Goal: Obtain resource: Download file/media

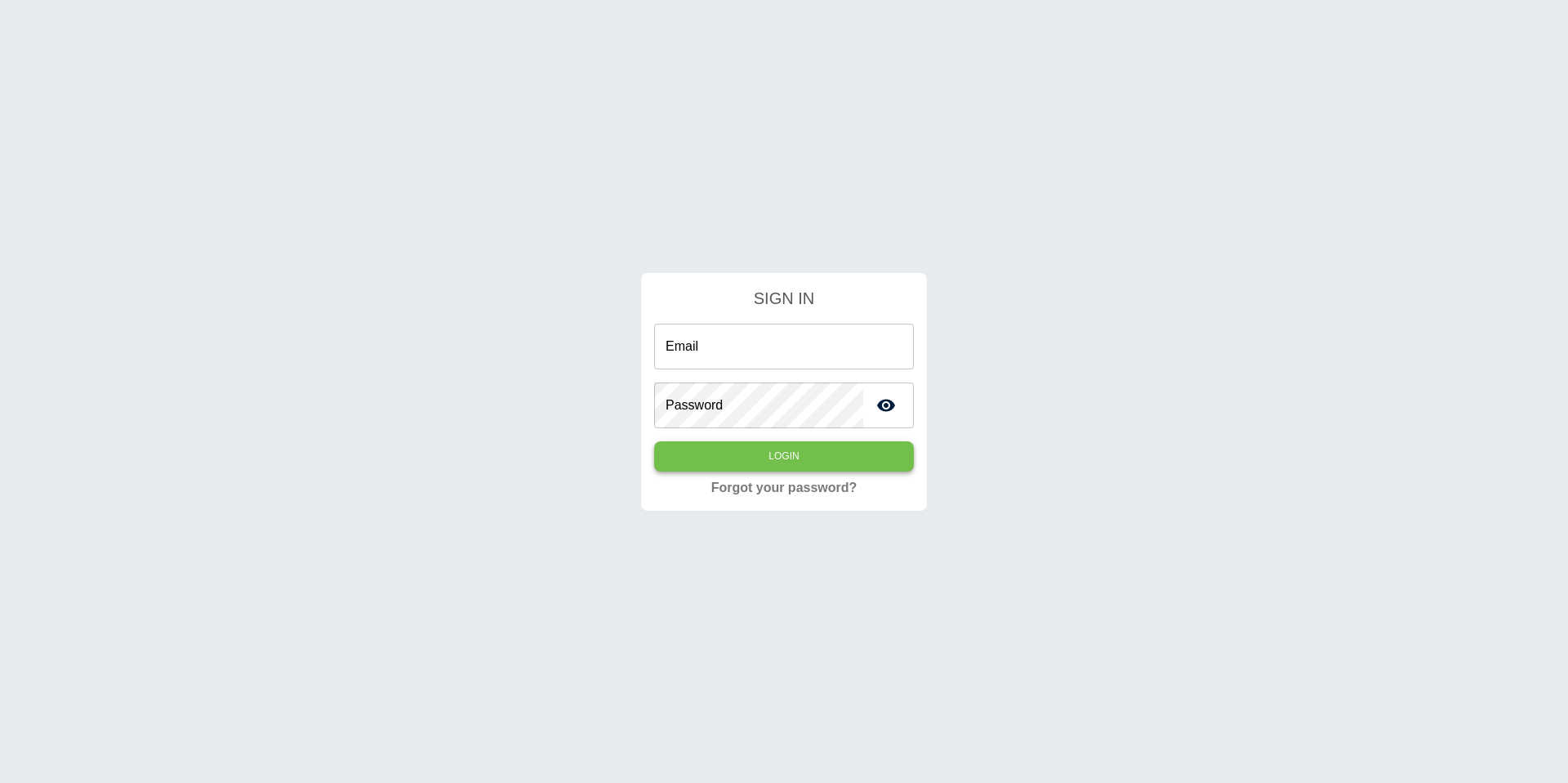
type input "**********"
click at [784, 450] on button "Login" at bounding box center [784, 456] width 260 height 30
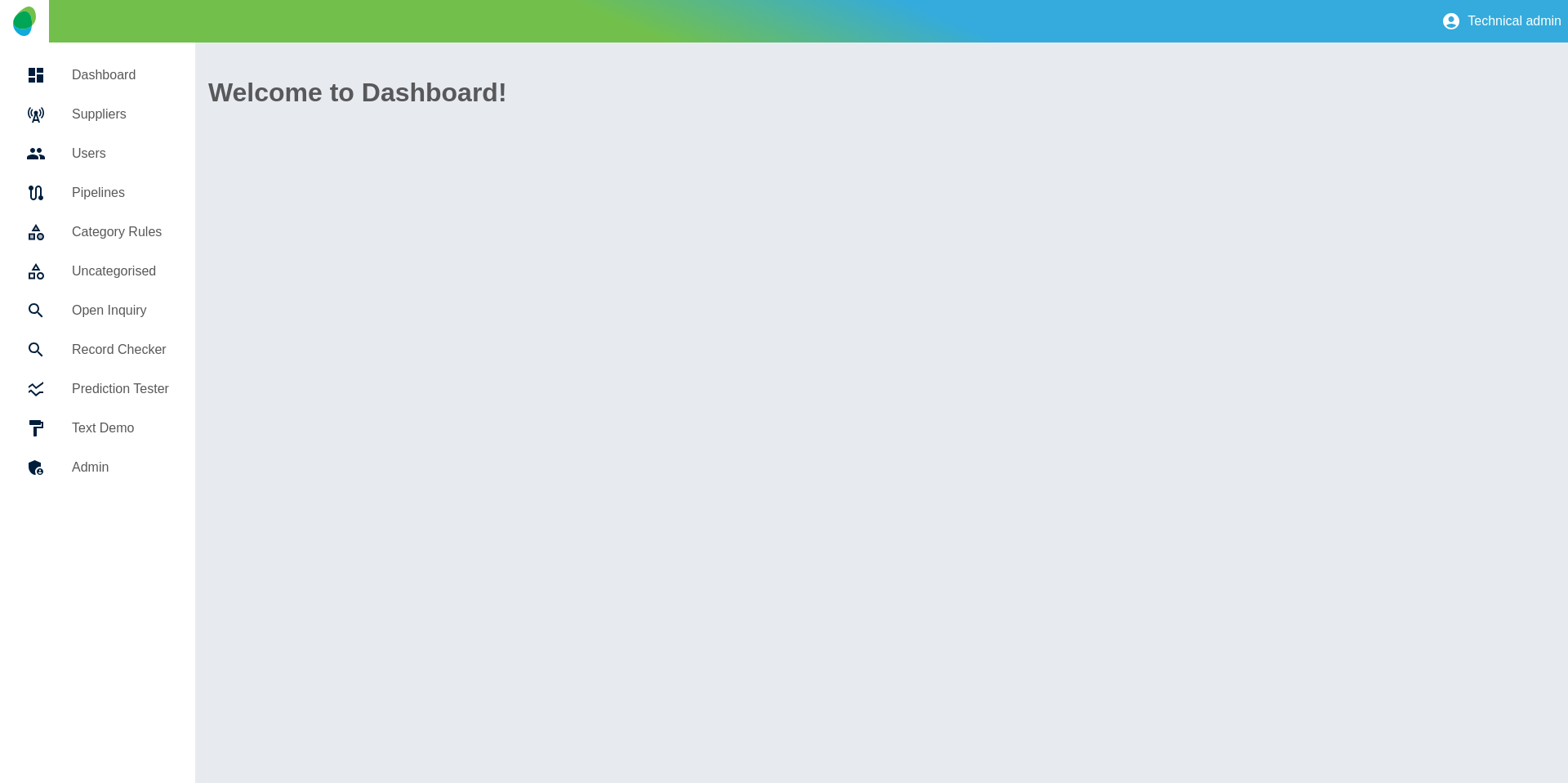
click at [132, 119] on h5 "Suppliers" at bounding box center [120, 115] width 97 height 20
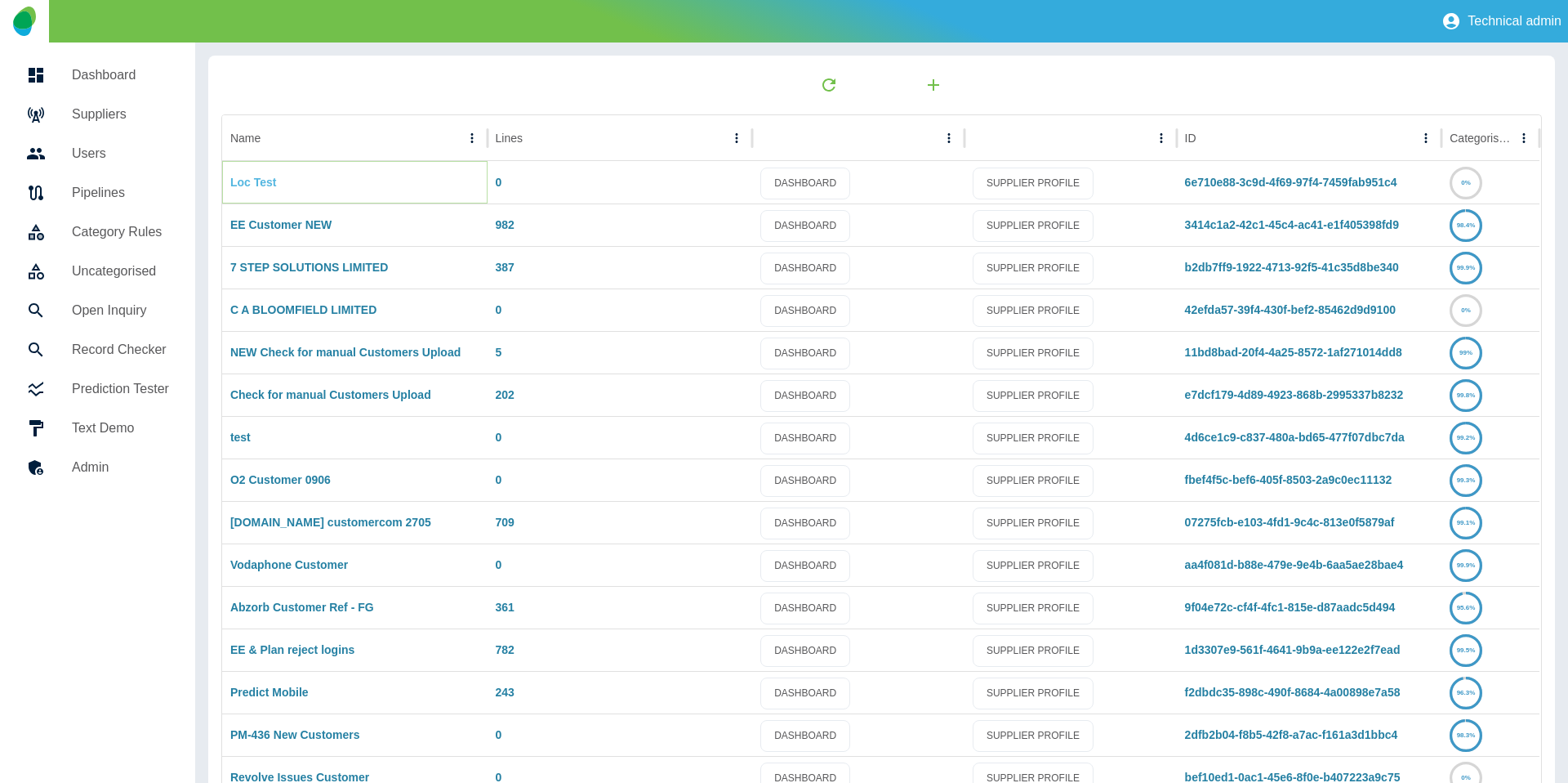
click at [252, 181] on link "Loc Test" at bounding box center [253, 182] width 47 height 13
click at [278, 231] on link "EE Customer NEW" at bounding box center [280, 224] width 101 height 13
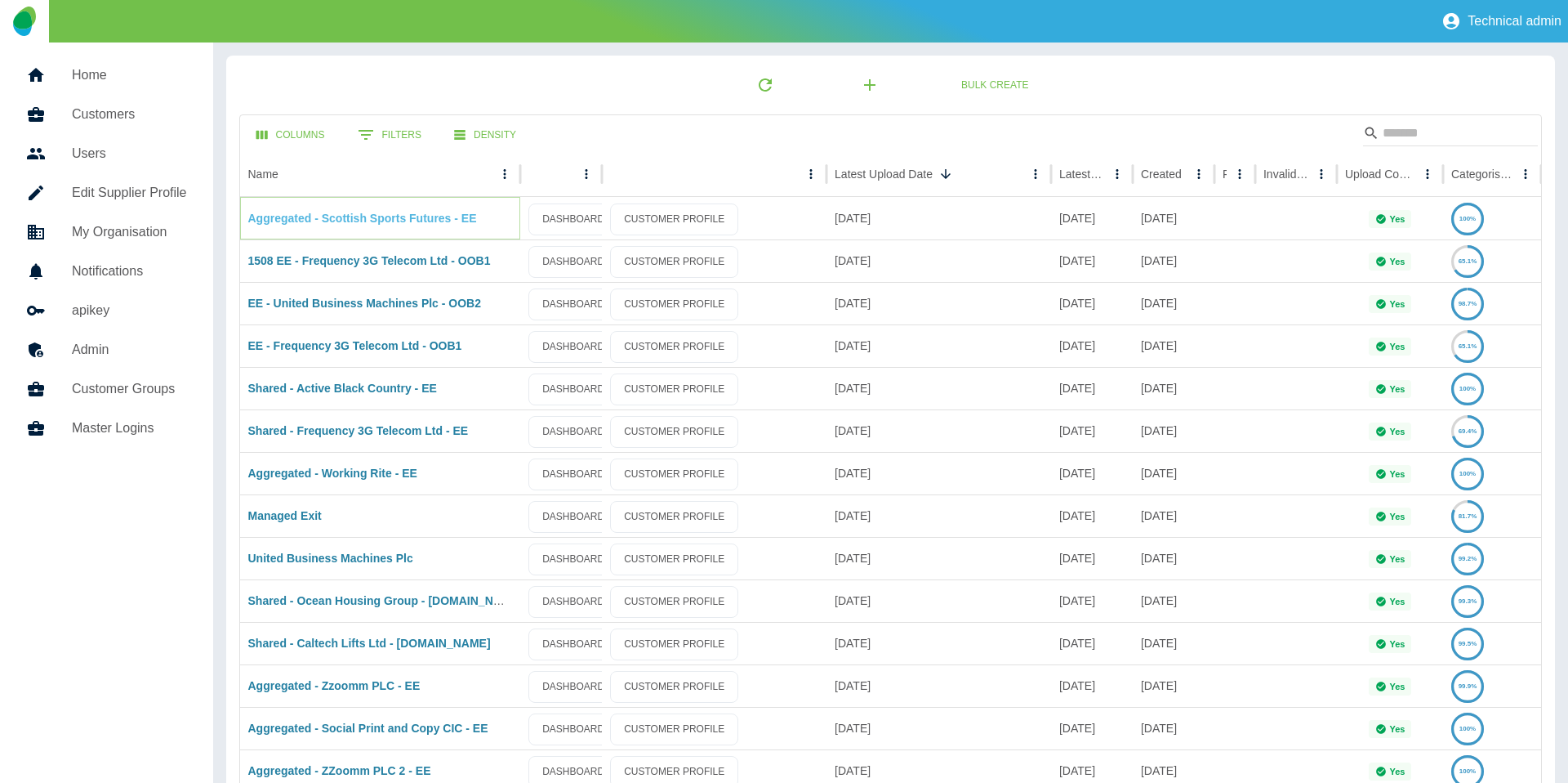
click at [339, 216] on link "Aggregated - Scottish Sports Futures - EE" at bounding box center [362, 218] width 229 height 13
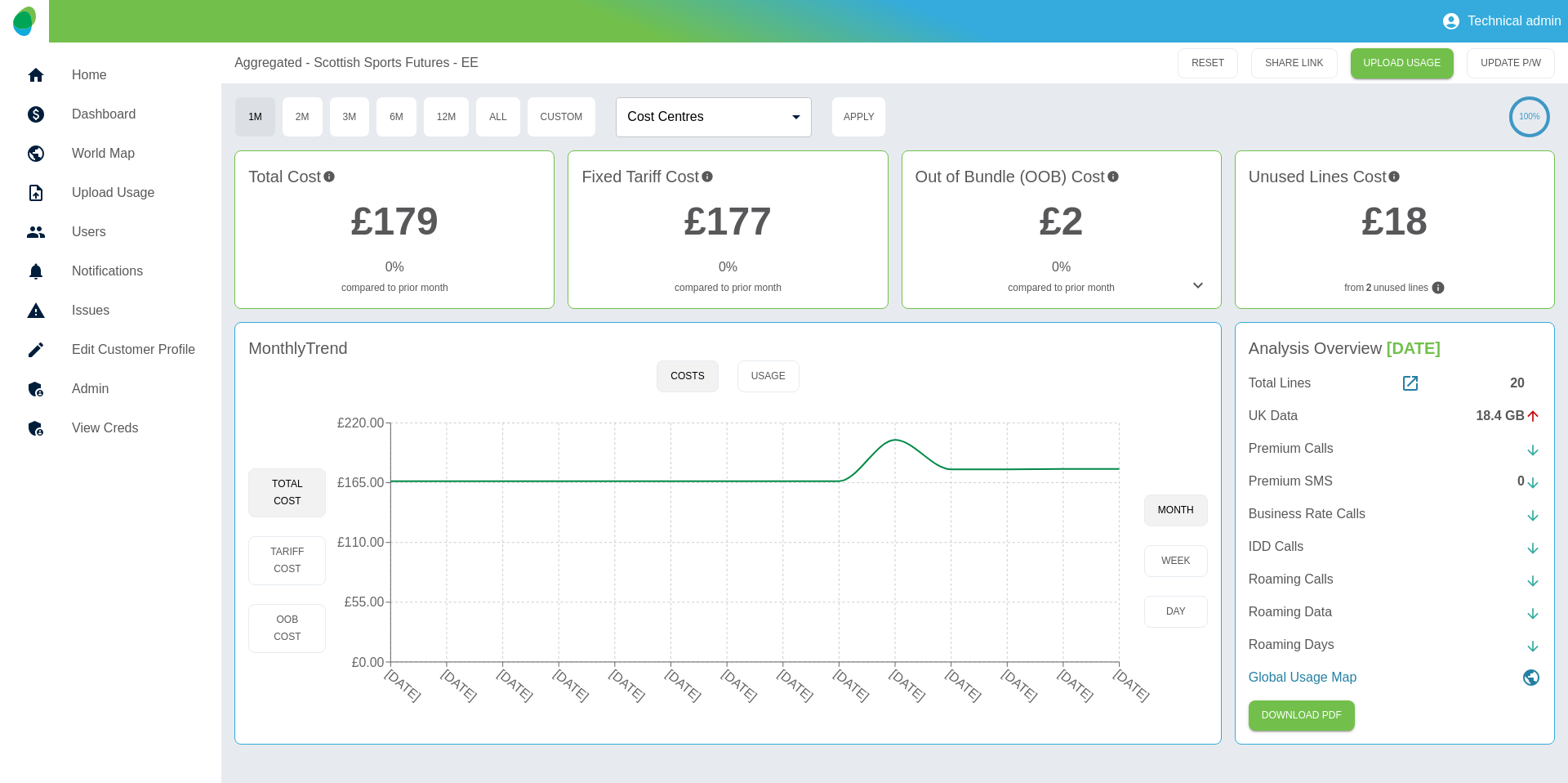
click at [1294, 418] on p "UK Data" at bounding box center [1272, 416] width 49 height 20
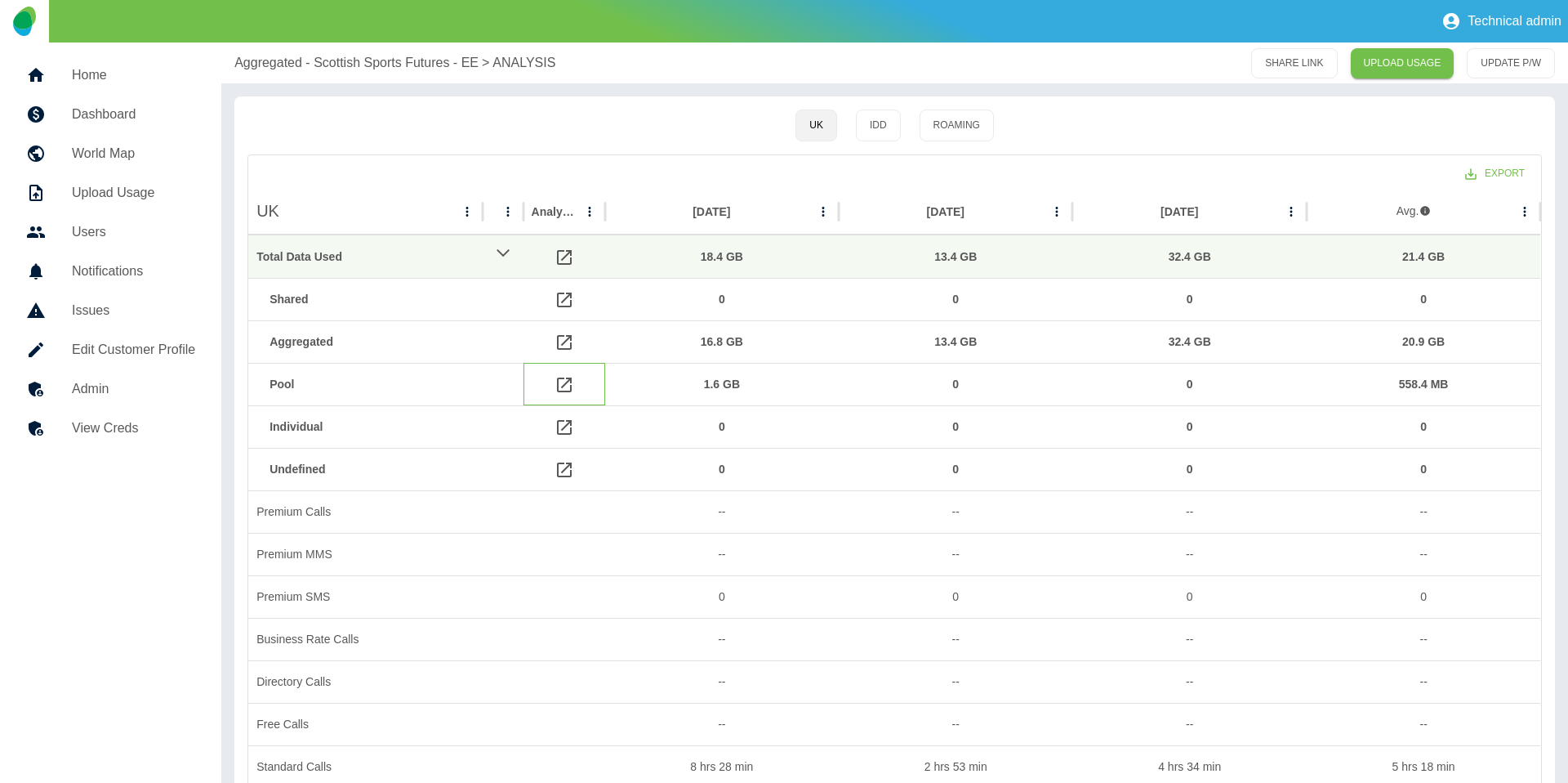
click at [565, 378] on icon at bounding box center [565, 385] width 20 height 20
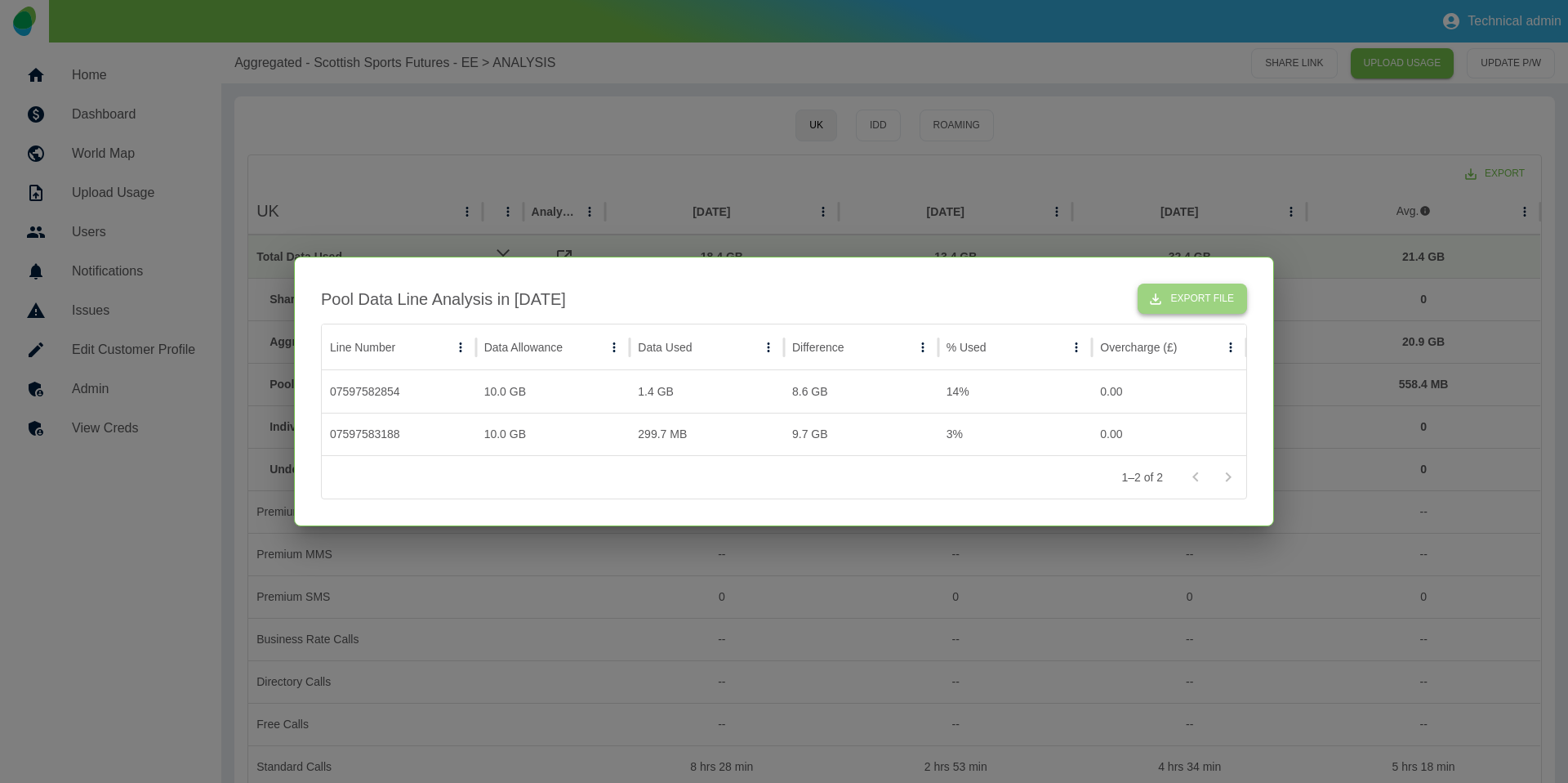
click at [1210, 306] on button "Export File" at bounding box center [1191, 299] width 109 height 30
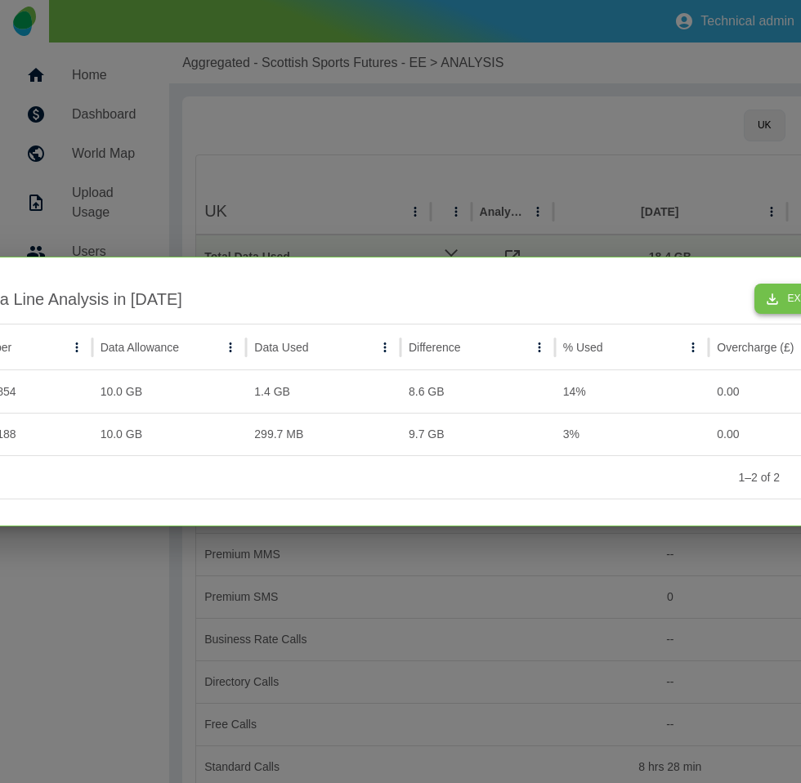
click at [780, 297] on icon "button" at bounding box center [772, 299] width 16 height 16
click at [776, 307] on button "Export File" at bounding box center [808, 299] width 109 height 30
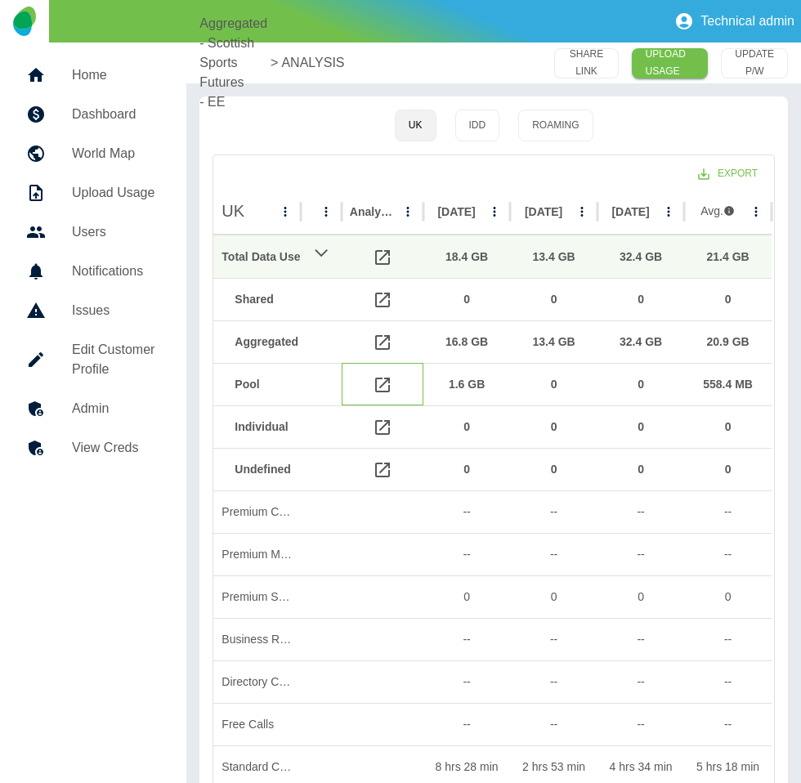
click at [382, 381] on icon at bounding box center [383, 385] width 20 height 20
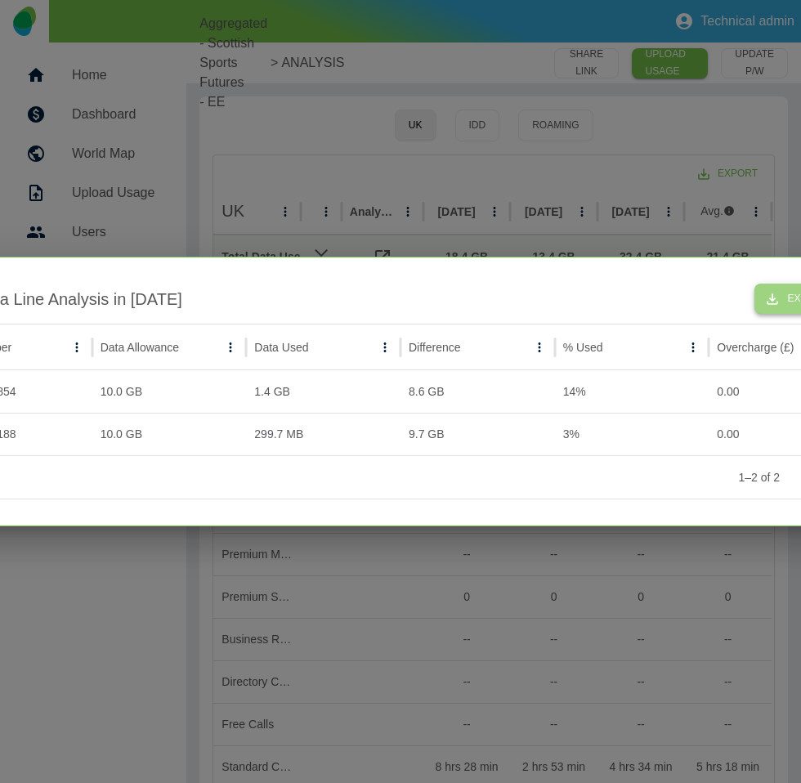
click at [775, 301] on icon "button" at bounding box center [772, 298] width 11 height 11
drag, startPoint x: 530, startPoint y: 170, endPoint x: 392, endPoint y: 329, distance: 210.3
click at [528, 172] on div at bounding box center [400, 391] width 801 height 783
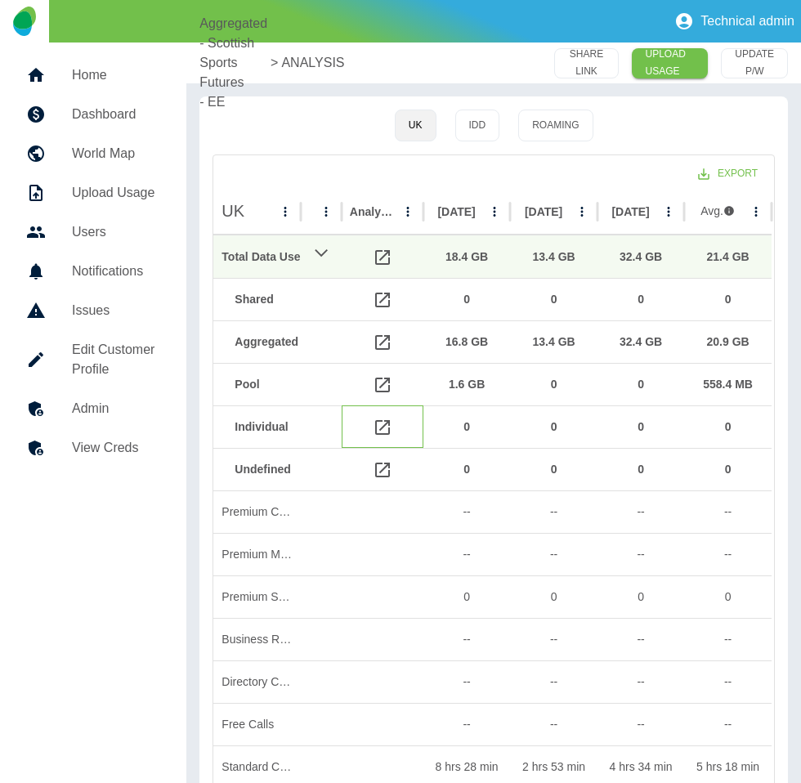
click at [372, 422] on div at bounding box center [383, 426] width 82 height 42
click at [380, 429] on icon at bounding box center [383, 428] width 20 height 20
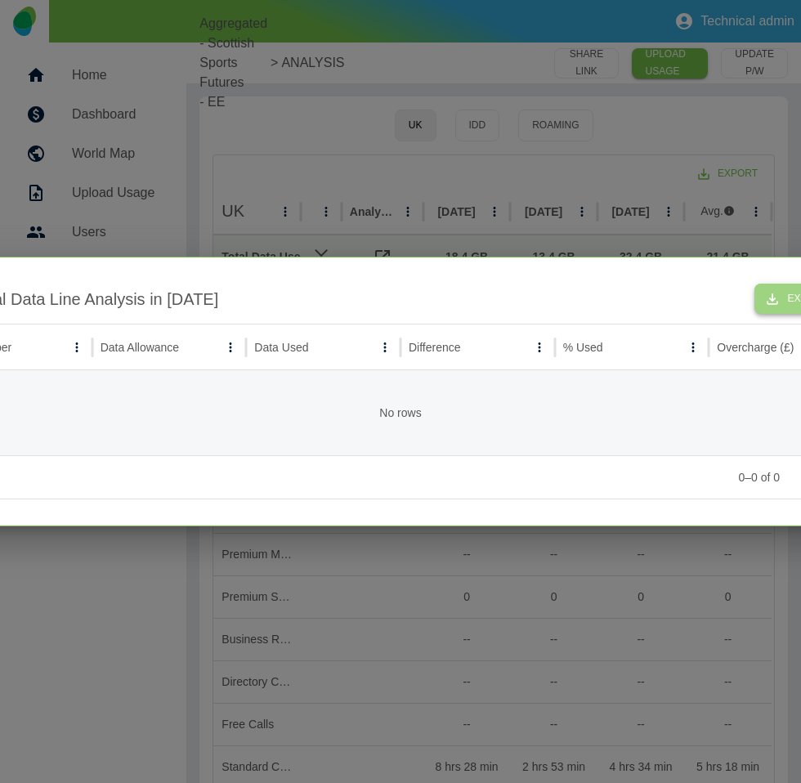
click at [771, 293] on icon "button" at bounding box center [772, 299] width 16 height 16
drag, startPoint x: 672, startPoint y: 208, endPoint x: 628, endPoint y: 246, distance: 58.5
click at [671, 208] on div at bounding box center [400, 391] width 801 height 783
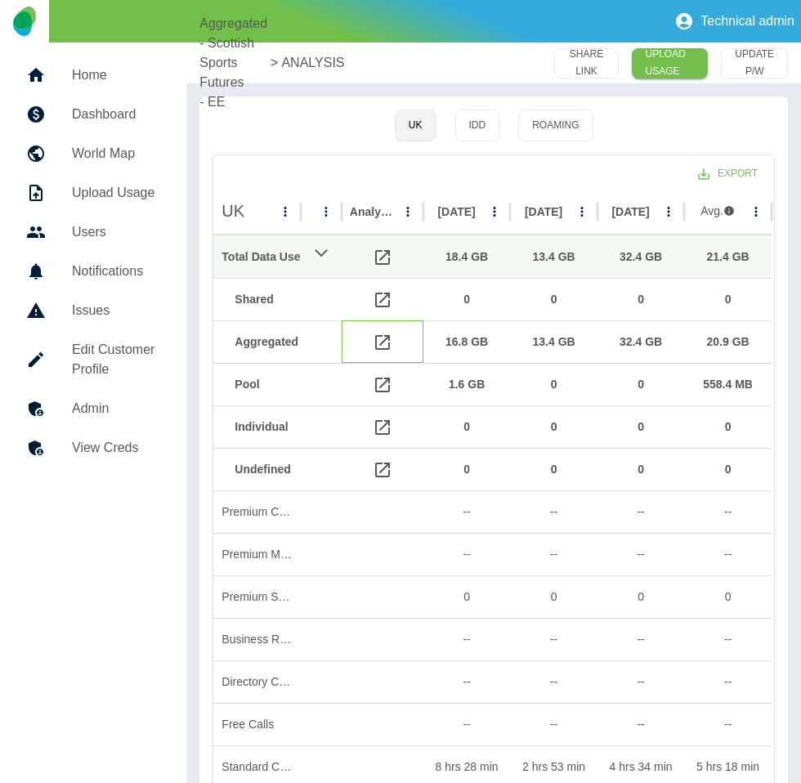
click at [387, 343] on icon at bounding box center [383, 343] width 20 height 20
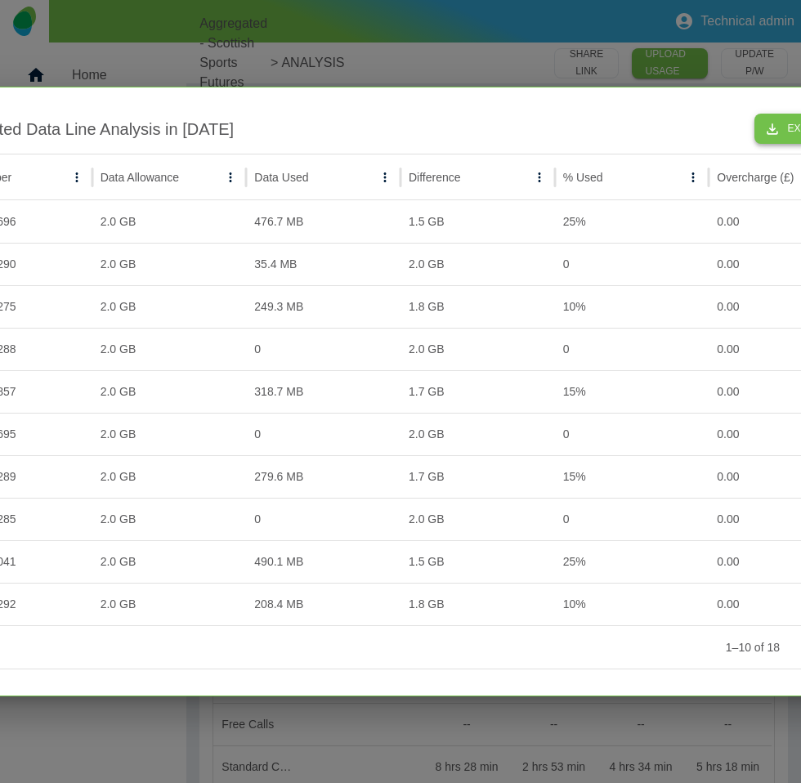
click at [775, 124] on icon "button" at bounding box center [772, 129] width 16 height 16
drag, startPoint x: 660, startPoint y: 65, endPoint x: 479, endPoint y: 42, distance: 182.8
click at [659, 65] on div at bounding box center [400, 391] width 801 height 783
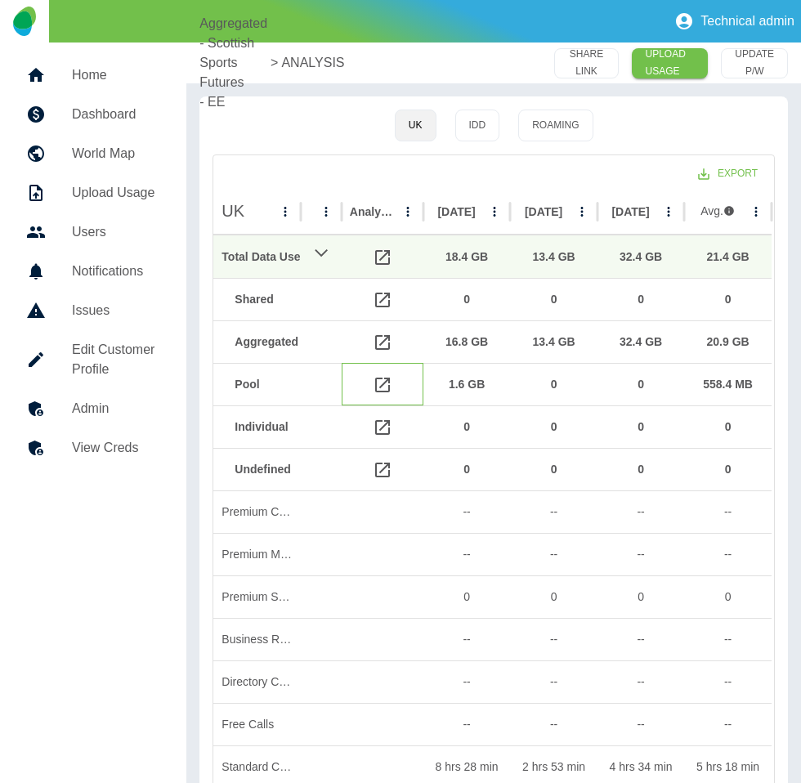
click at [395, 386] on div at bounding box center [383, 384] width 82 height 42
click at [388, 383] on icon at bounding box center [383, 385] width 20 height 20
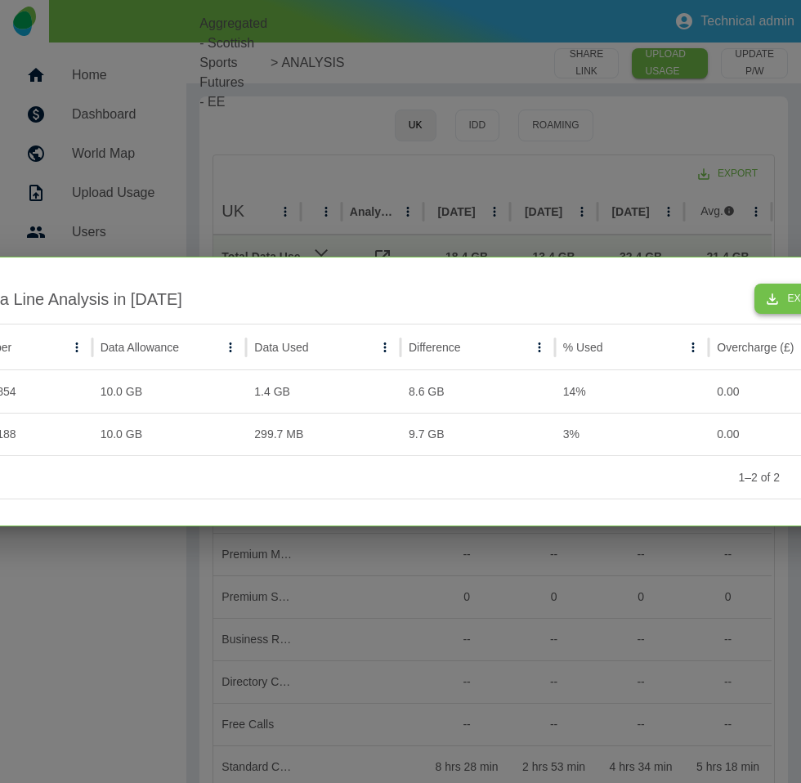
click at [775, 302] on icon "button" at bounding box center [772, 298] width 11 height 11
click at [770, 301] on button "Export File" at bounding box center [808, 299] width 109 height 30
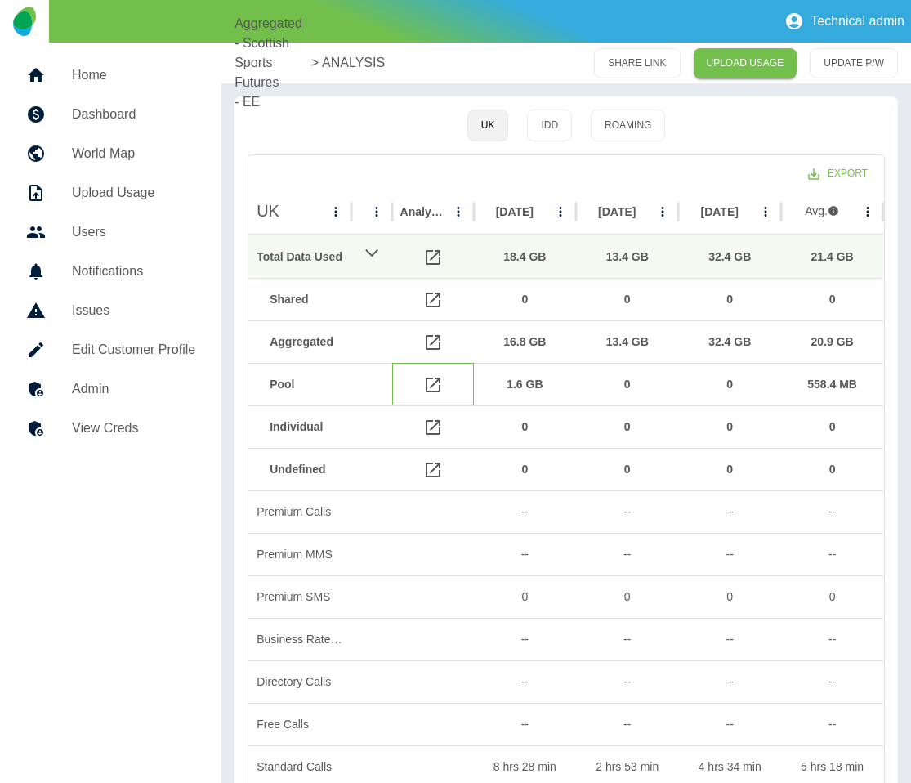
click at [427, 388] on icon at bounding box center [433, 385] width 20 height 20
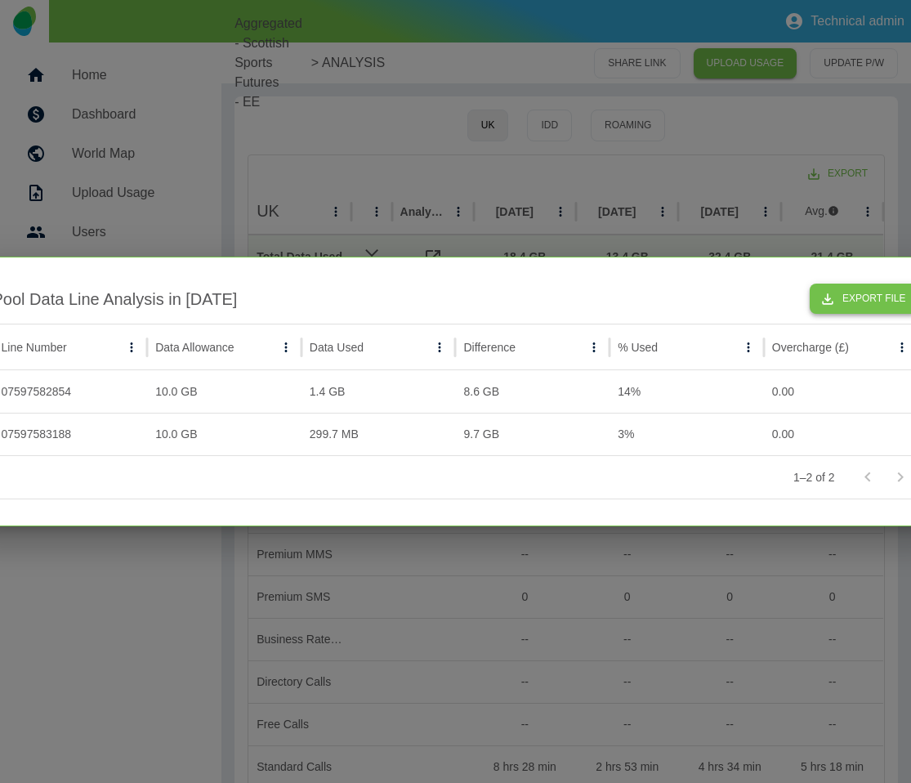
click at [836, 299] on icon "button" at bounding box center [828, 299] width 16 height 16
click at [865, 296] on button "Export File" at bounding box center [864, 299] width 109 height 30
click at [869, 301] on button "Export File" at bounding box center [864, 299] width 109 height 30
click at [846, 297] on button "Export File" at bounding box center [864, 299] width 109 height 30
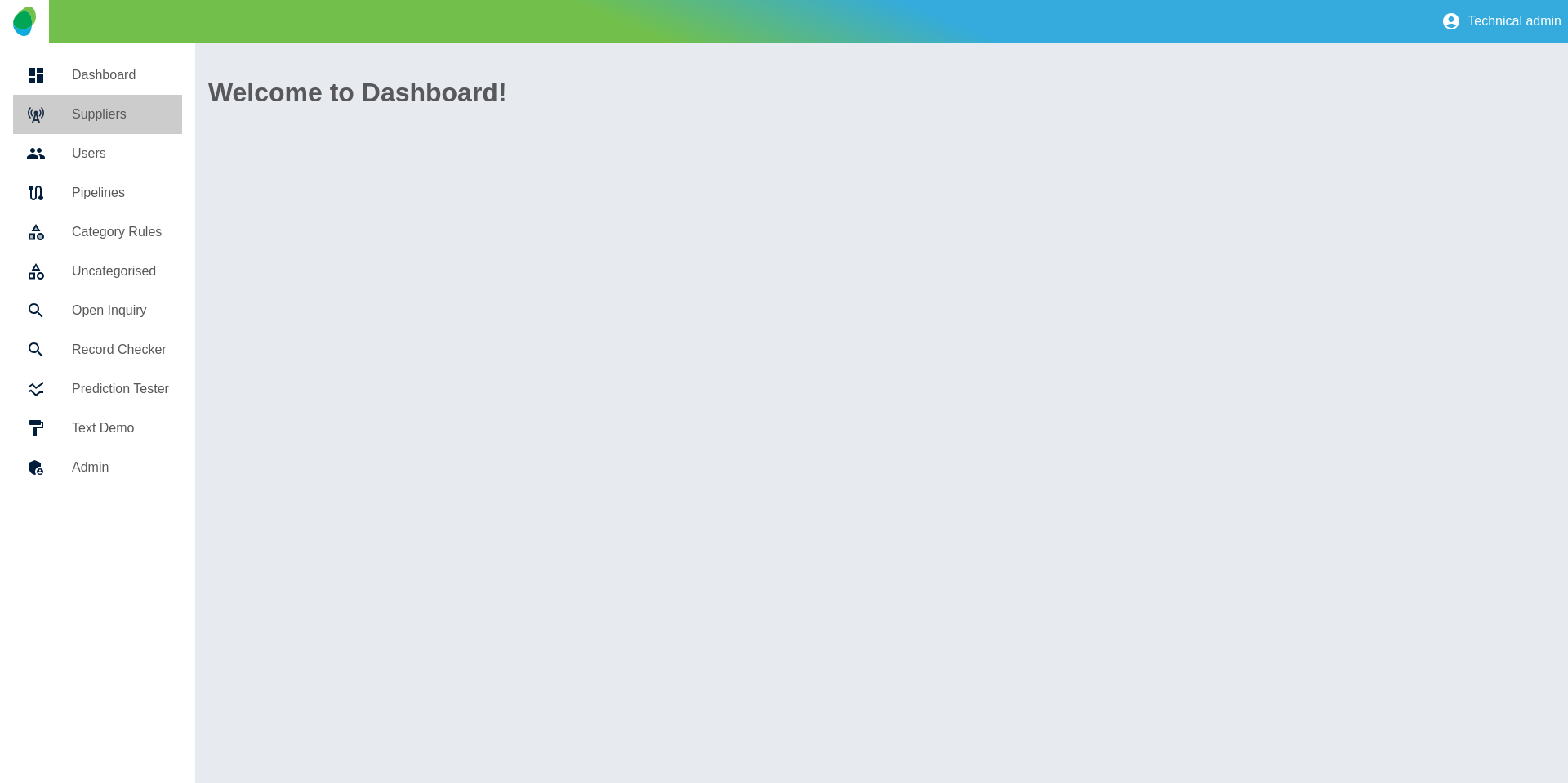
click at [106, 102] on link "Suppliers" at bounding box center [97, 114] width 169 height 39
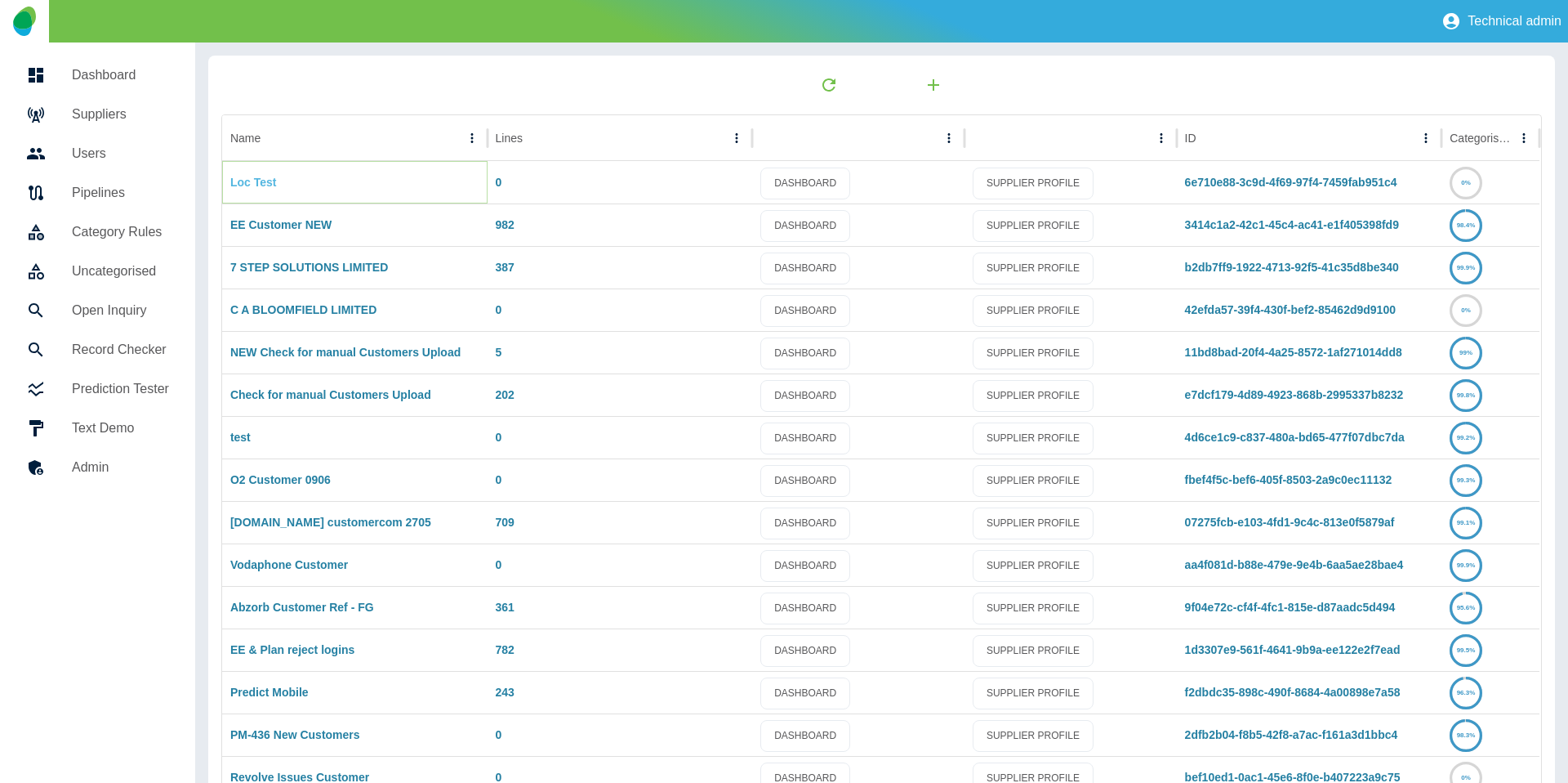
click at [260, 185] on link "Loc Test" at bounding box center [253, 182] width 47 height 13
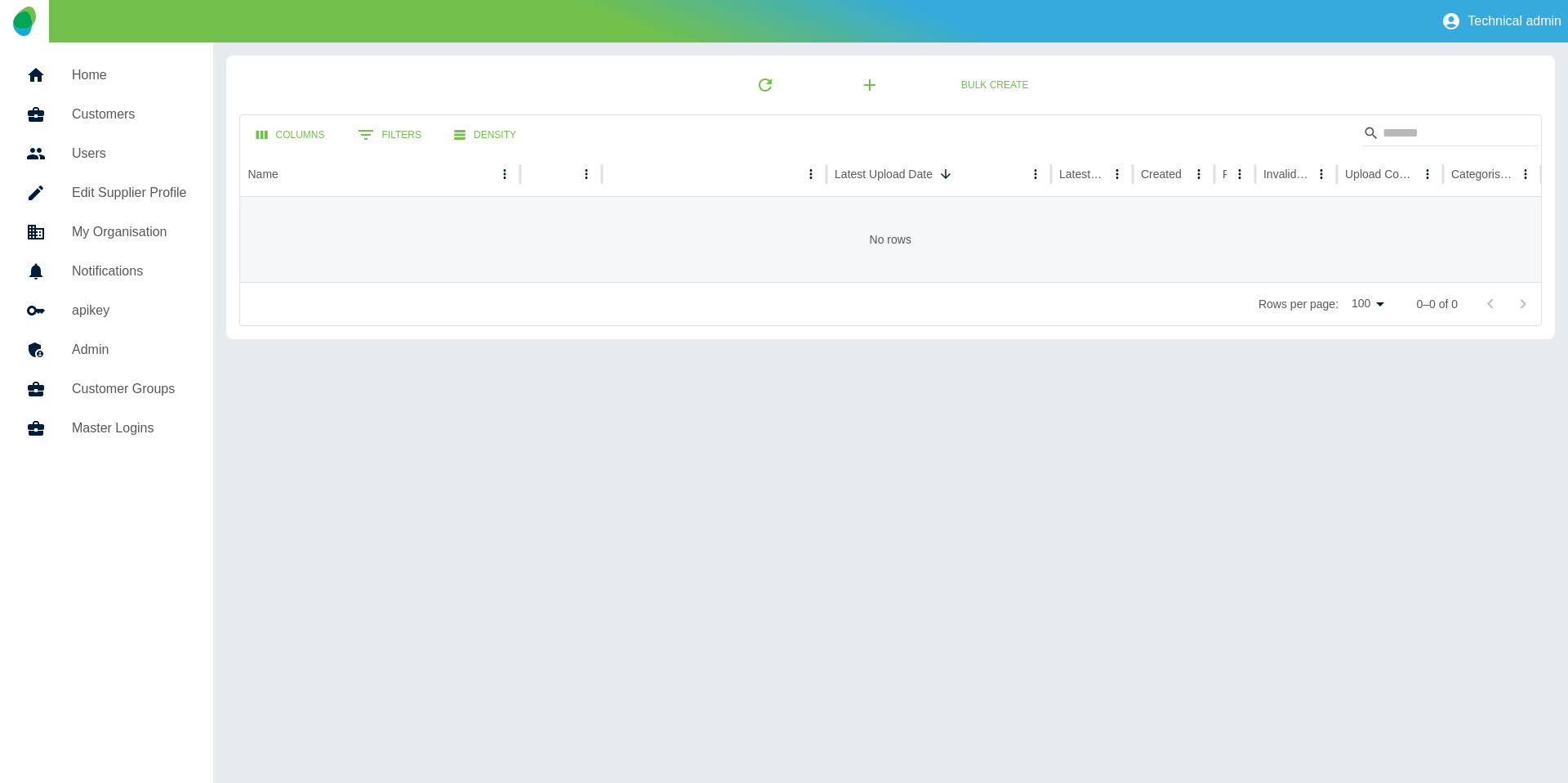
click at [151, 120] on h5 "Customers" at bounding box center [129, 115] width 115 height 20
click at [76, 92] on link "Home" at bounding box center [106, 75] width 187 height 39
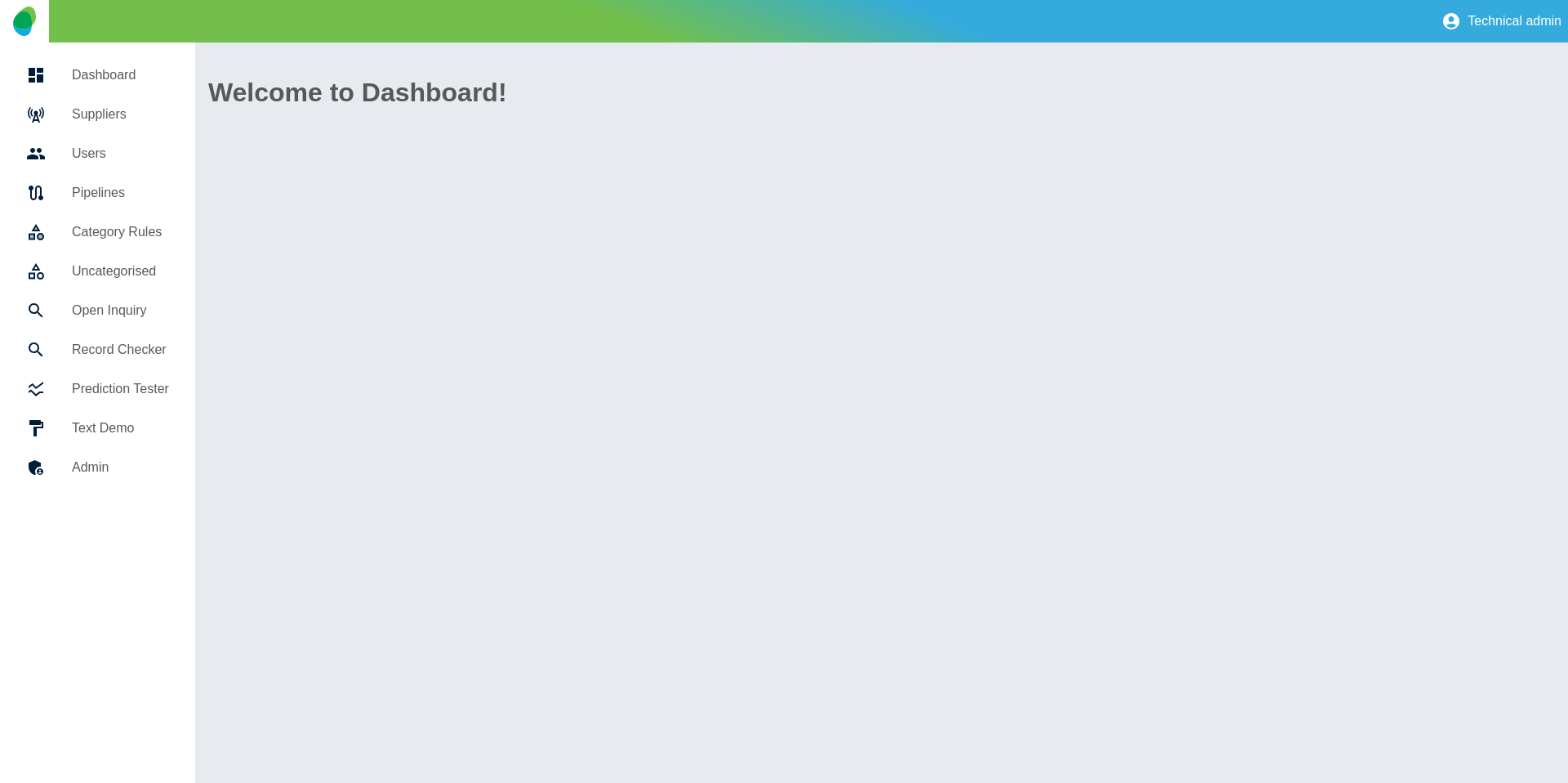
click at [75, 105] on h5 "Suppliers" at bounding box center [120, 115] width 97 height 20
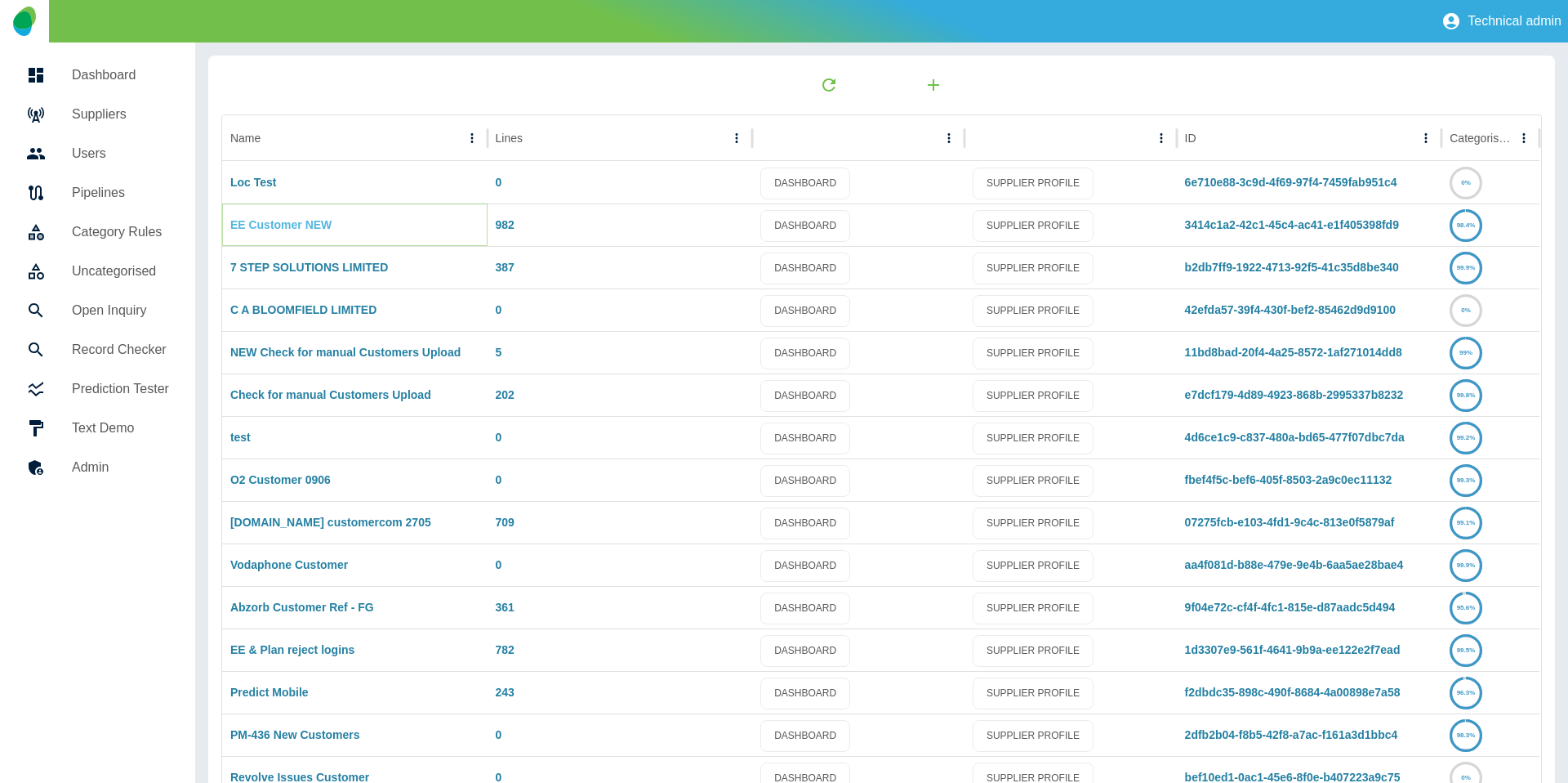
click at [305, 227] on link "EE Customer NEW" at bounding box center [280, 224] width 101 height 13
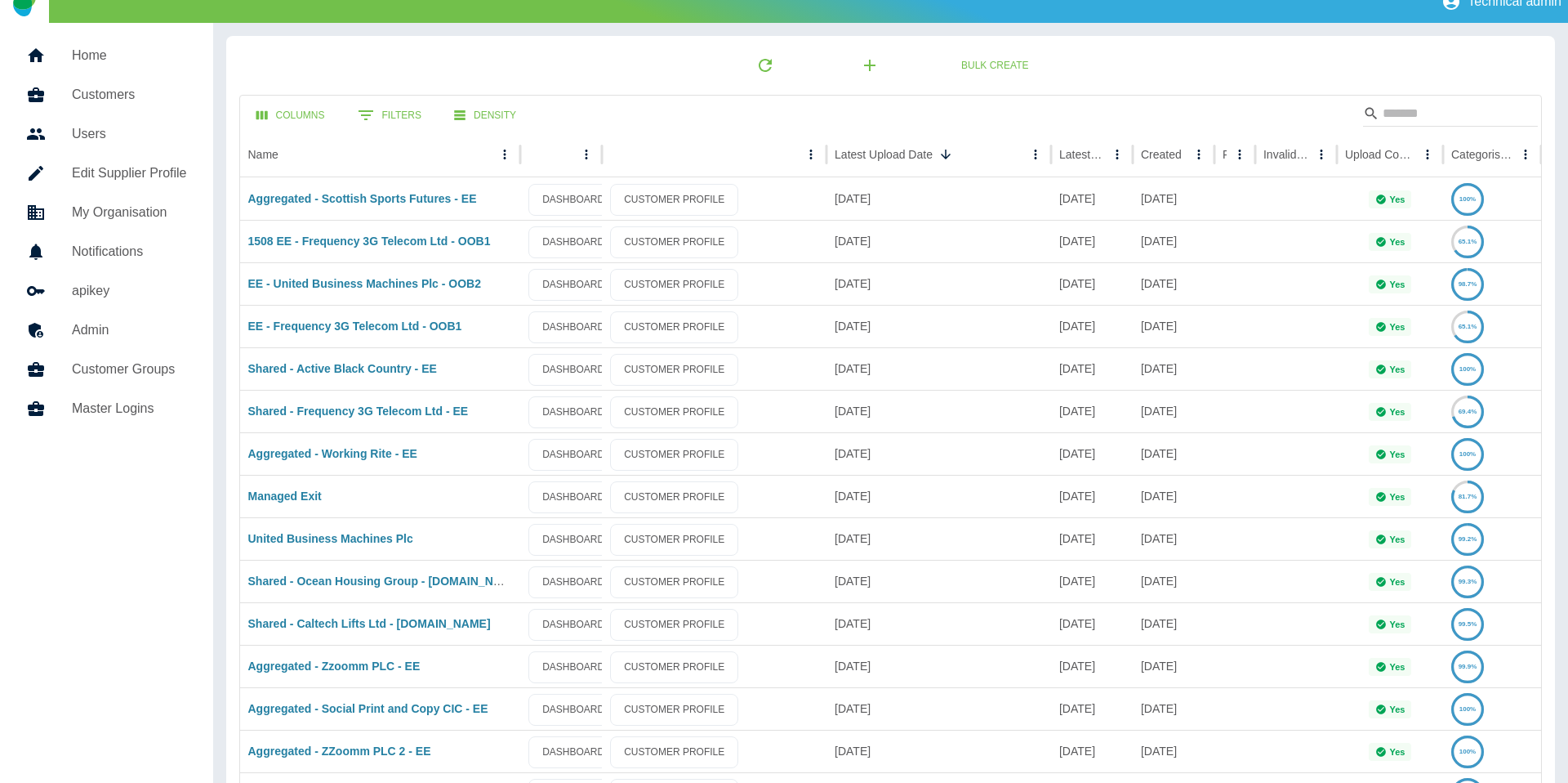
scroll to position [24, 0]
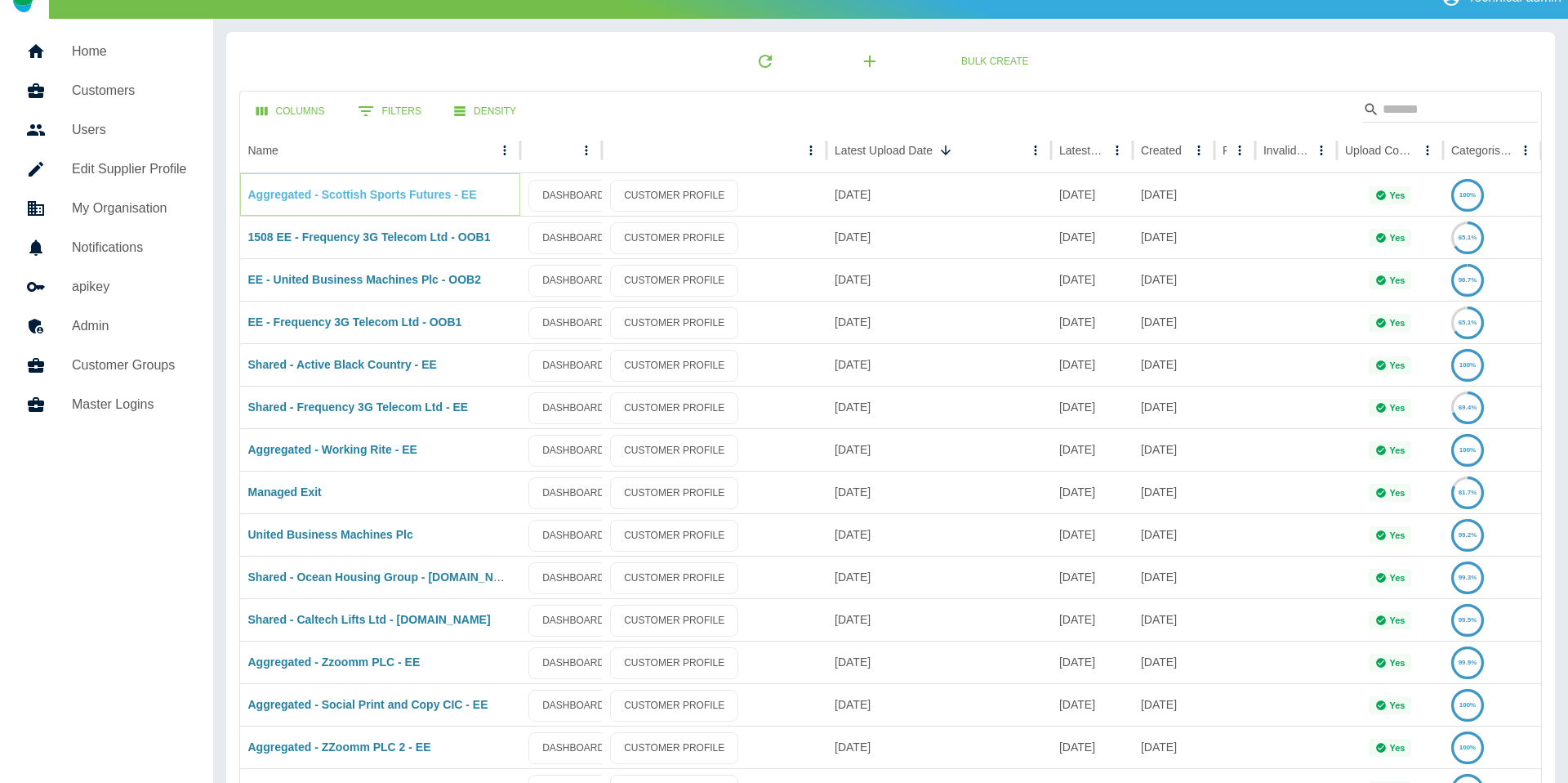
click at [357, 200] on link "Aggregated - Scottish Sports Futures - EE" at bounding box center [362, 194] width 229 height 13
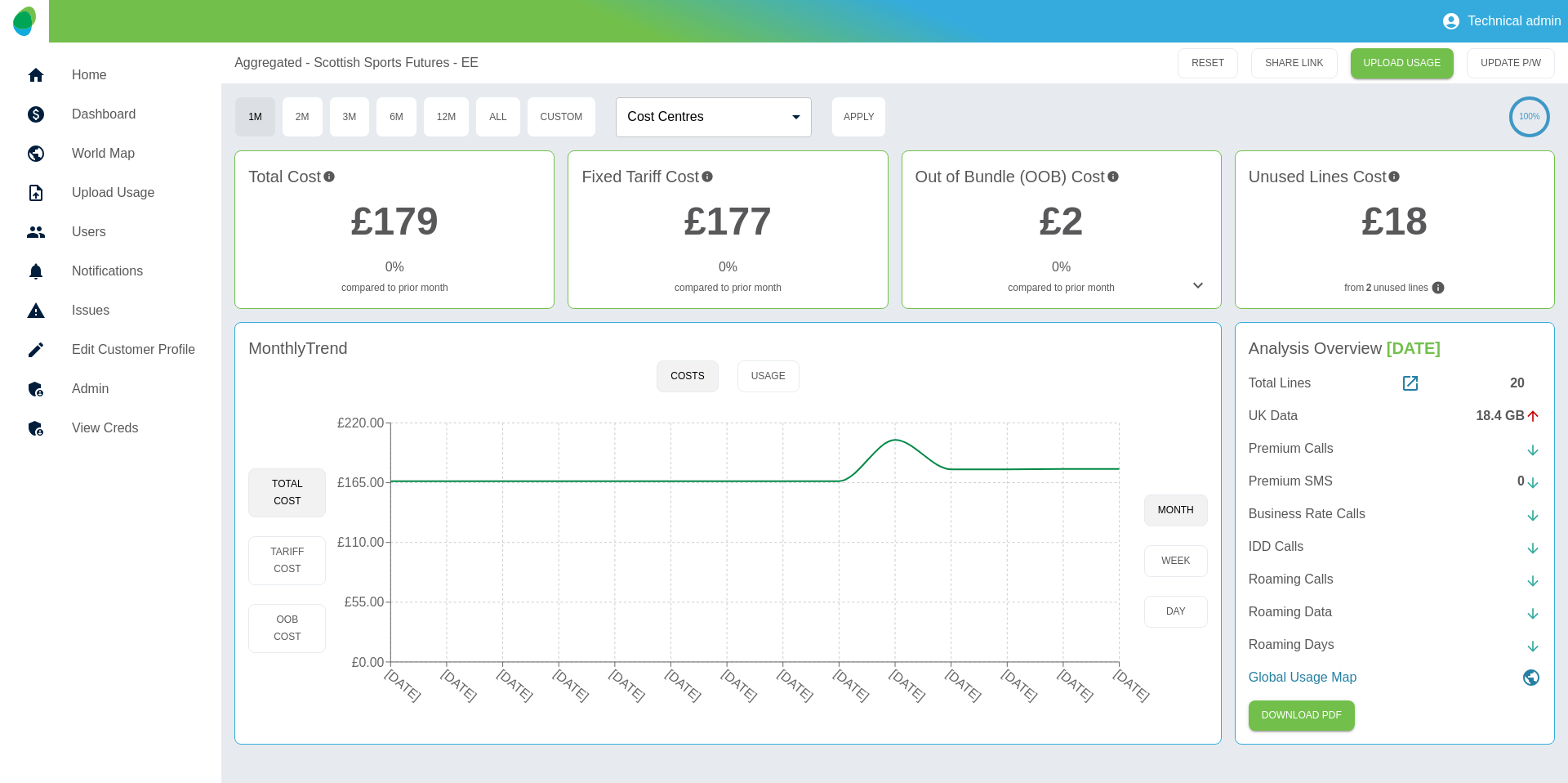
click at [1264, 414] on p "UK Data" at bounding box center [1272, 416] width 49 height 20
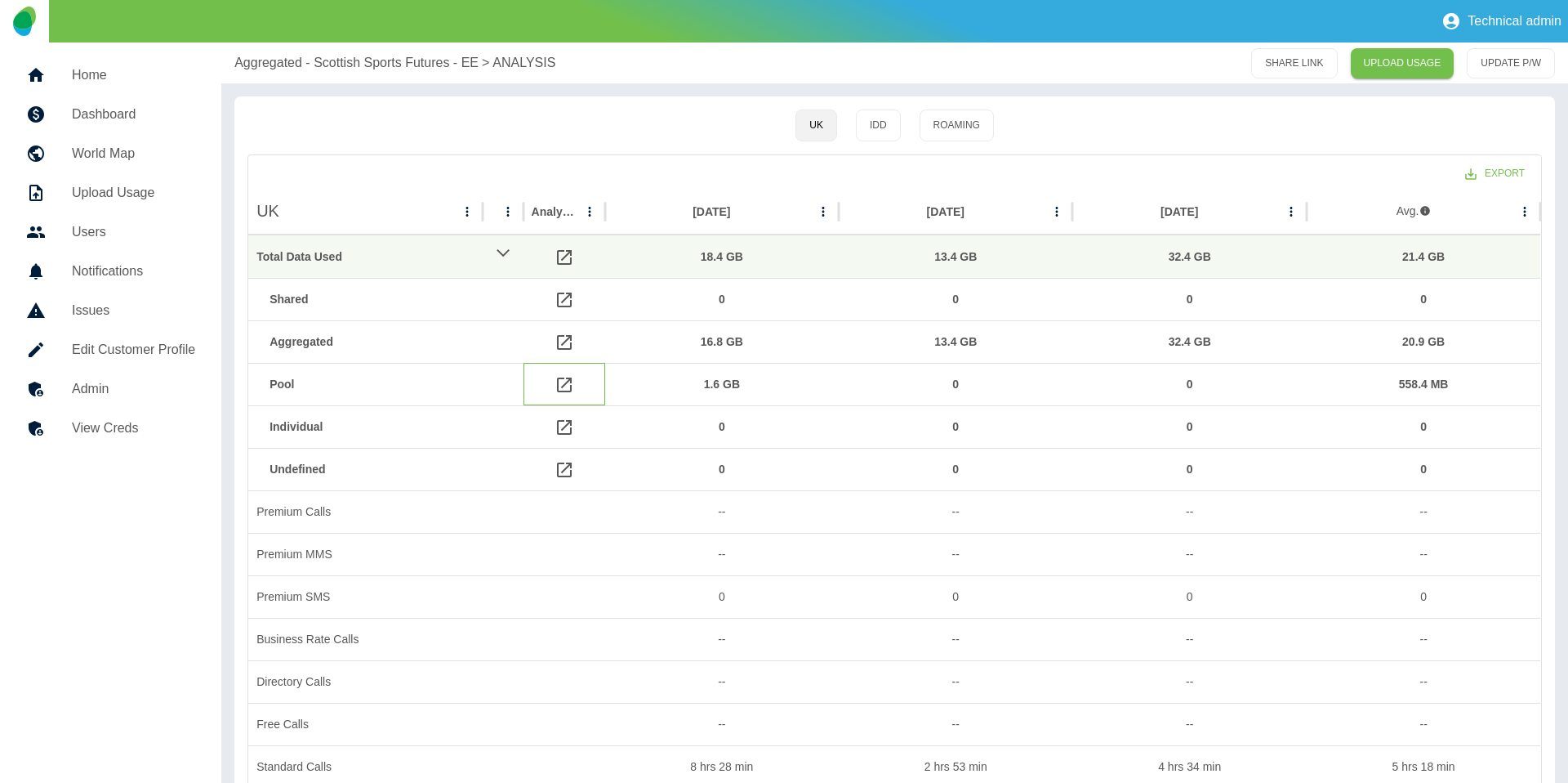
click at [565, 389] on icon at bounding box center [565, 385] width 20 height 20
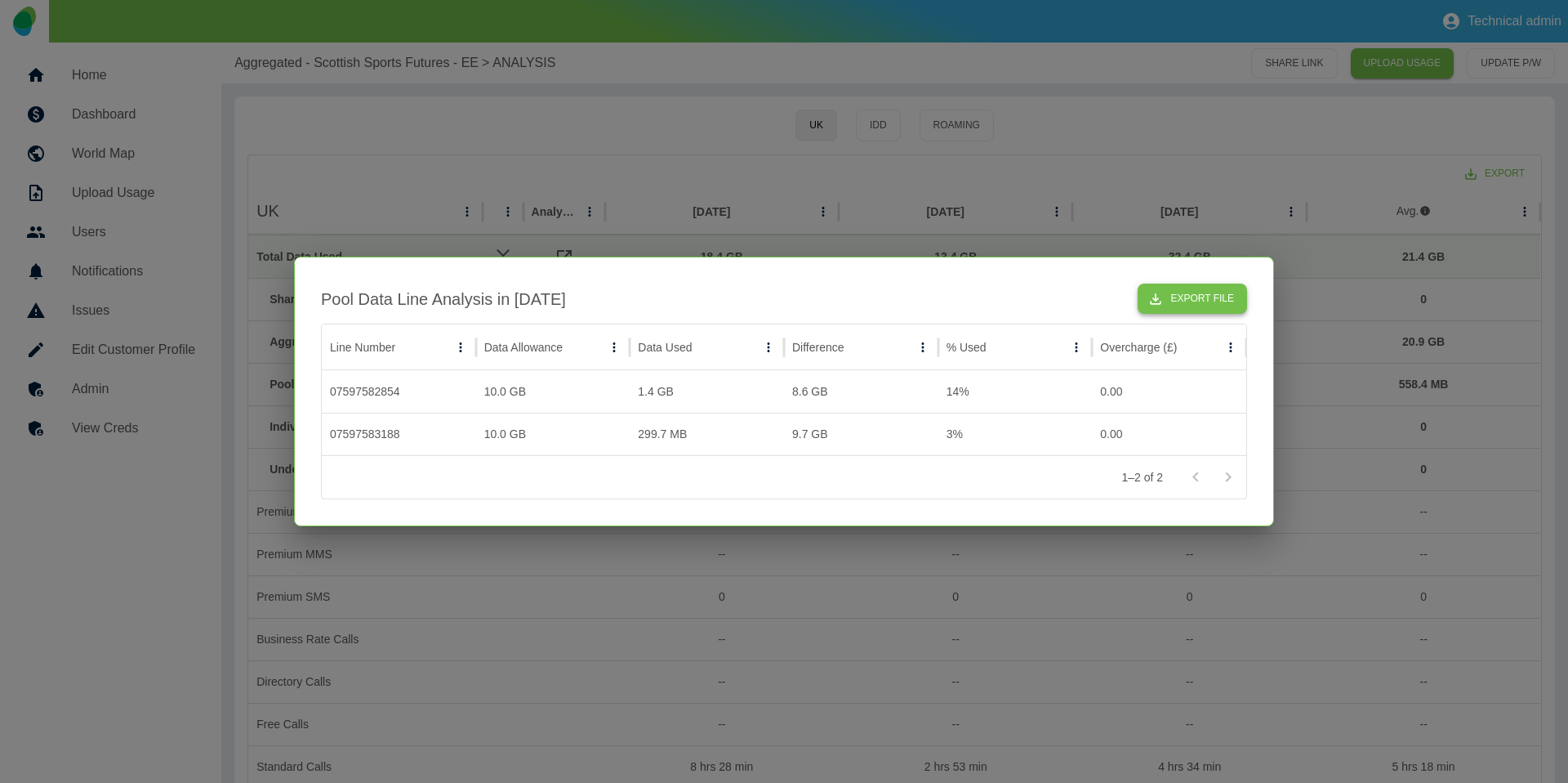
click at [1190, 288] on button "Export File" at bounding box center [1191, 299] width 109 height 30
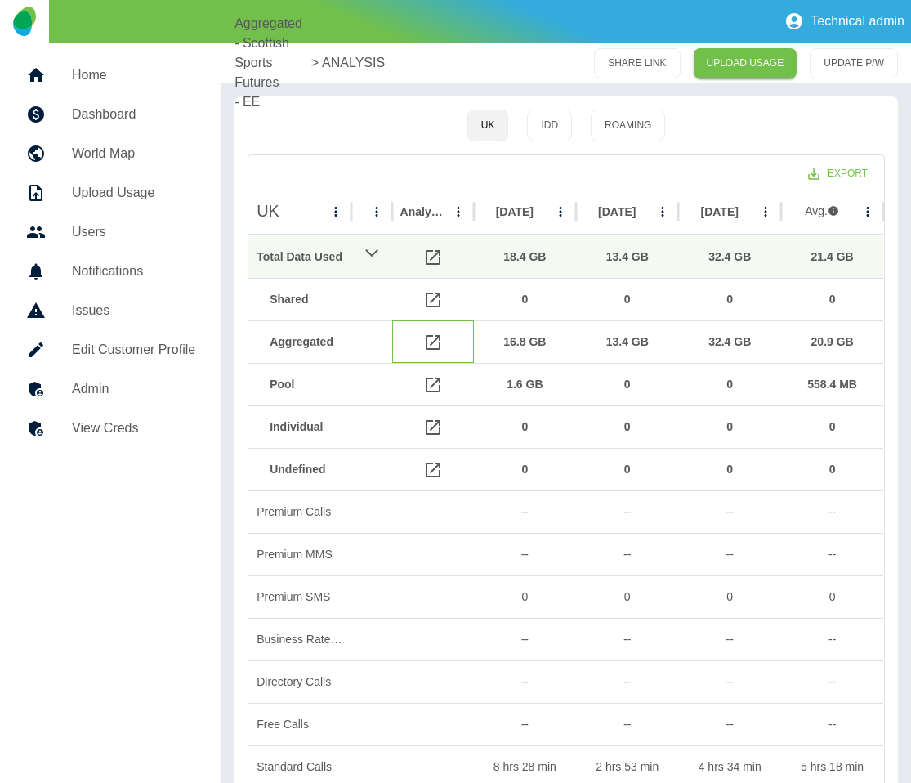
click at [440, 347] on icon at bounding box center [433, 342] width 15 height 15
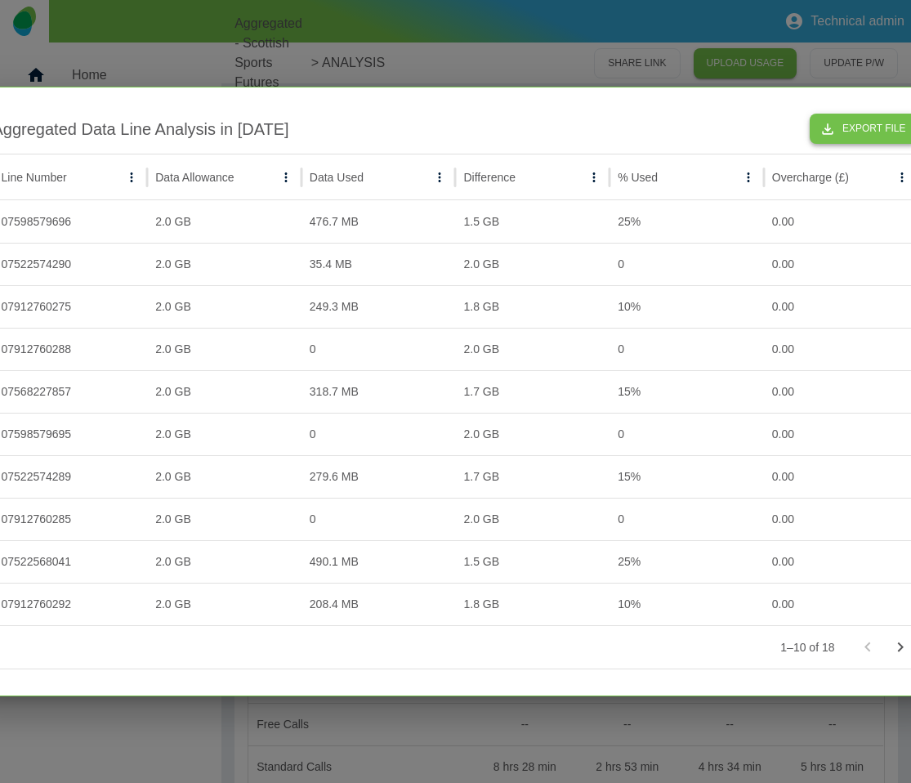
click at [846, 135] on button "Export File" at bounding box center [864, 129] width 109 height 30
click at [565, 58] on div at bounding box center [455, 391] width 911 height 783
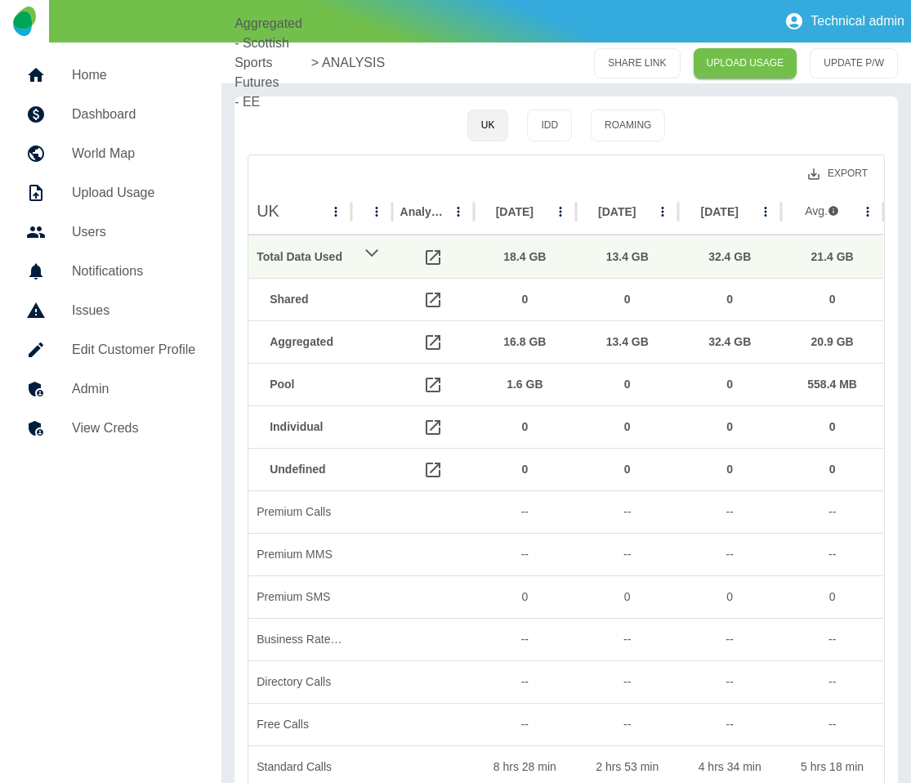
click at [831, 174] on button "Export" at bounding box center [838, 174] width 86 height 30
click at [811, 214] on li "Download as CSV" at bounding box center [815, 209] width 132 height 29
click at [432, 344] on icon at bounding box center [433, 343] width 20 height 20
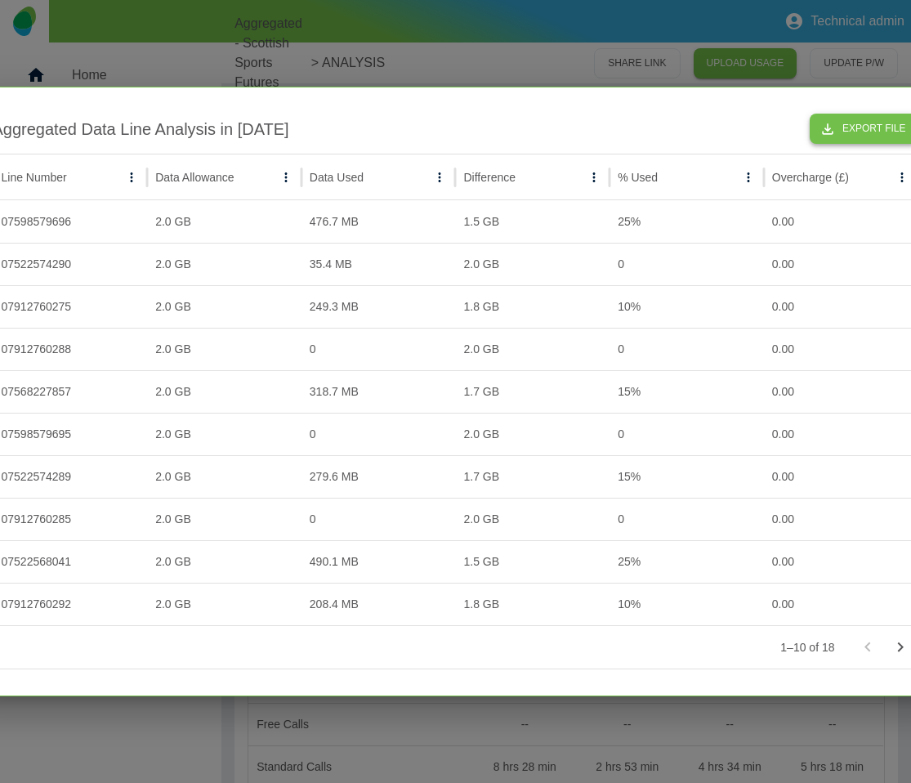
click at [836, 127] on icon "button" at bounding box center [828, 129] width 16 height 16
drag, startPoint x: 539, startPoint y: 45, endPoint x: 525, endPoint y: 141, distance: 96.7
click at [539, 45] on div at bounding box center [455, 391] width 911 height 783
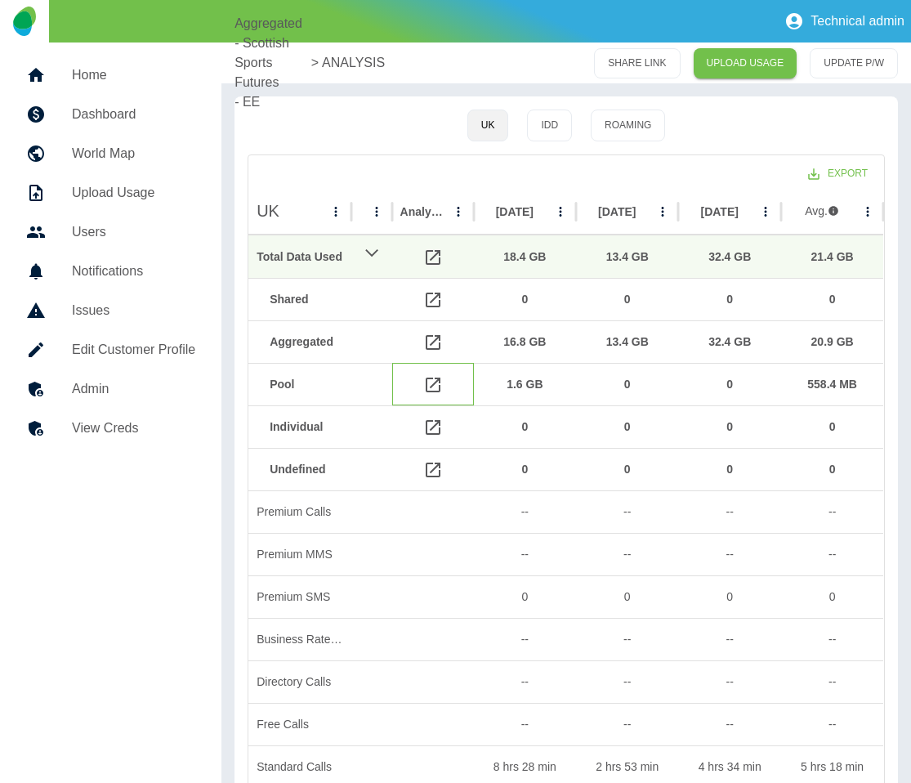
click at [431, 389] on icon at bounding box center [433, 385] width 20 height 20
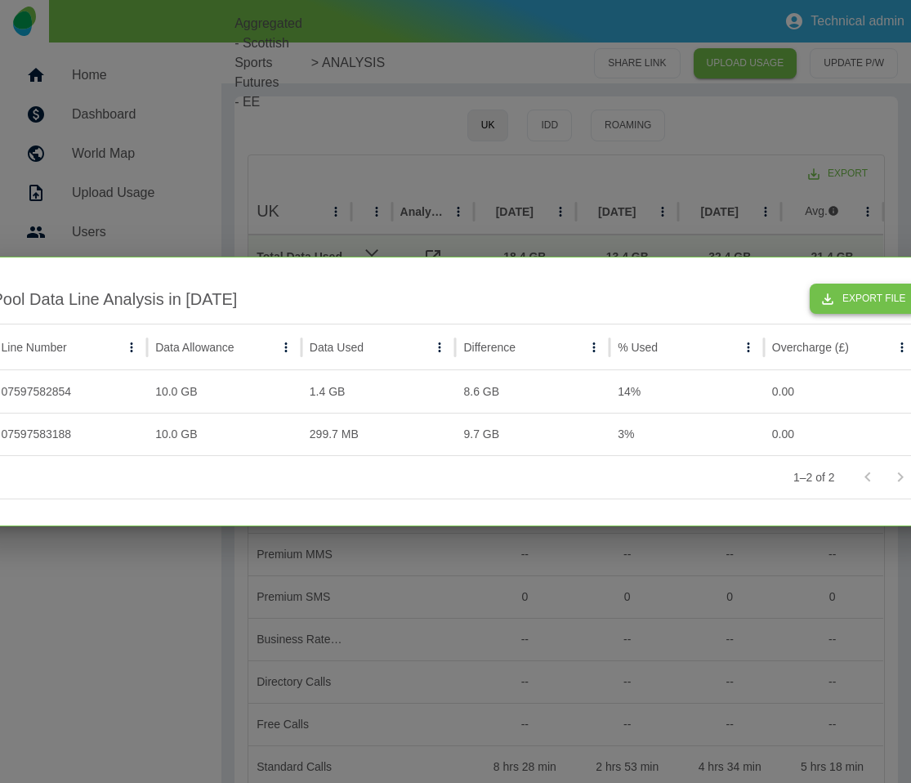
click at [844, 297] on button "Export File" at bounding box center [864, 299] width 109 height 30
click at [628, 136] on div at bounding box center [455, 391] width 911 height 783
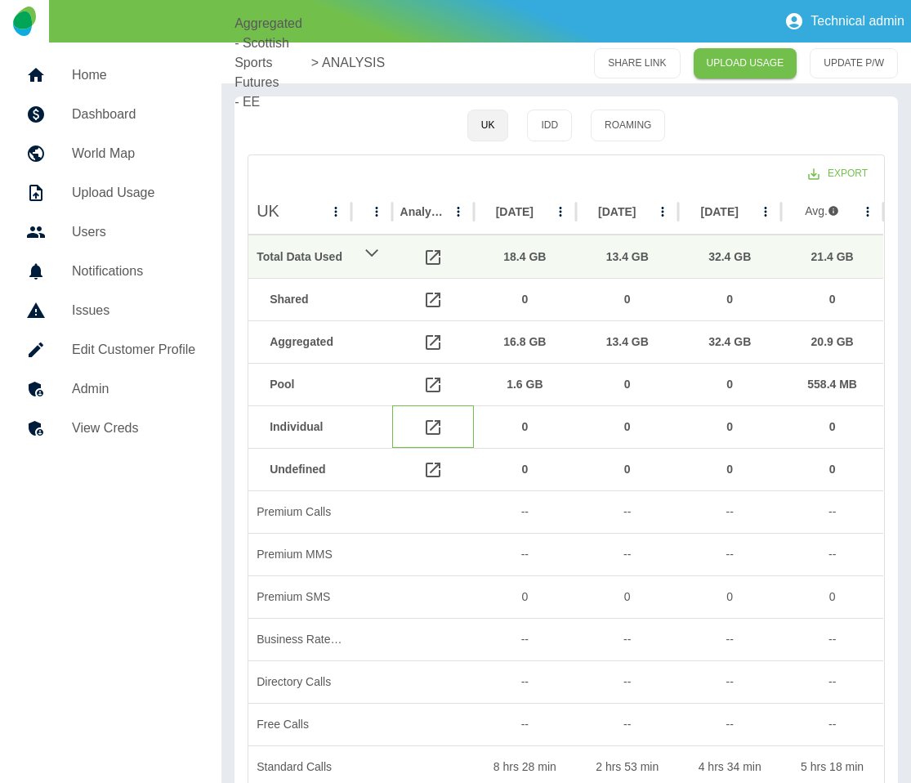
click at [425, 427] on icon at bounding box center [433, 428] width 20 height 20
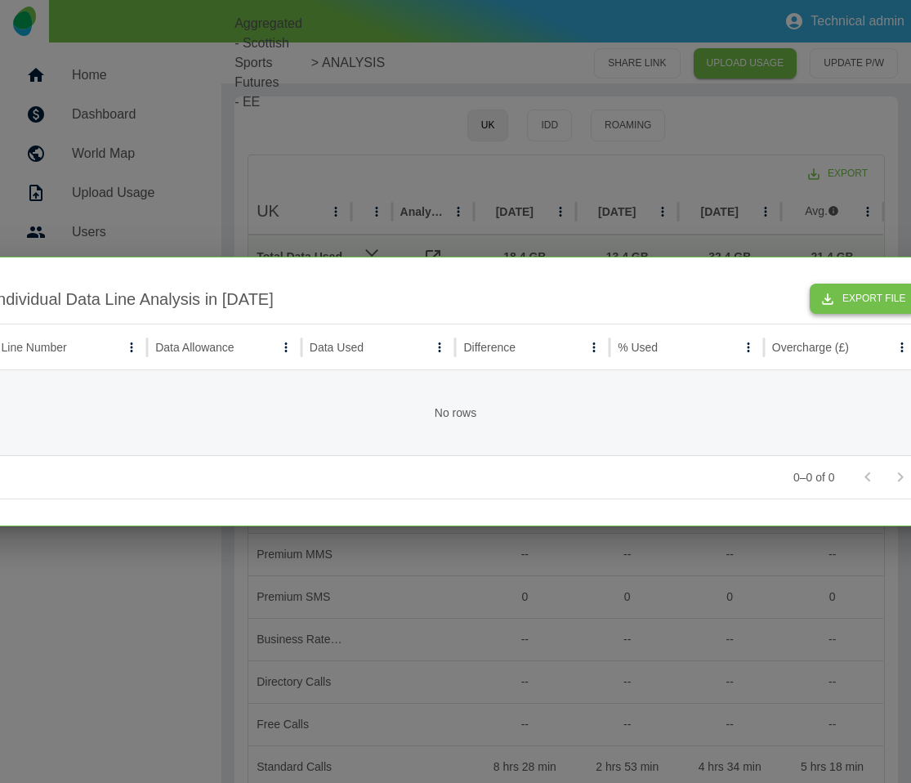
click at [880, 306] on button "Export File" at bounding box center [864, 299] width 109 height 30
click at [648, 170] on div at bounding box center [455, 391] width 911 height 783
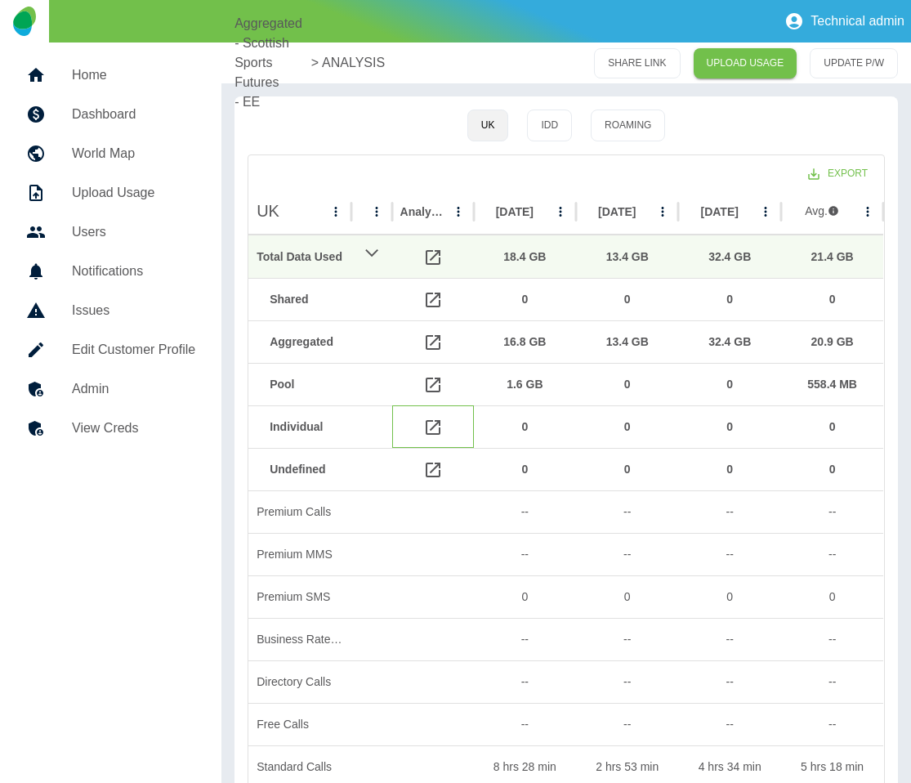
click at [426, 422] on icon at bounding box center [433, 427] width 15 height 15
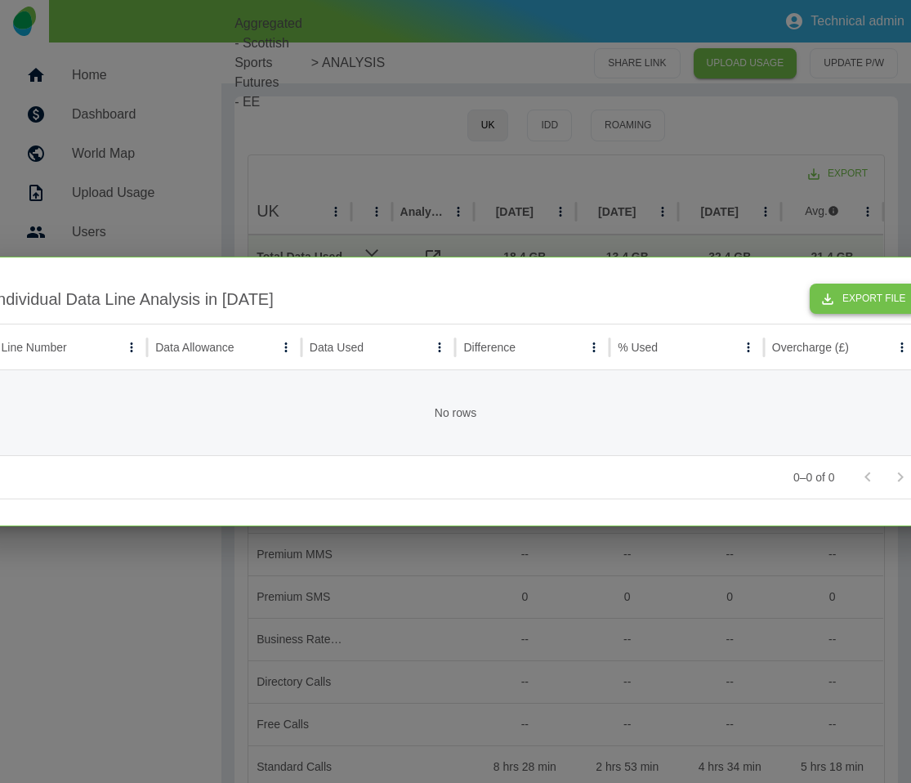
click at [836, 293] on icon "button" at bounding box center [828, 299] width 16 height 16
click at [780, 153] on div at bounding box center [455, 391] width 911 height 783
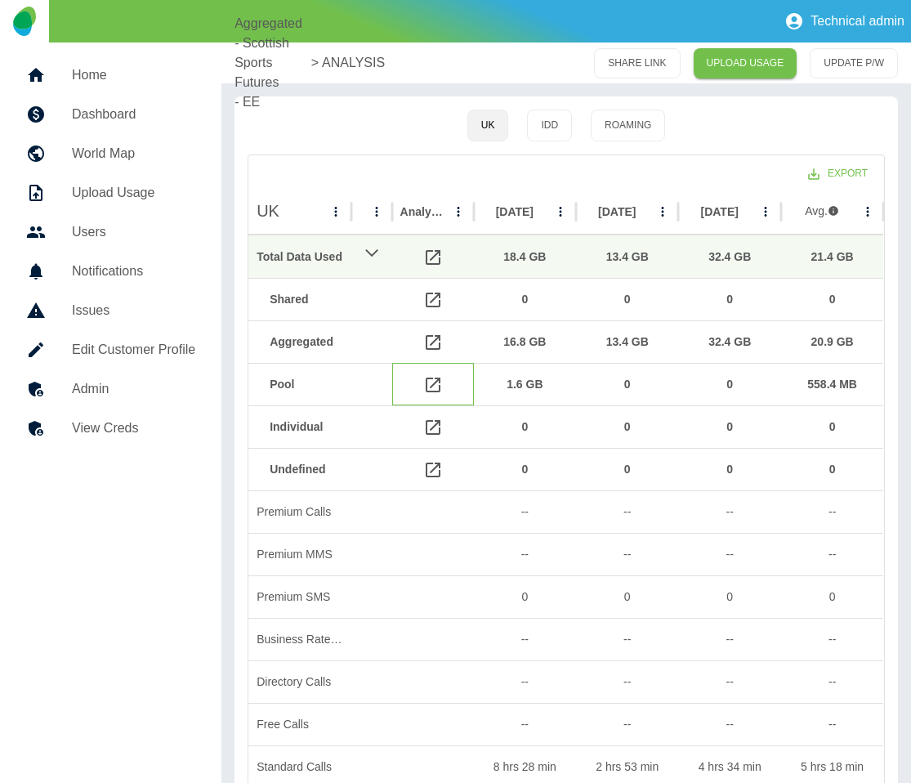
click at [435, 384] on icon at bounding box center [433, 385] width 20 height 20
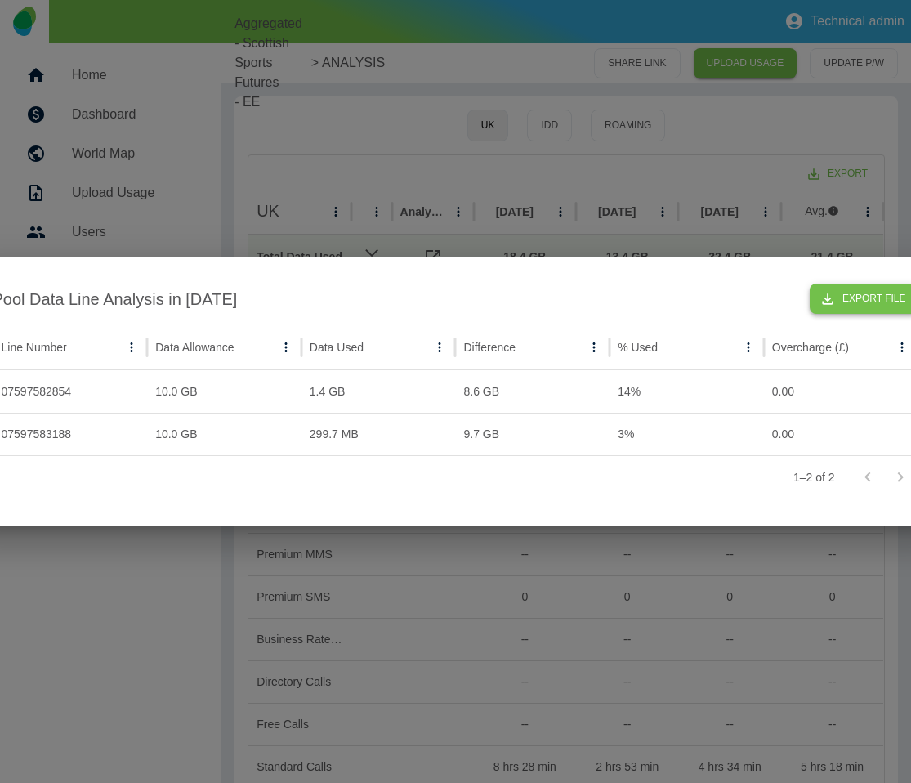
click at [886, 297] on button "Export File" at bounding box center [864, 299] width 109 height 30
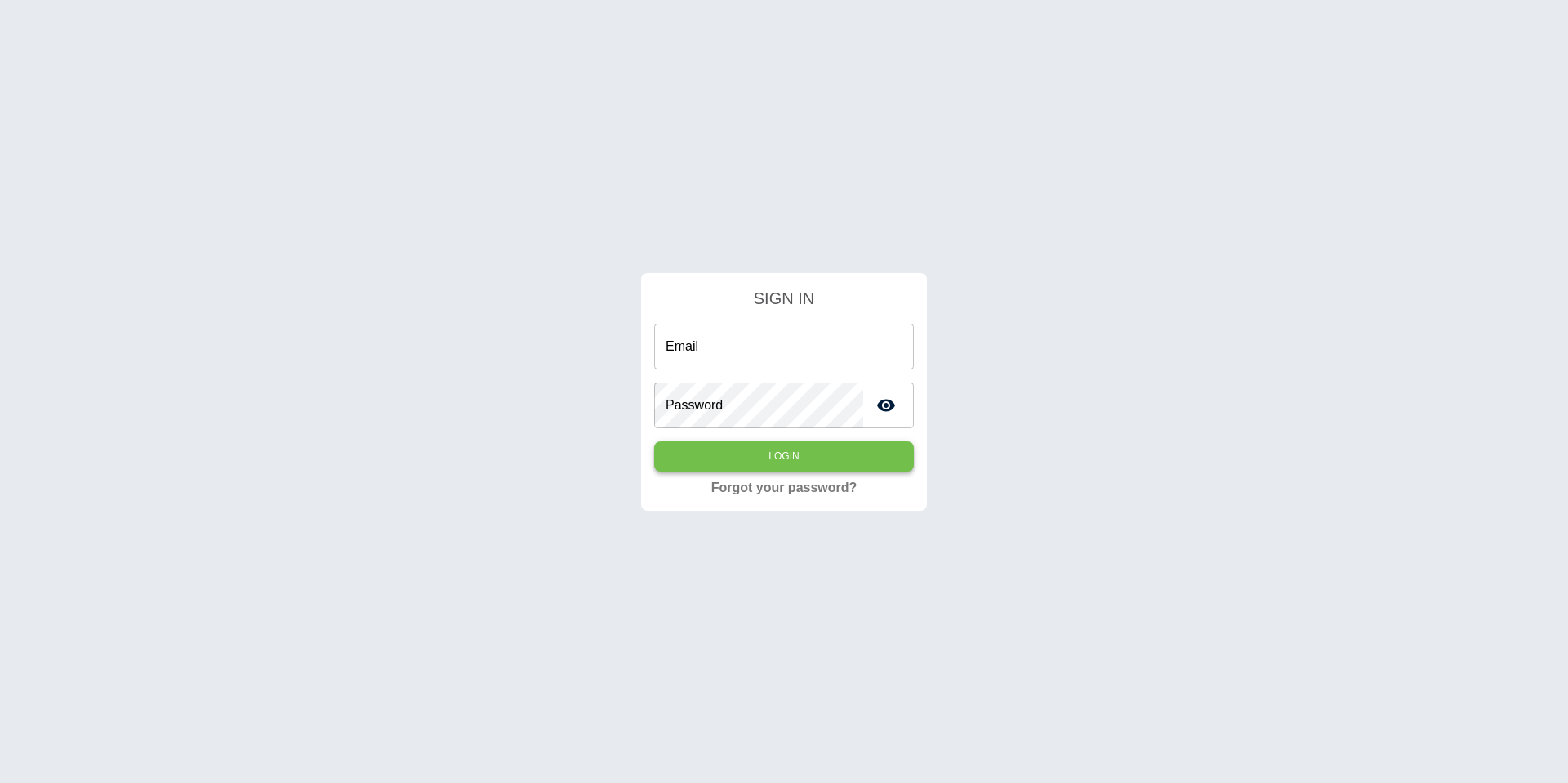
type input "**********"
click at [803, 453] on button "Login" at bounding box center [784, 456] width 260 height 30
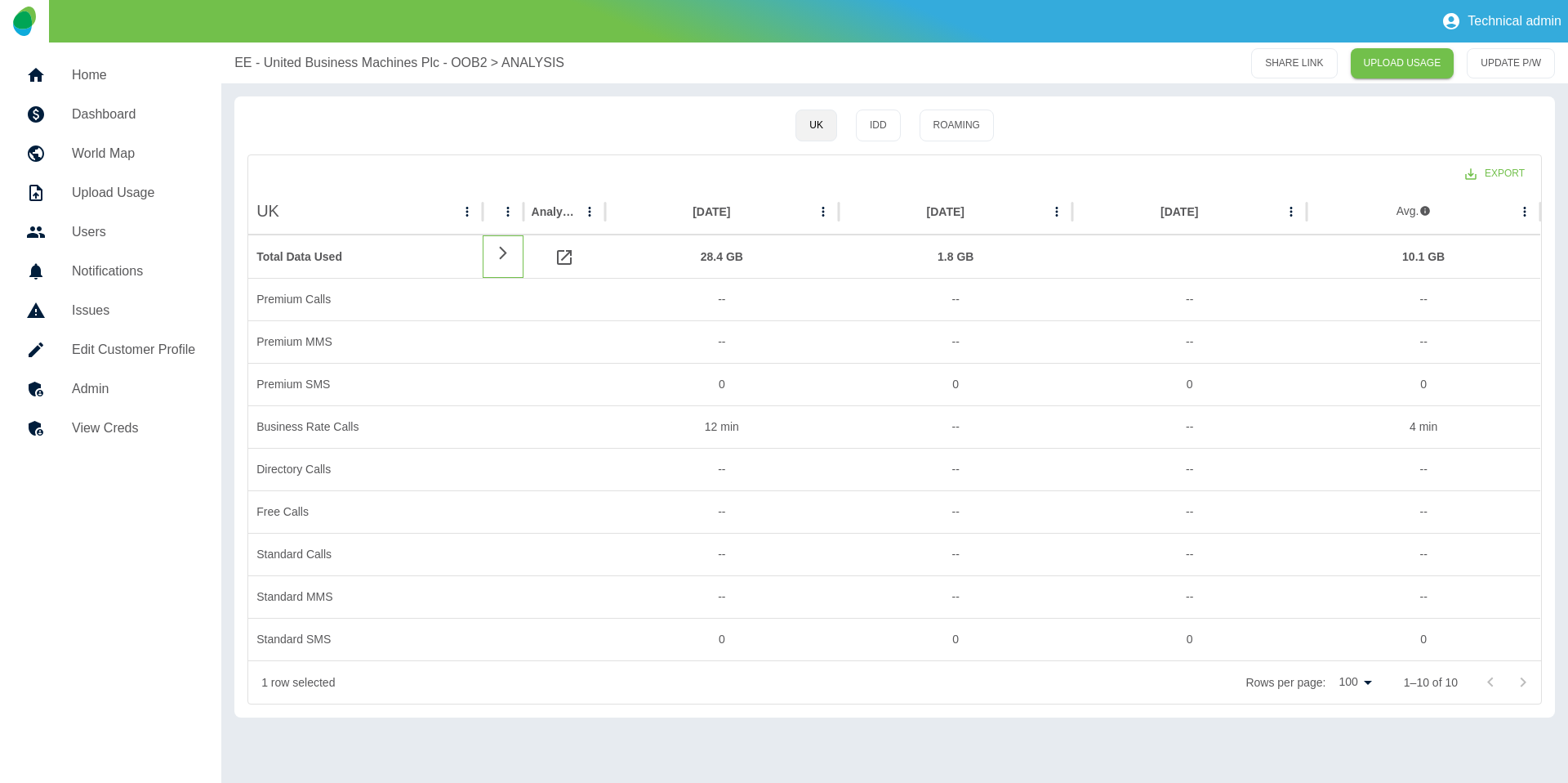
click at [507, 257] on icon at bounding box center [504, 253] width 20 height 16
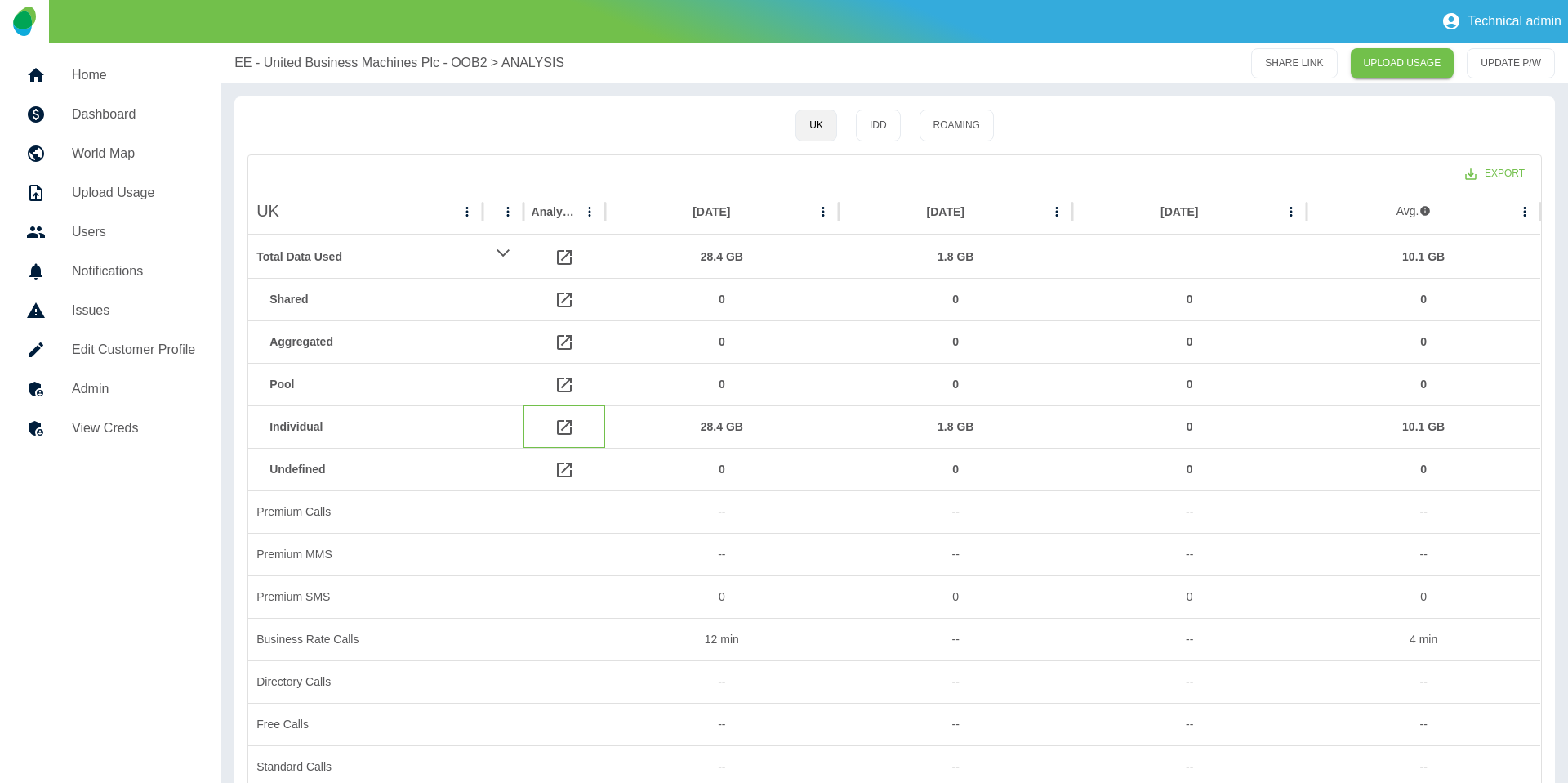
click at [563, 429] on icon at bounding box center [564, 427] width 15 height 15
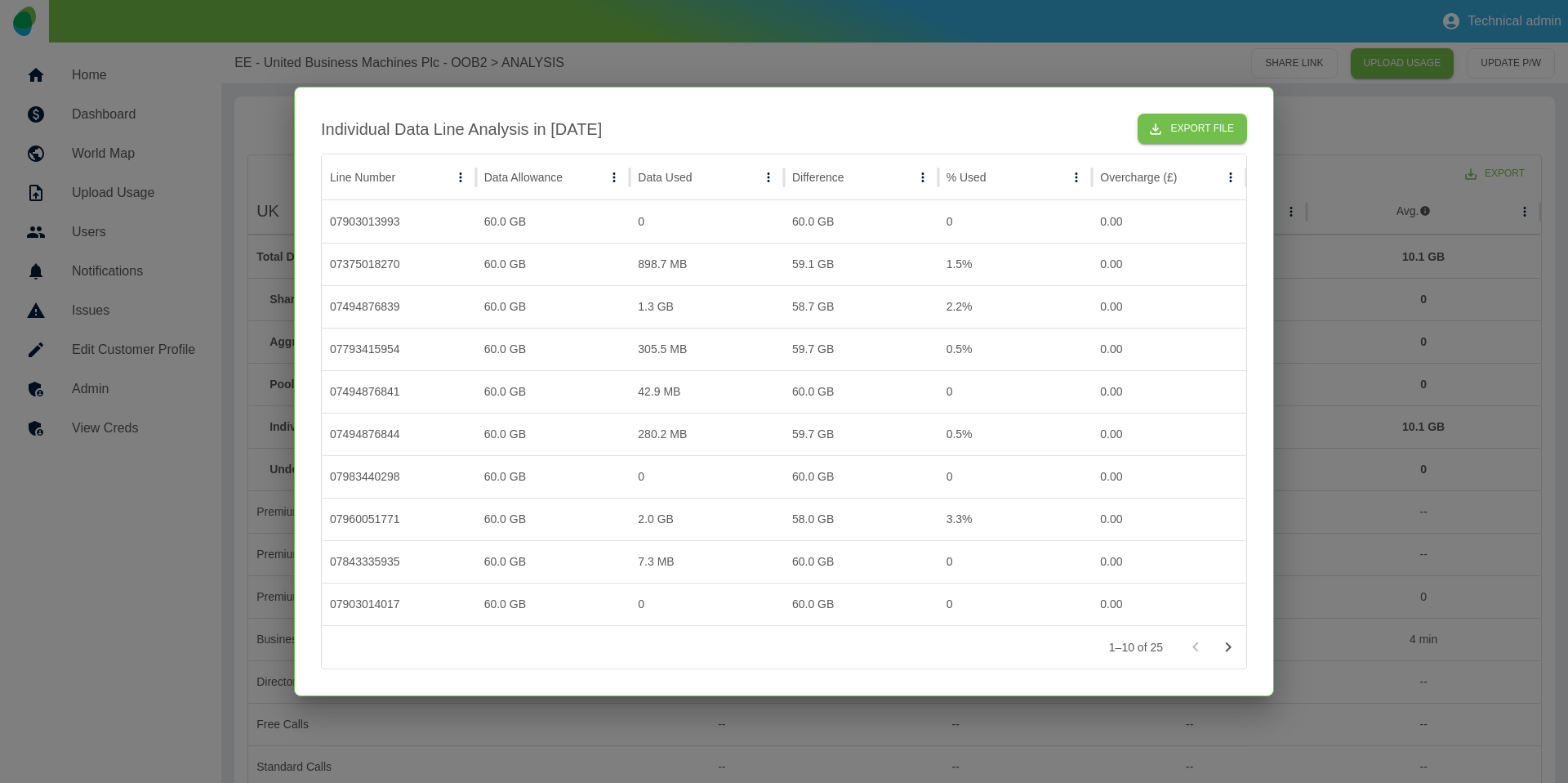
click at [1374, 306] on div at bounding box center [784, 391] width 1568 height 783
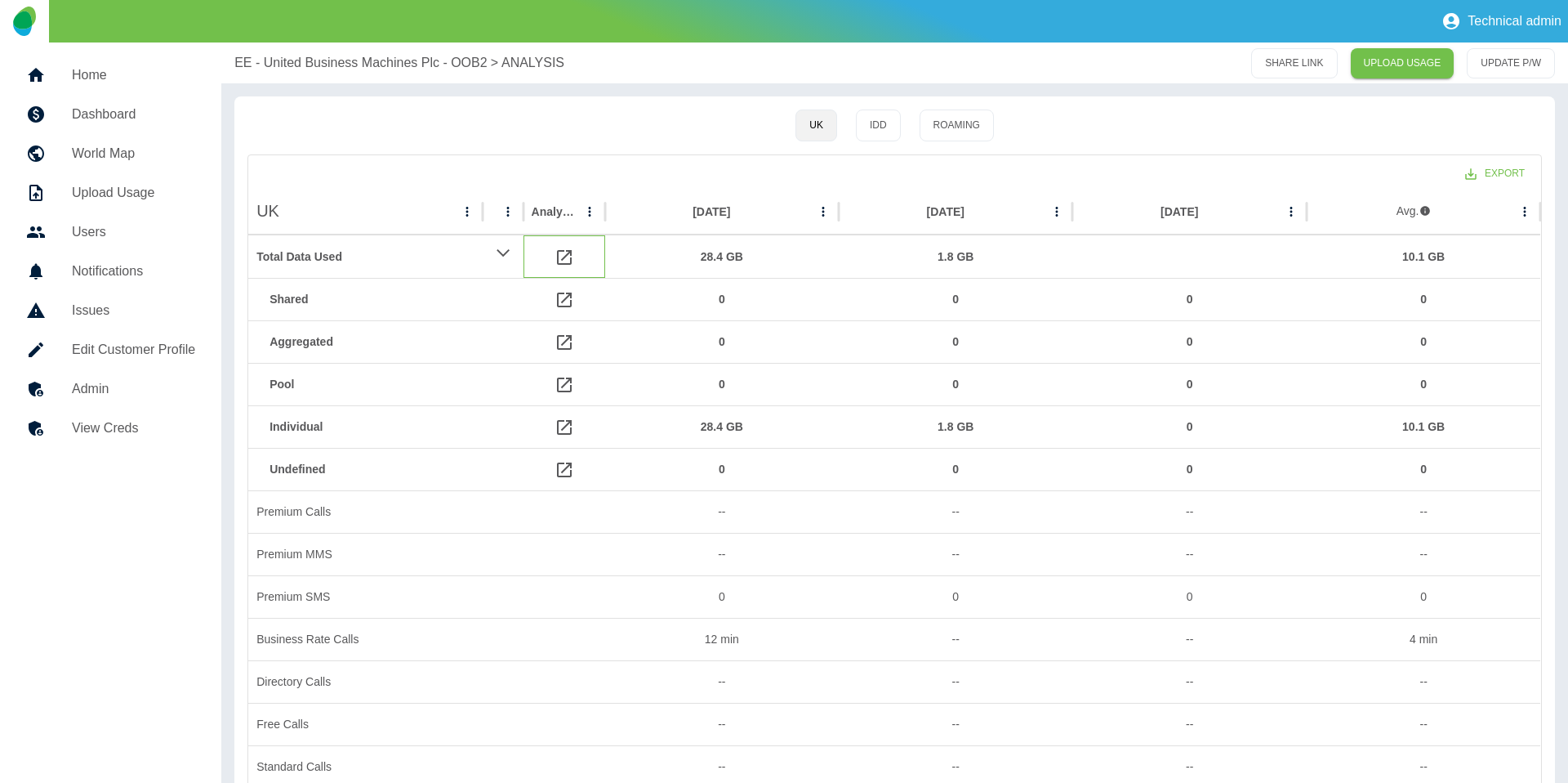
click at [565, 254] on icon at bounding box center [565, 258] width 20 height 20
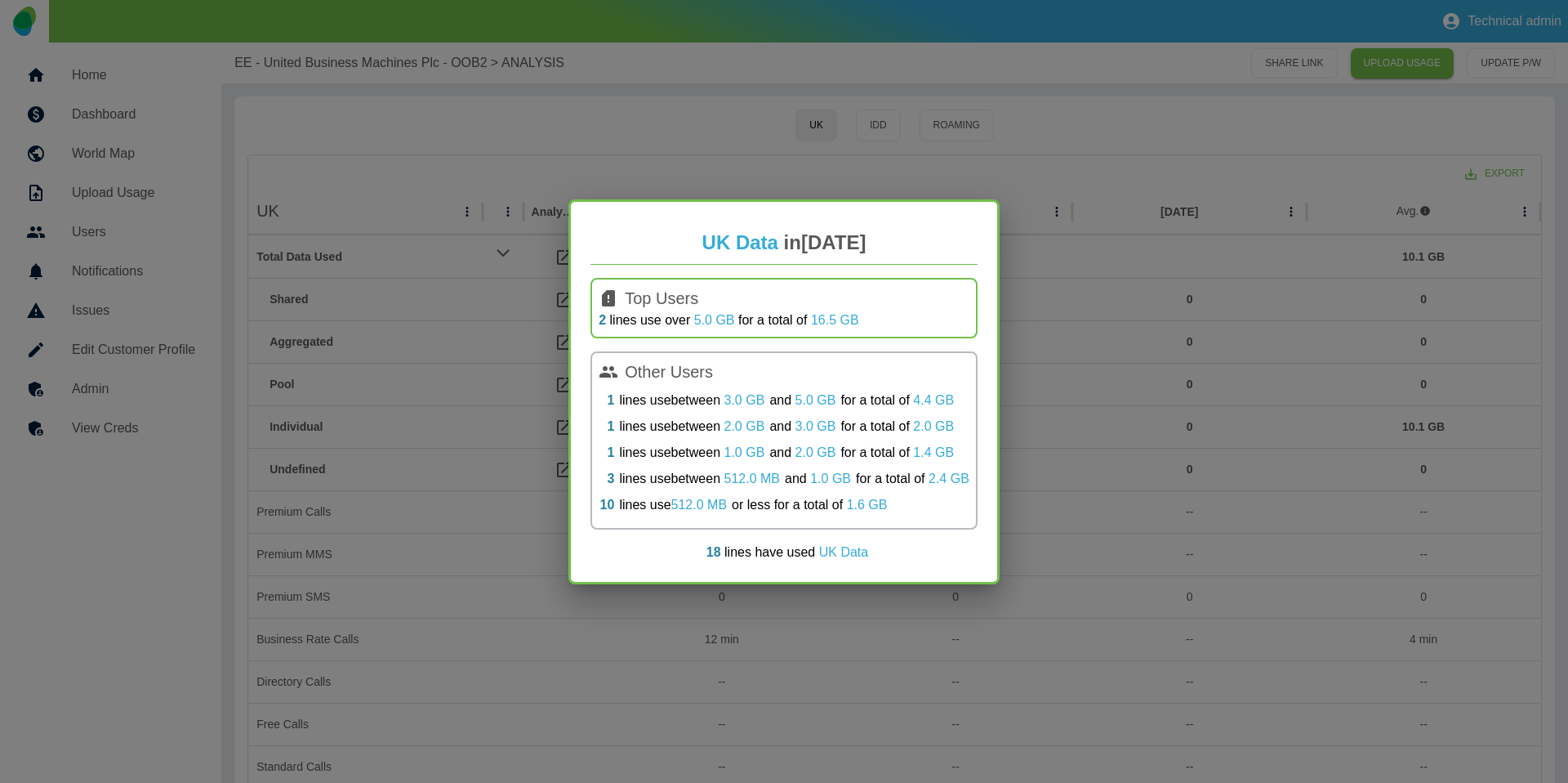
drag, startPoint x: 1190, startPoint y: 372, endPoint x: 1014, endPoint y: 382, distance: 176.3
click at [1182, 373] on div "UK Data in Aug 2025 Top Users 2 lines use over 5.0 GB for a total of 16.5 GB Ot…" at bounding box center [784, 391] width 1568 height 783
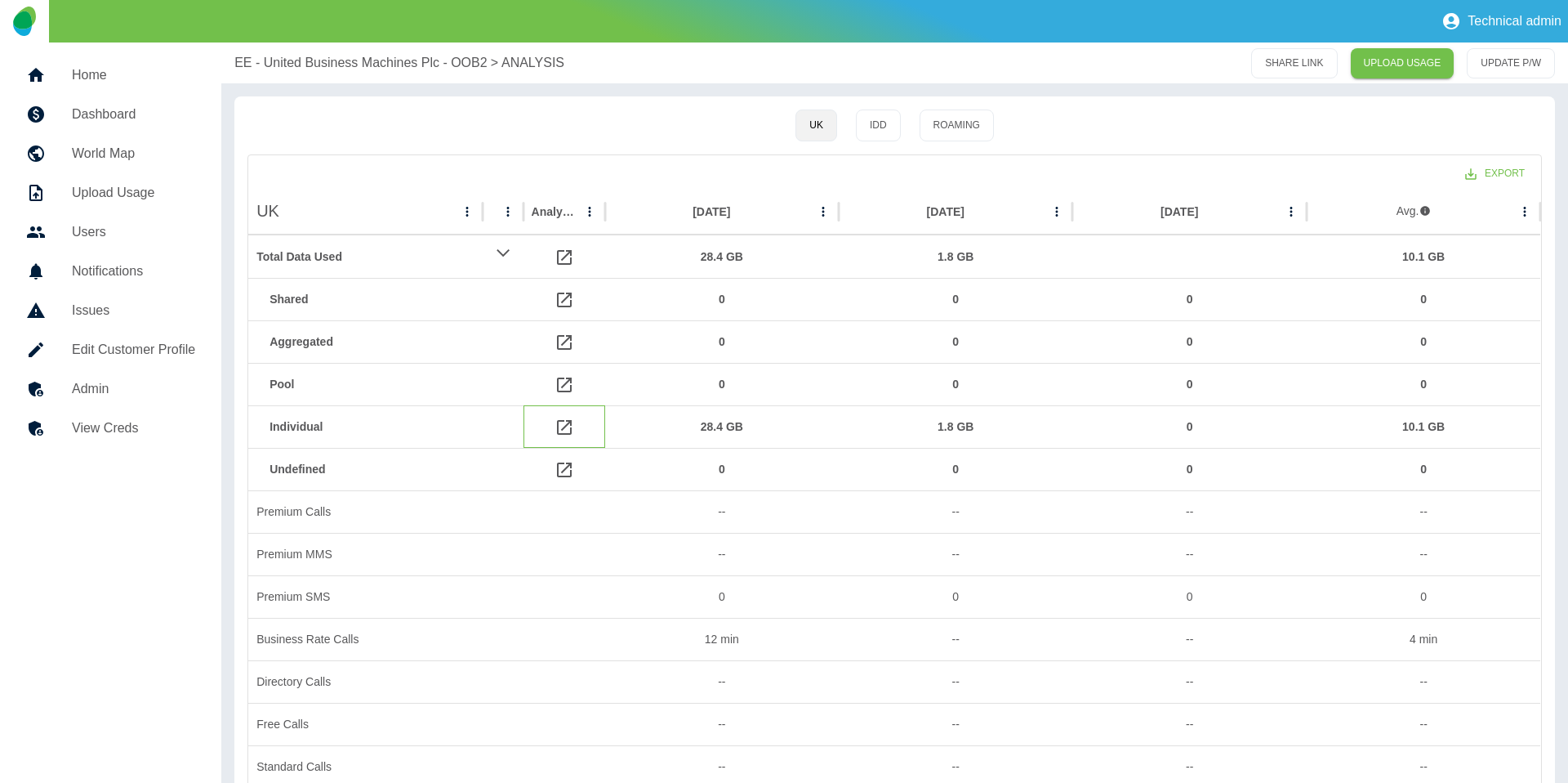
click at [564, 434] on icon at bounding box center [565, 428] width 20 height 20
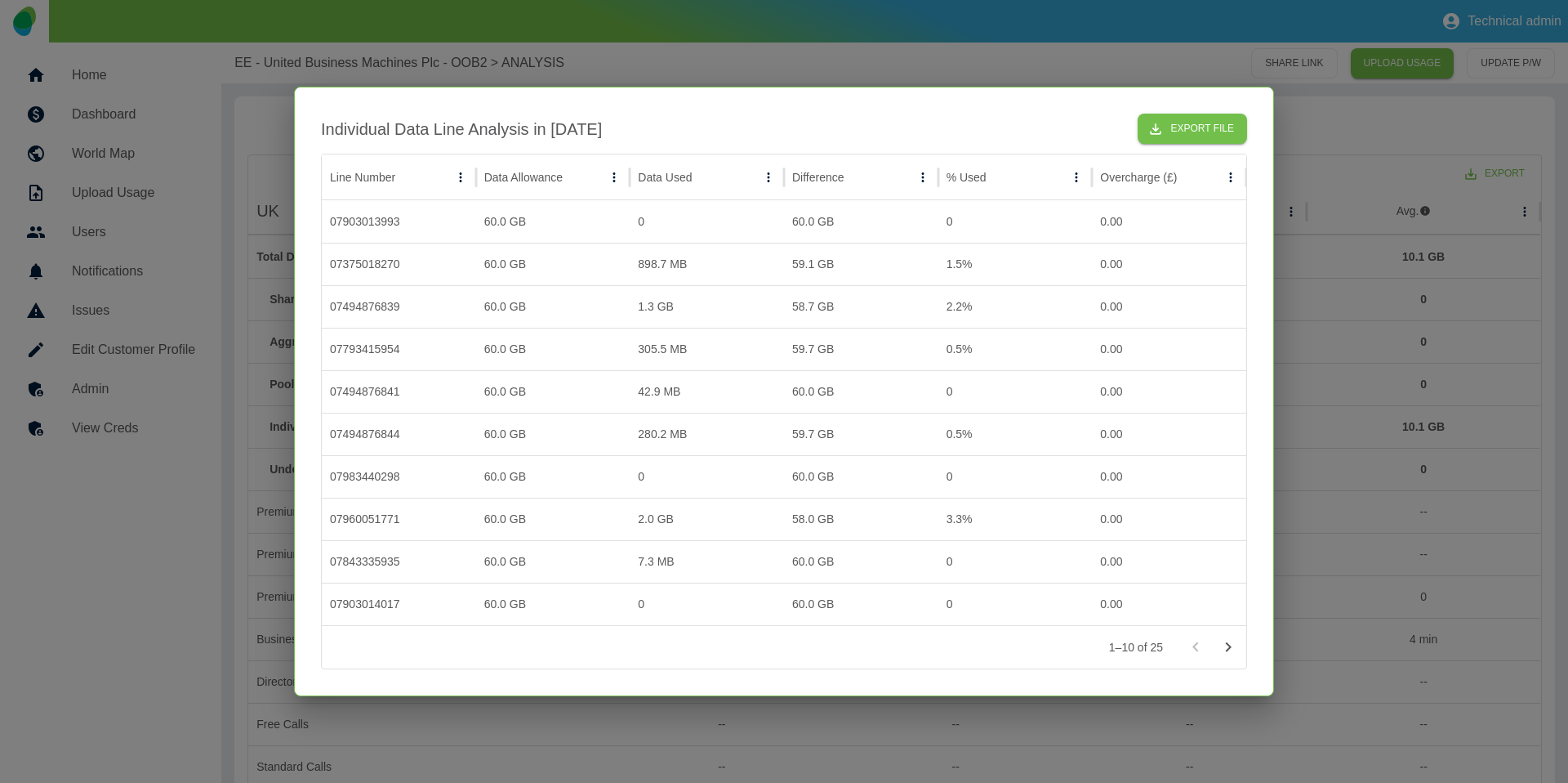
drag, startPoint x: 1356, startPoint y: 315, endPoint x: 1173, endPoint y: 278, distance: 186.7
click at [1355, 315] on div at bounding box center [784, 391] width 1568 height 783
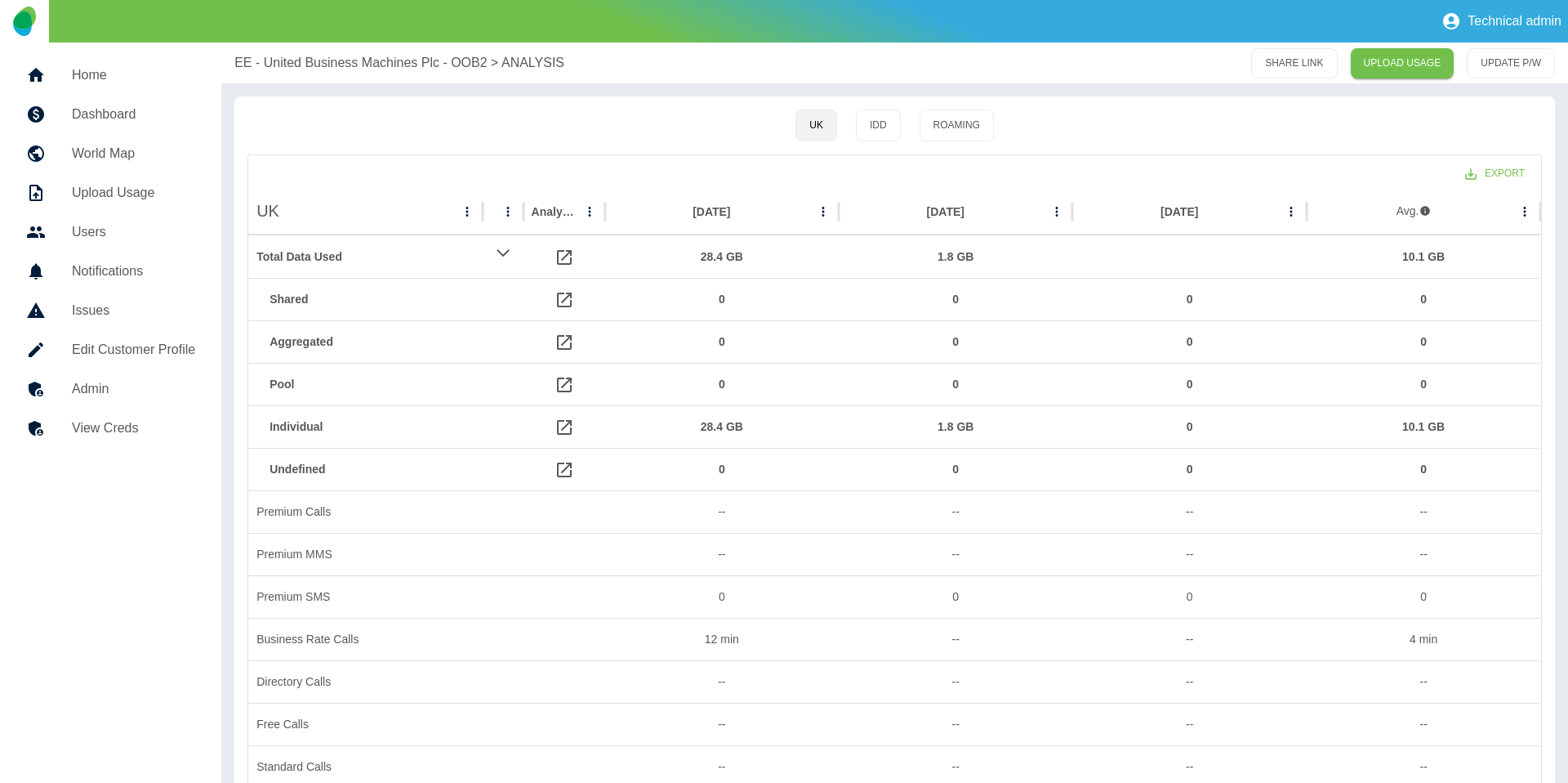
click at [459, 65] on p "EE - United Business Machines Plc - OOB2" at bounding box center [361, 63] width 252 height 20
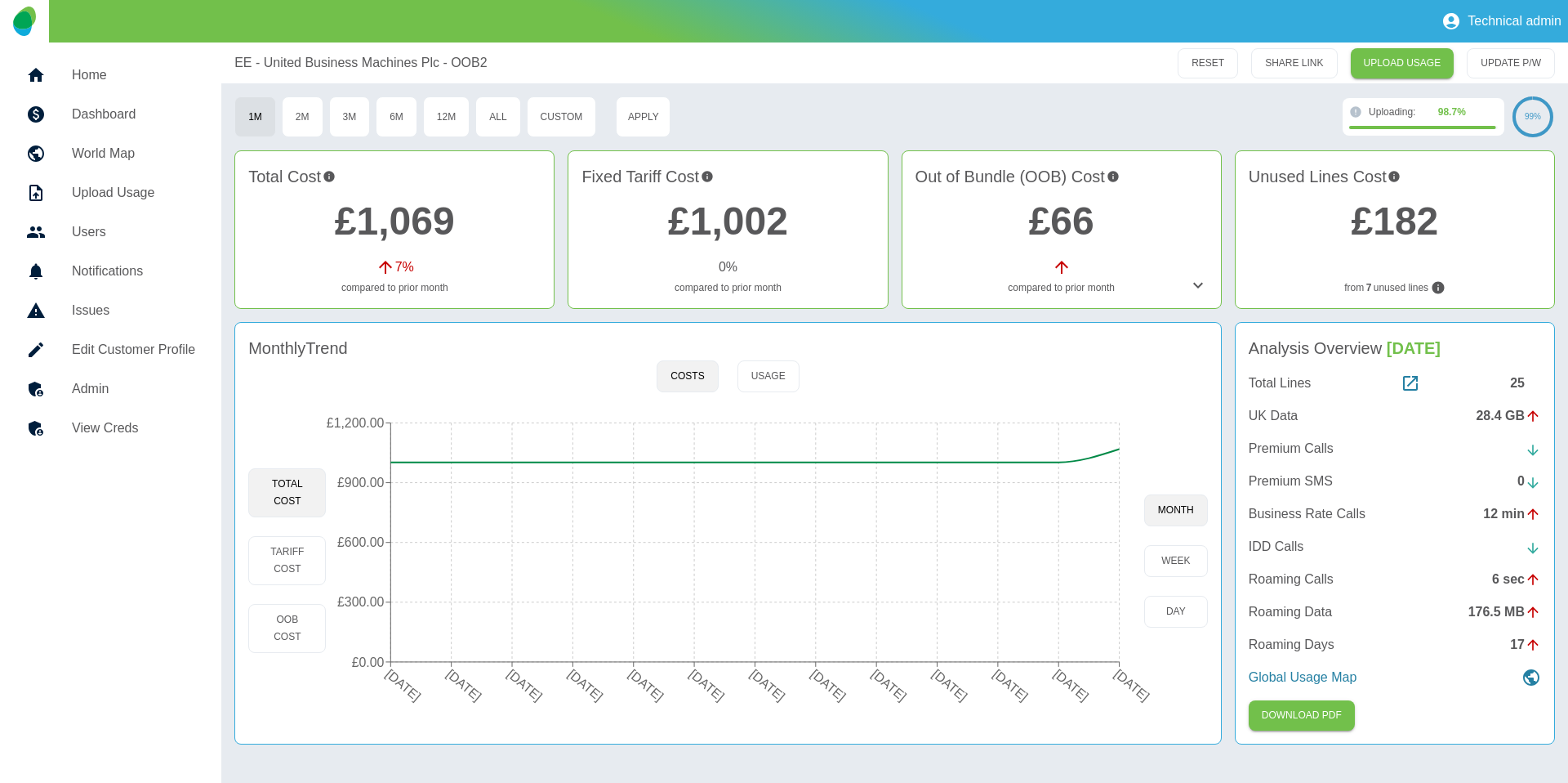
click at [1294, 413] on p "UK Data" at bounding box center [1272, 416] width 49 height 20
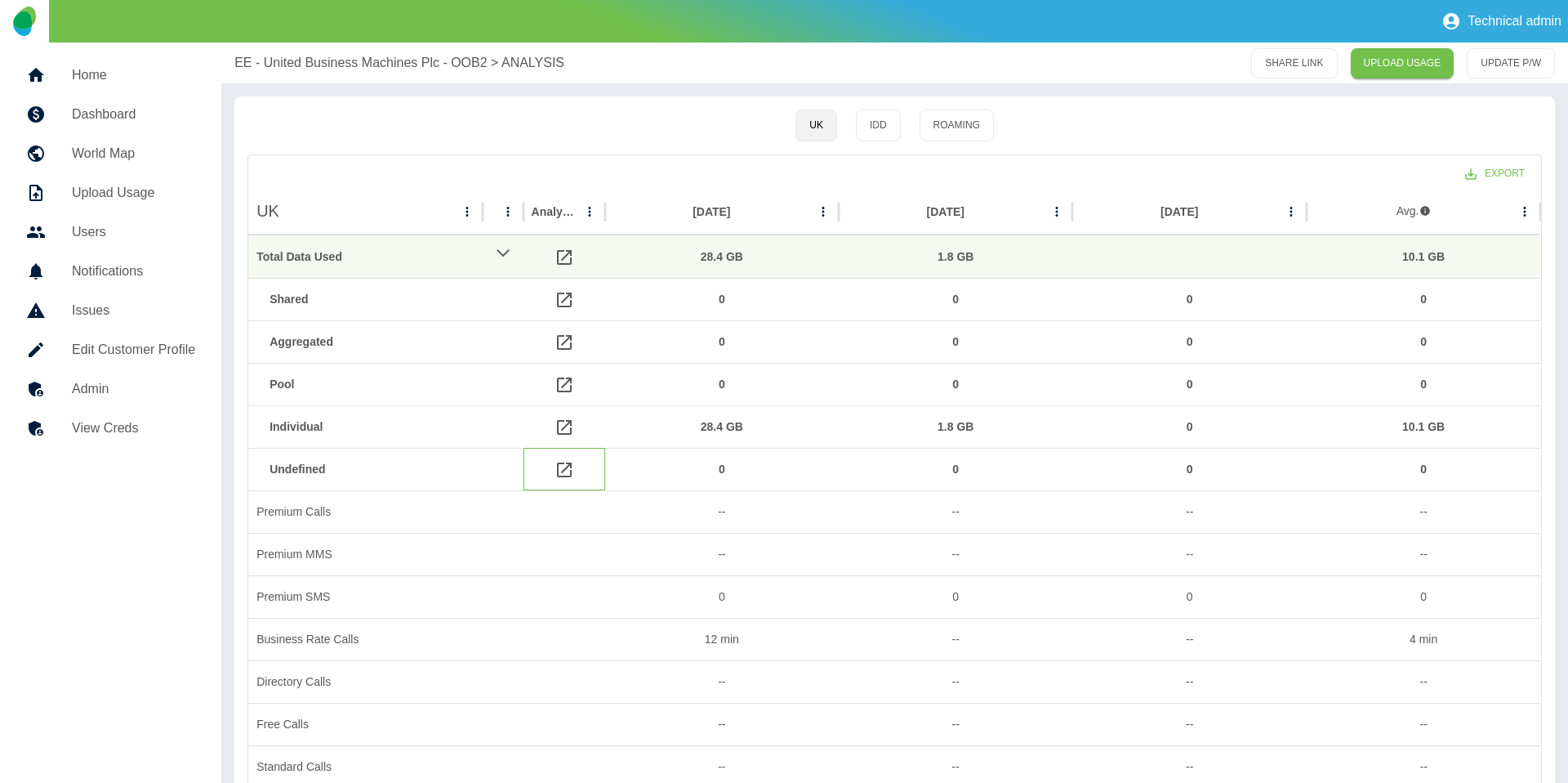
click at [561, 474] on icon at bounding box center [565, 470] width 20 height 20
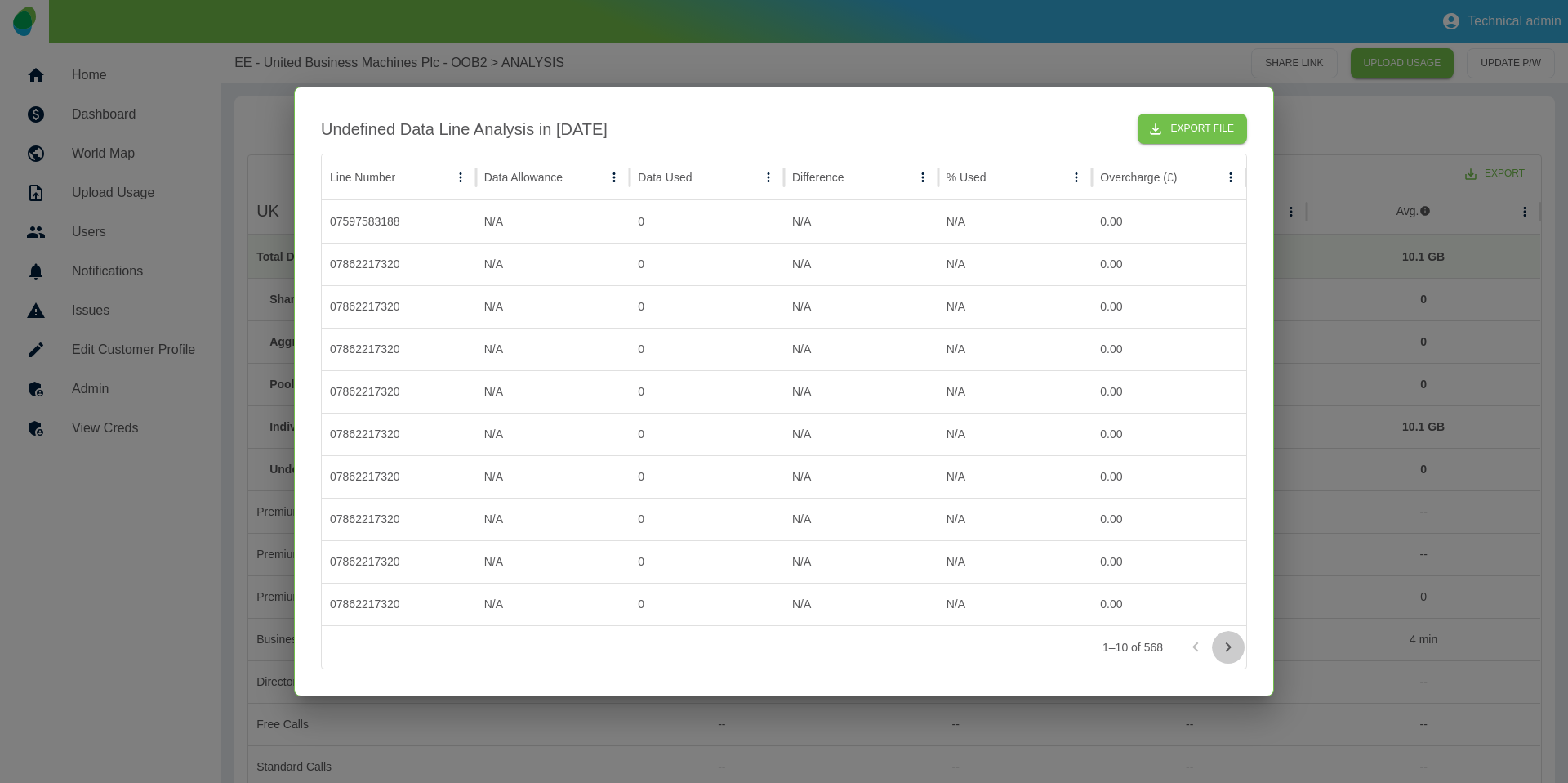
click at [1215, 651] on button "Go to next page" at bounding box center [1228, 647] width 33 height 33
click at [1233, 644] on icon "Go to next page" at bounding box center [1228, 647] width 20 height 20
click at [1224, 650] on icon "Go to next page" at bounding box center [1228, 647] width 20 height 20
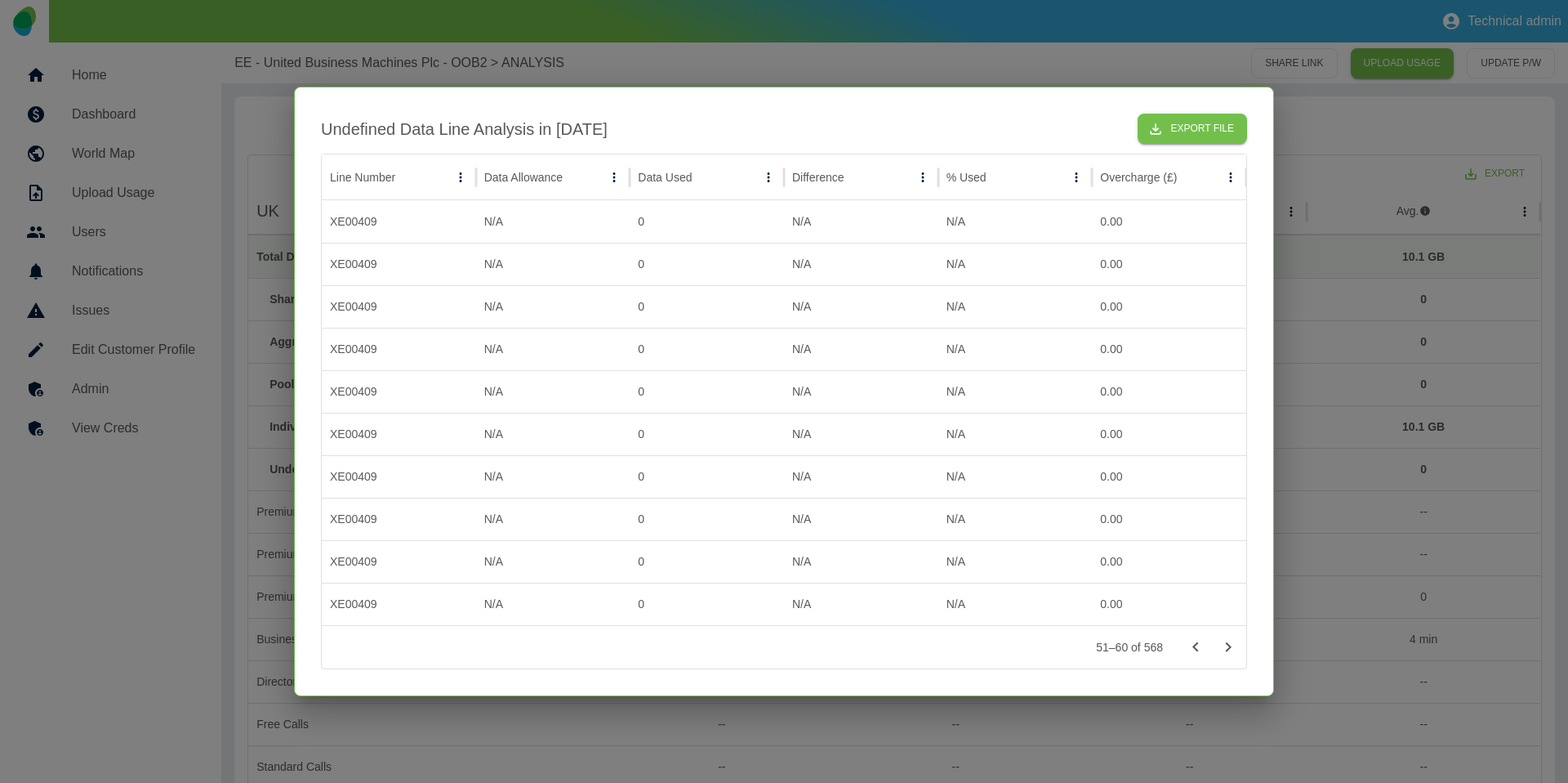
click at [1224, 650] on icon "Go to next page" at bounding box center [1228, 647] width 20 height 20
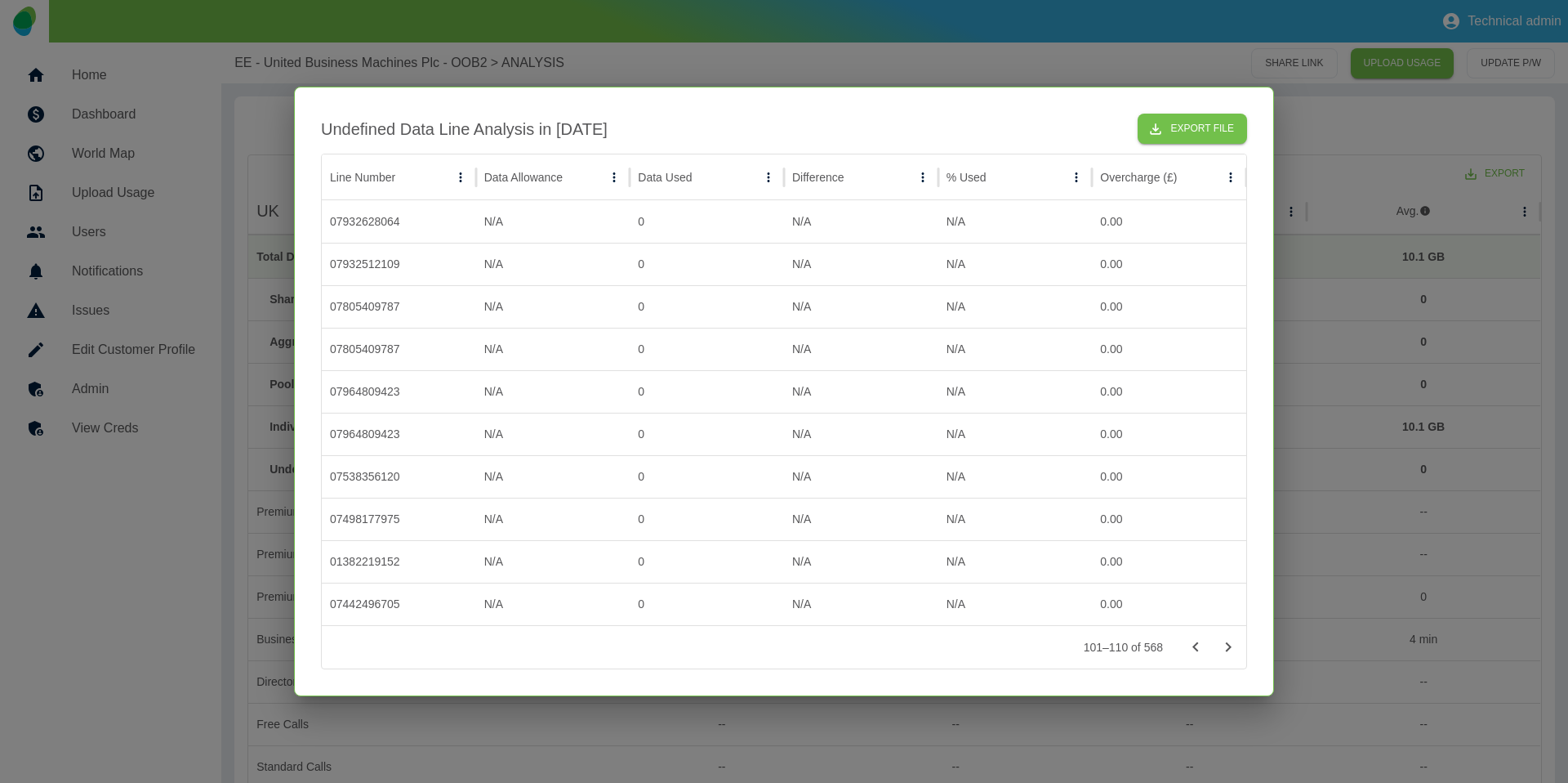
click at [1224, 650] on icon "Go to next page" at bounding box center [1228, 647] width 20 height 20
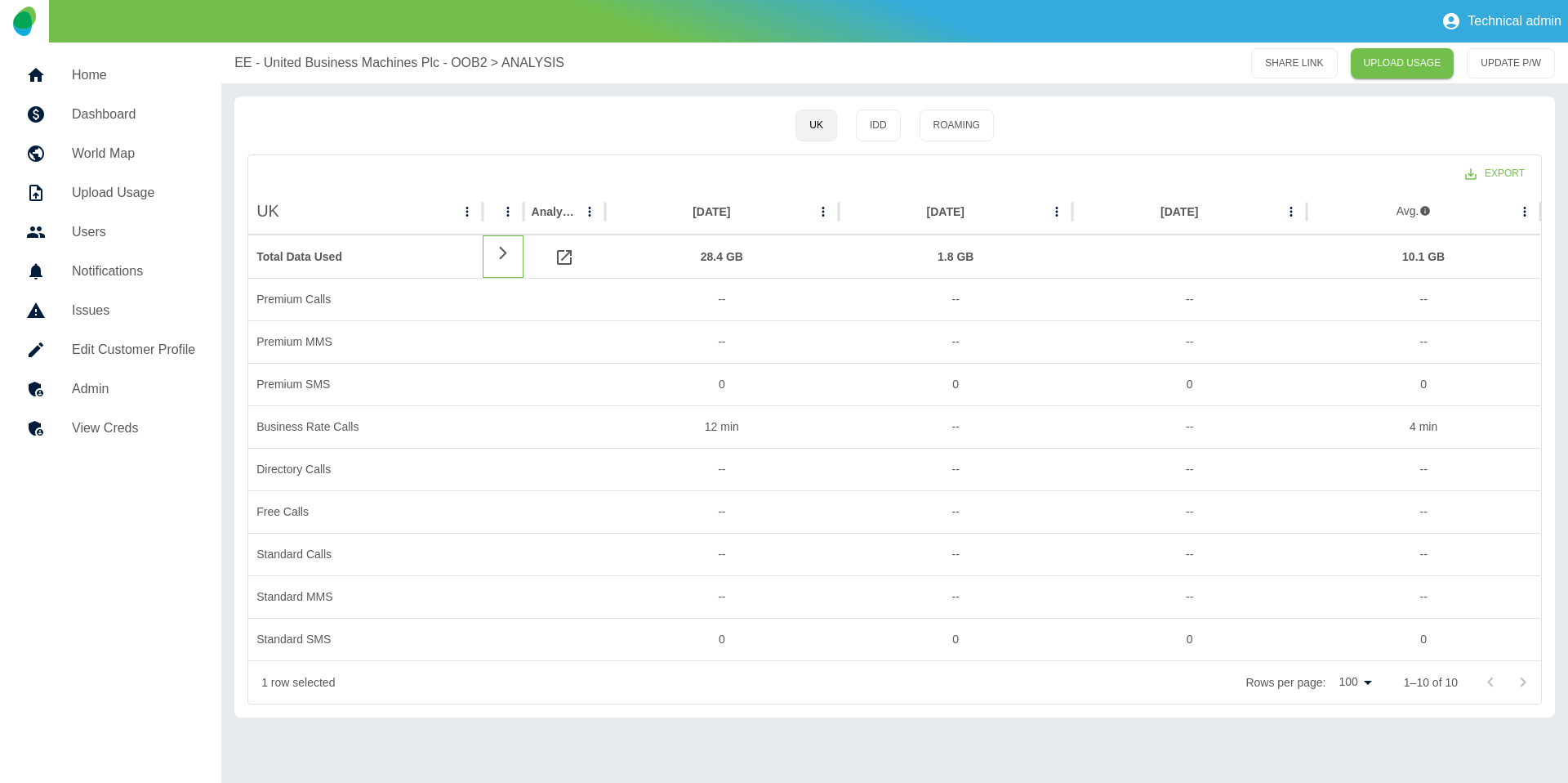
click at [498, 257] on icon at bounding box center [504, 253] width 20 height 16
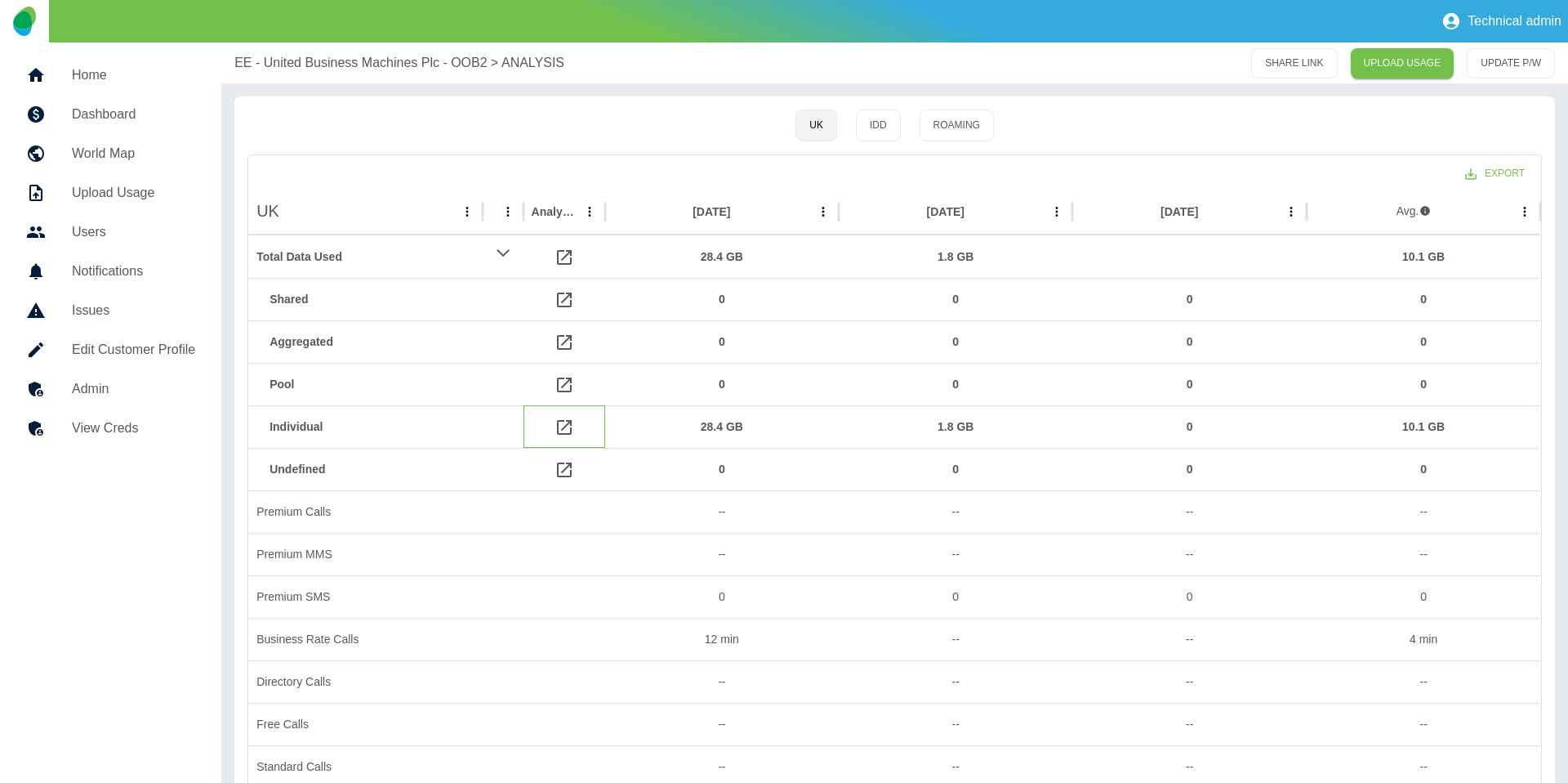
click at [561, 428] on icon at bounding box center [564, 427] width 15 height 15
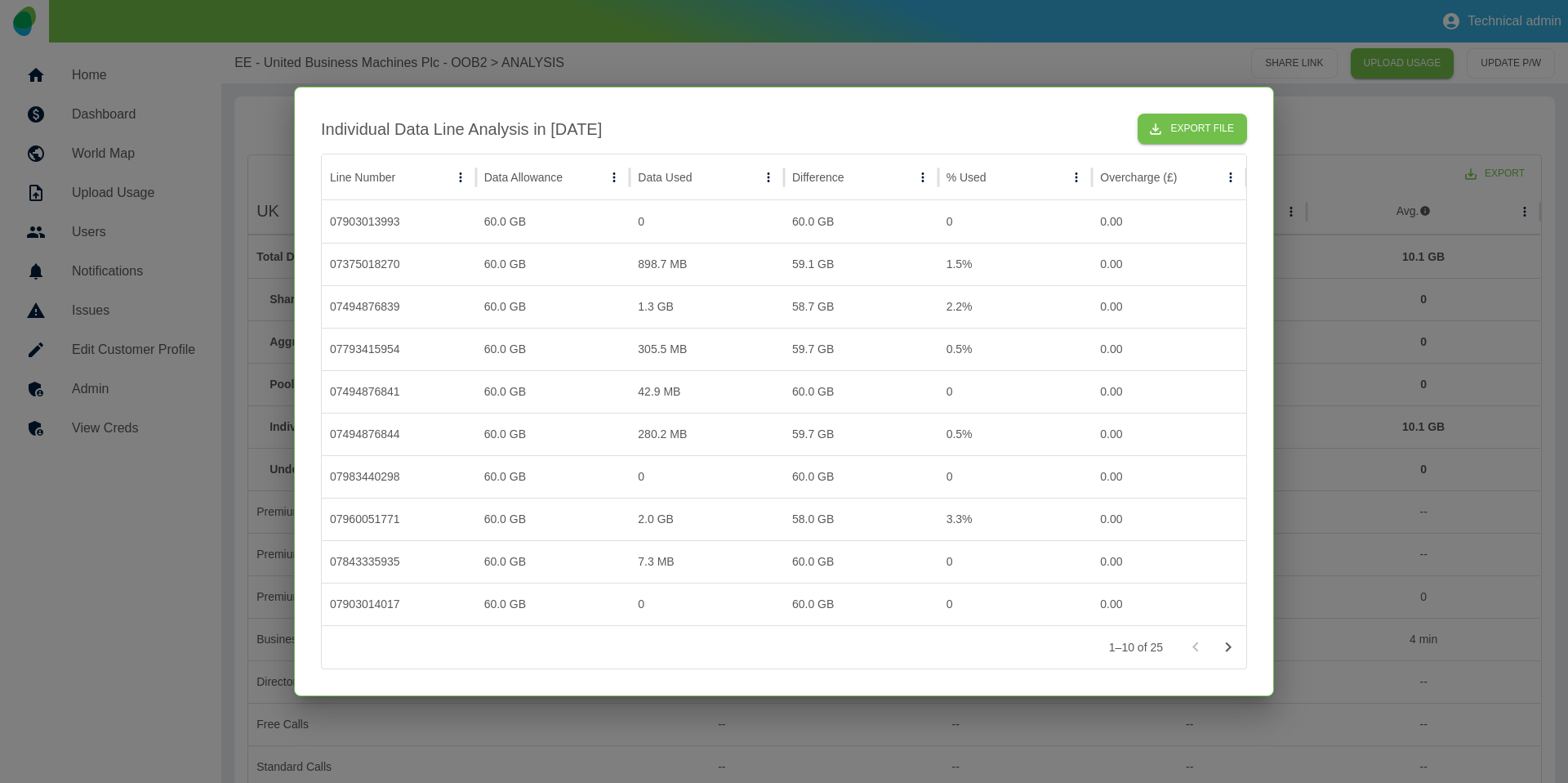
click at [1370, 420] on div at bounding box center [784, 391] width 1568 height 783
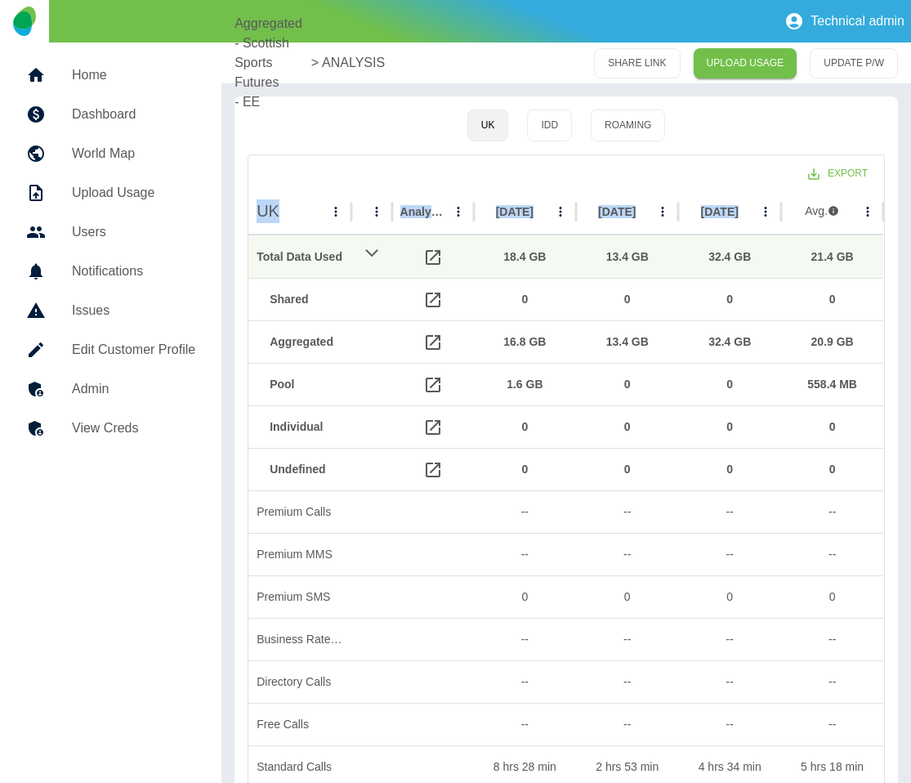
drag, startPoint x: 910, startPoint y: 196, endPoint x: 975, endPoint y: 186, distance: 65.3
click at [910, 186] on html "Technical admin Home Dashboard World Map Upload Usage Users Notifications Issue…" at bounding box center [455, 391] width 911 height 783
drag, startPoint x: 746, startPoint y: 117, endPoint x: 430, endPoint y: 350, distance: 392.7
click at [746, 118] on div "UK IDD Roaming" at bounding box center [566, 125] width 637 height 32
click at [445, 339] on div at bounding box center [433, 341] width 82 height 42
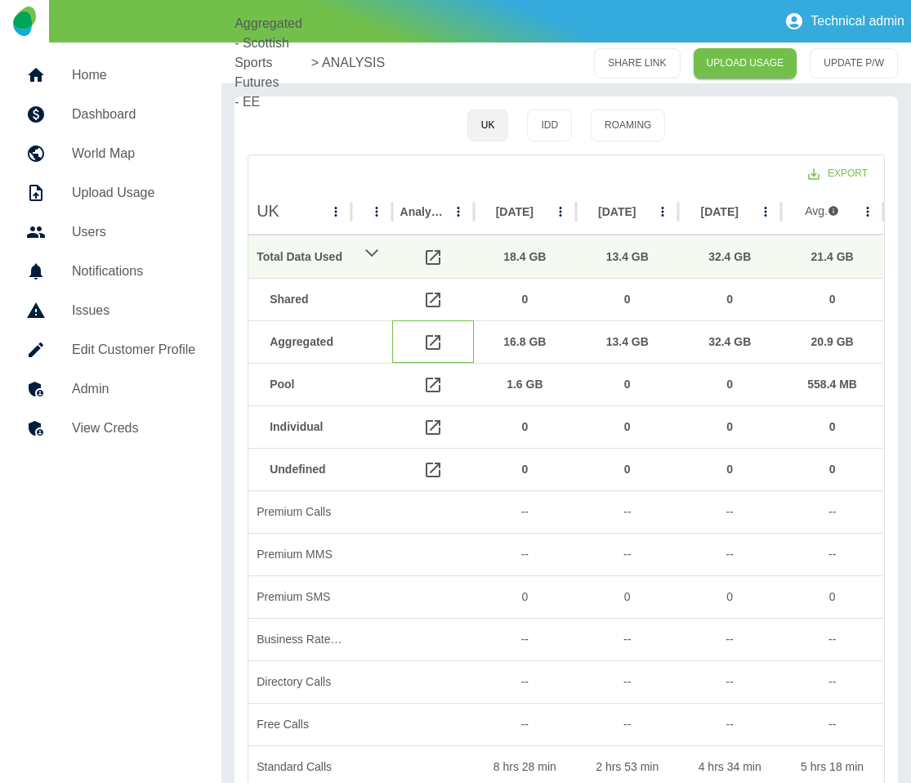
click at [436, 339] on icon at bounding box center [433, 342] width 15 height 15
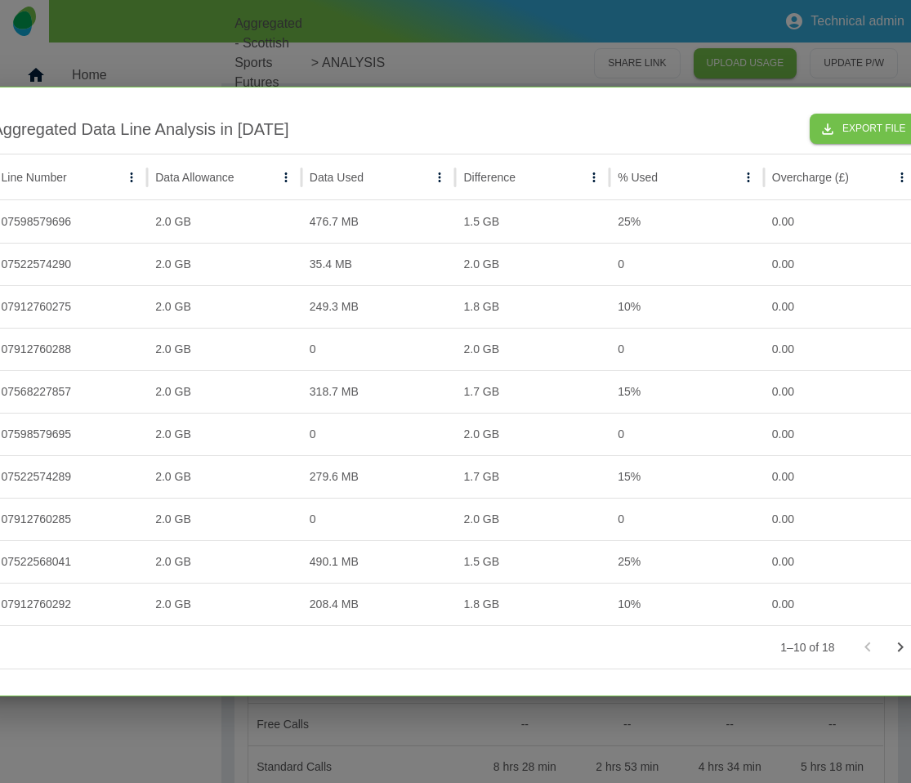
click at [575, 33] on div at bounding box center [455, 391] width 911 height 783
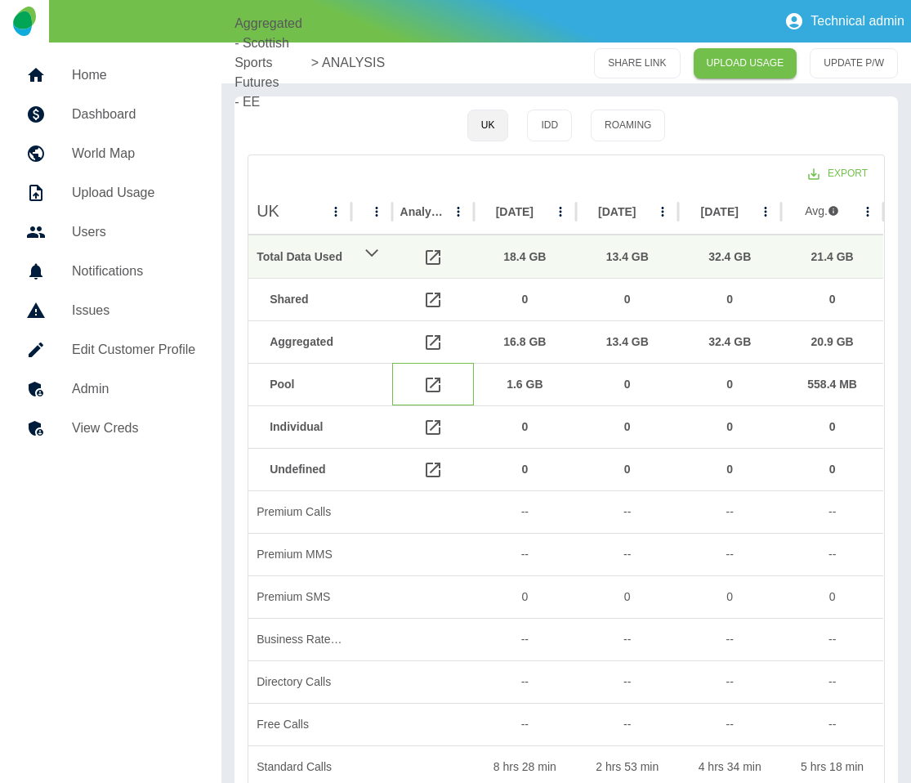
click at [433, 381] on icon at bounding box center [433, 385] width 20 height 20
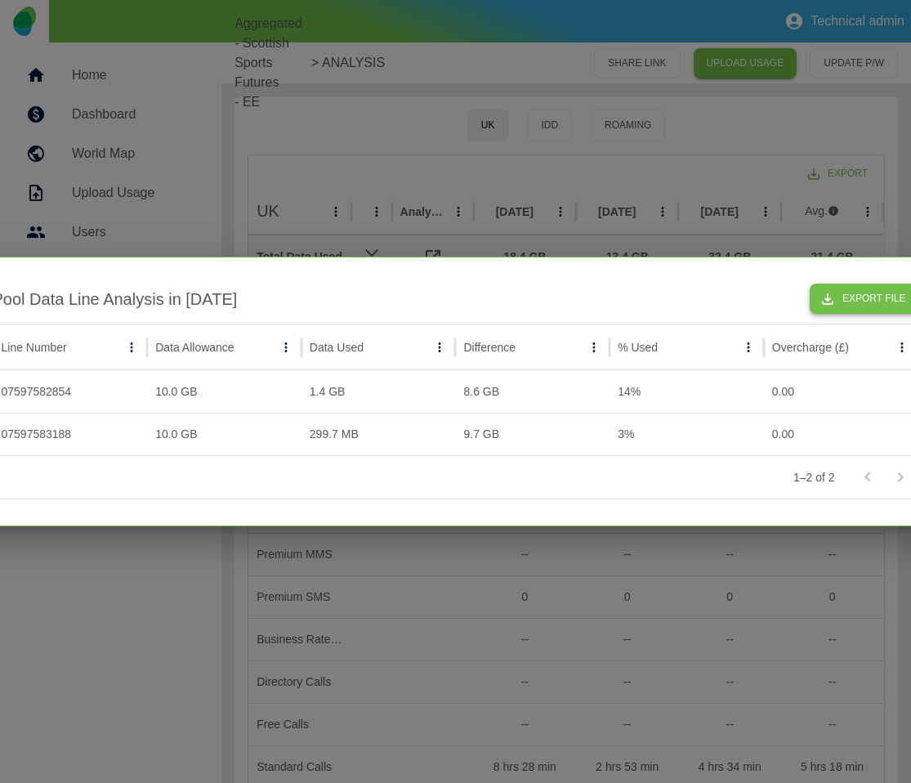
click at [823, 297] on button "Export File" at bounding box center [864, 299] width 109 height 30
click at [502, 119] on div at bounding box center [455, 391] width 911 height 783
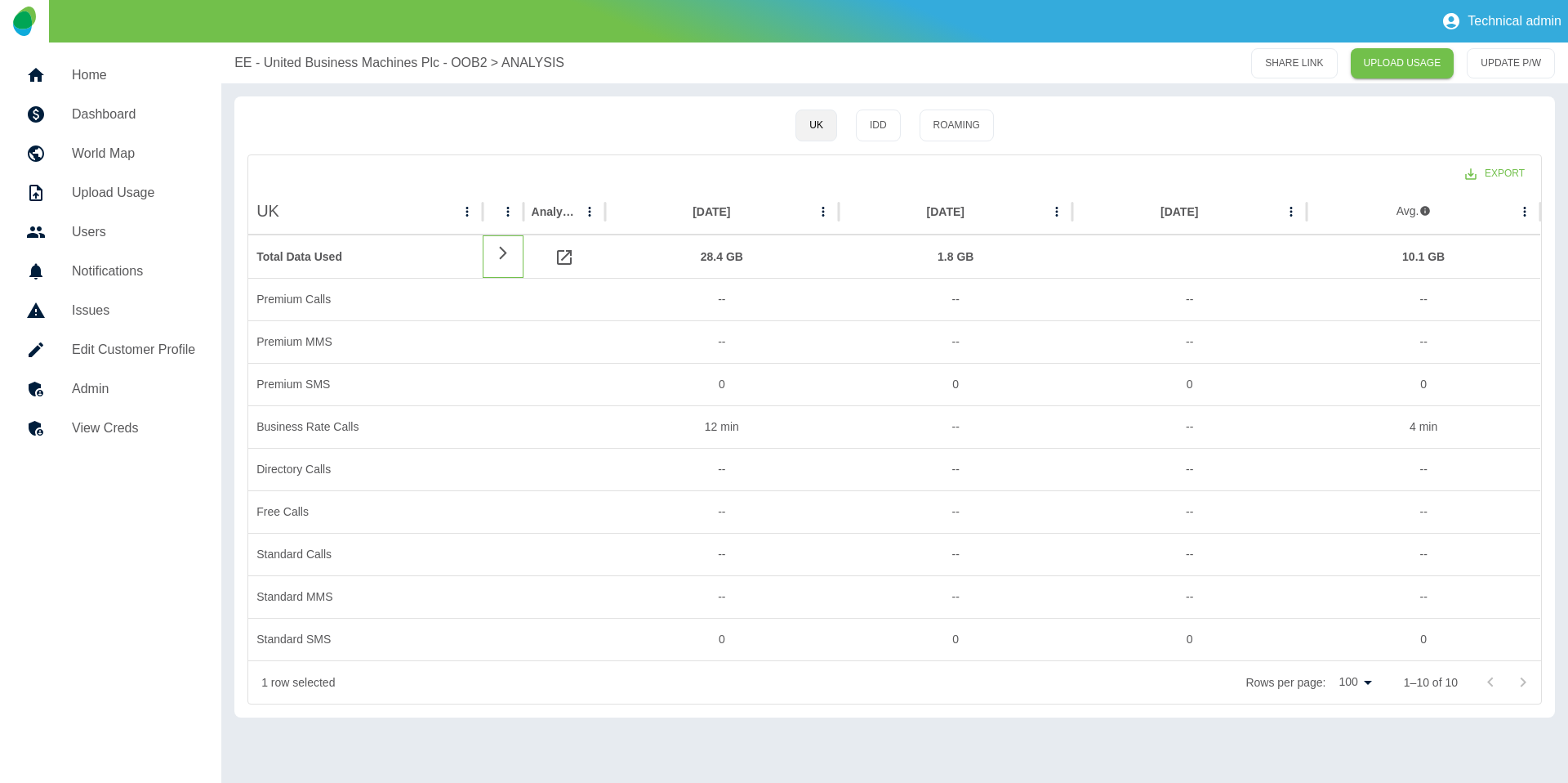
click at [503, 253] on icon at bounding box center [504, 253] width 20 height 16
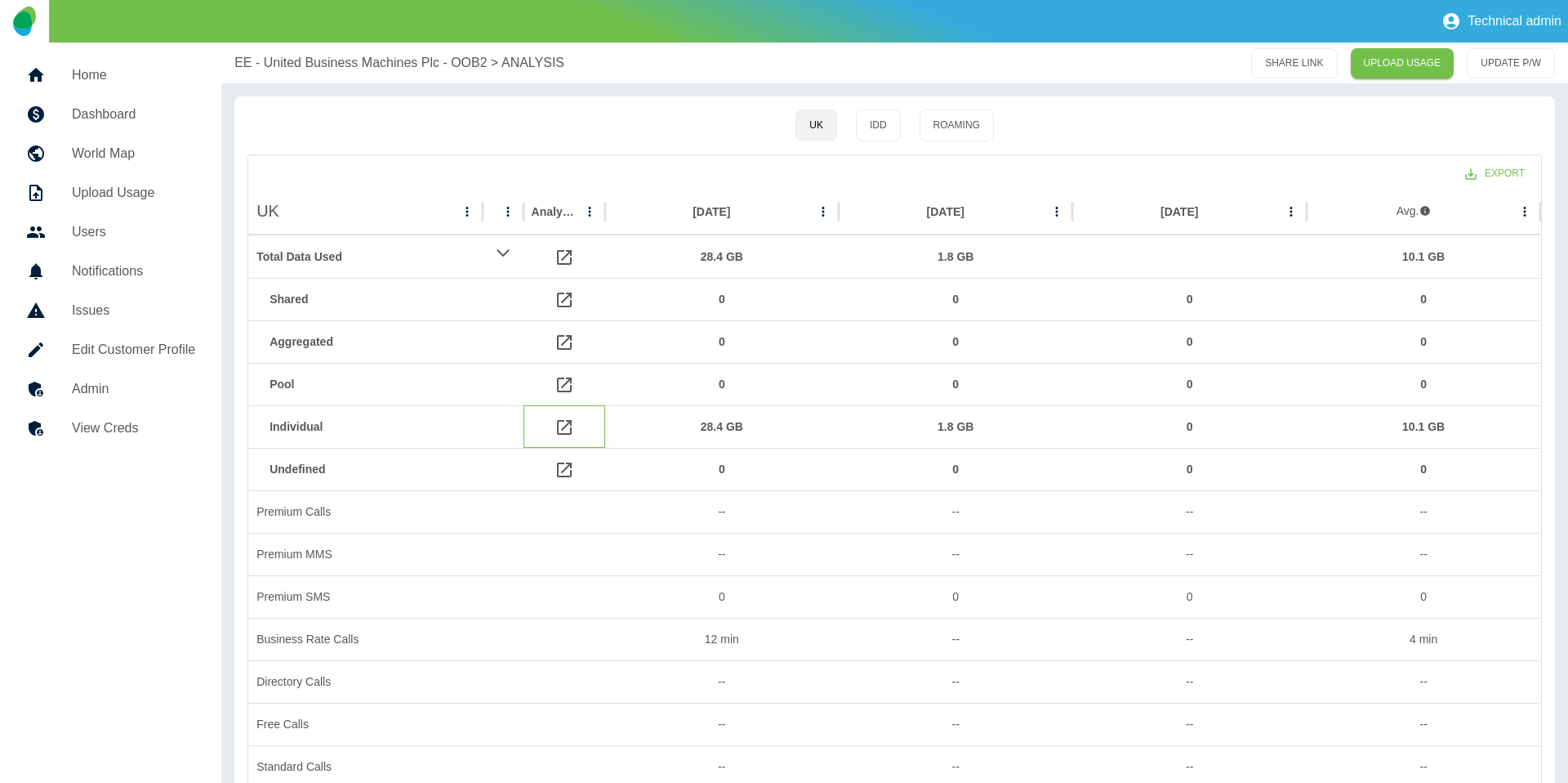
click at [567, 424] on icon at bounding box center [564, 427] width 15 height 15
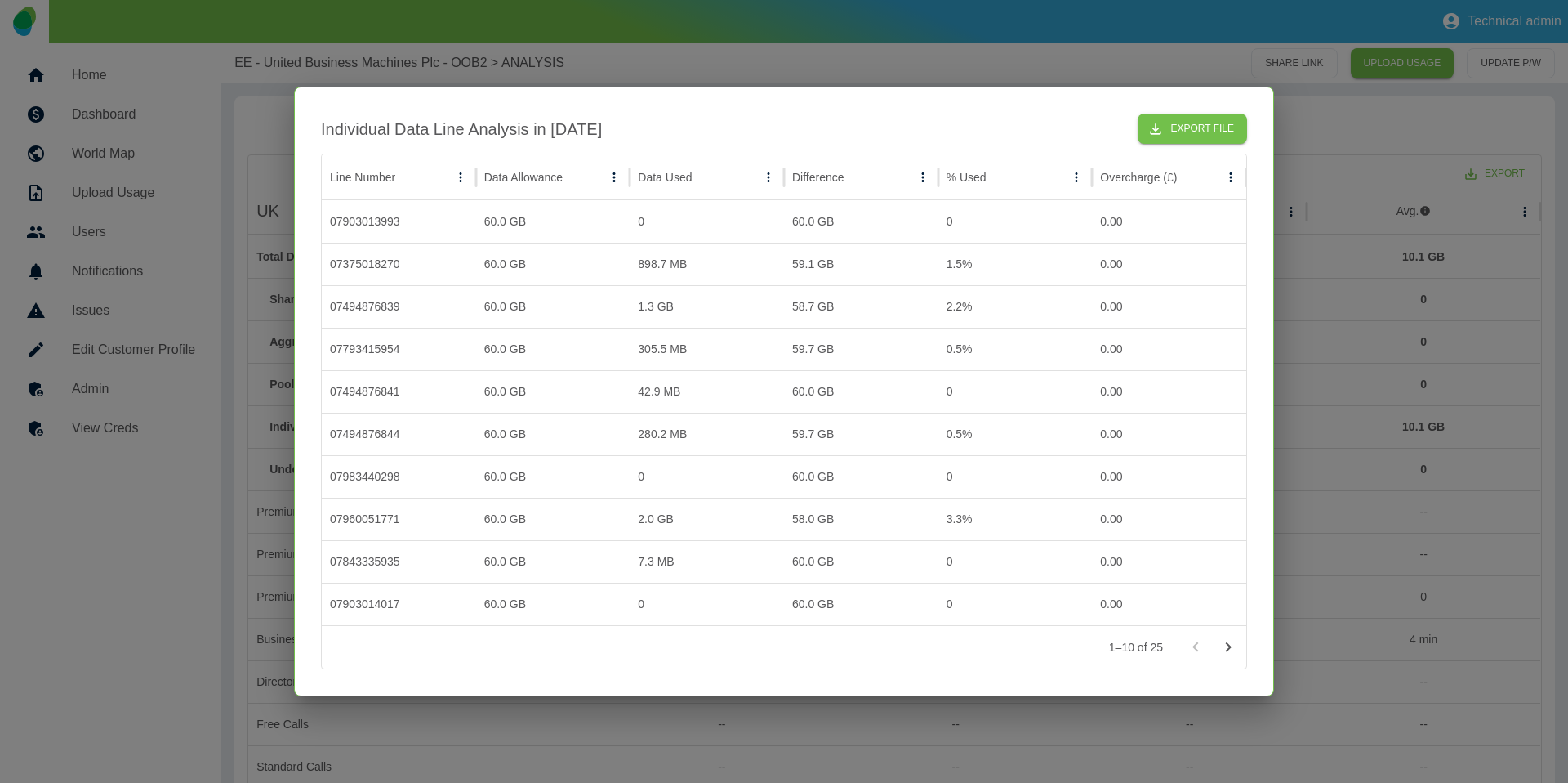
drag, startPoint x: 1401, startPoint y: 440, endPoint x: 1492, endPoint y: 468, distance: 95.2
click at [1401, 440] on div at bounding box center [784, 391] width 1568 height 783
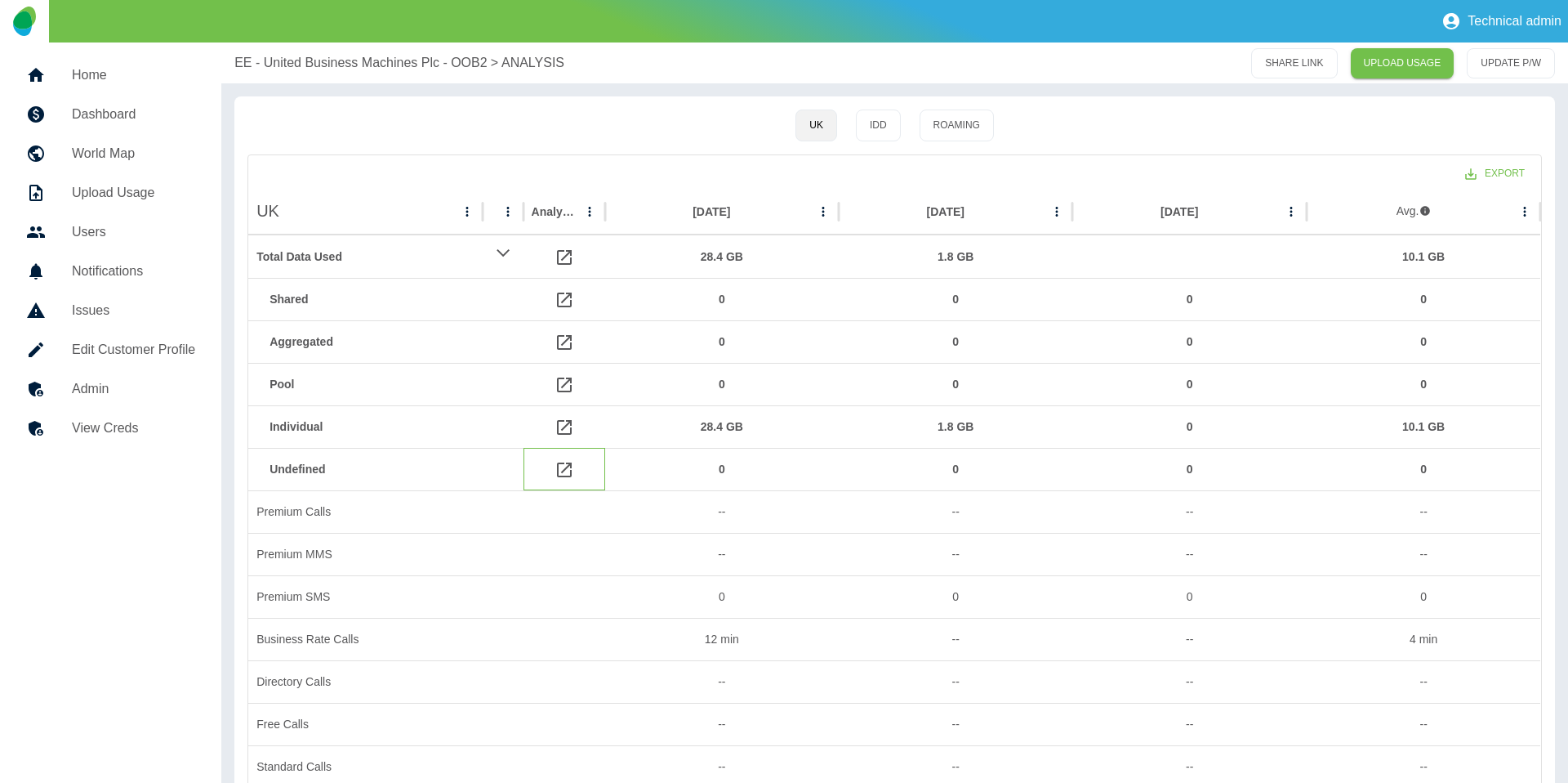
click at [556, 471] on icon at bounding box center [565, 470] width 20 height 20
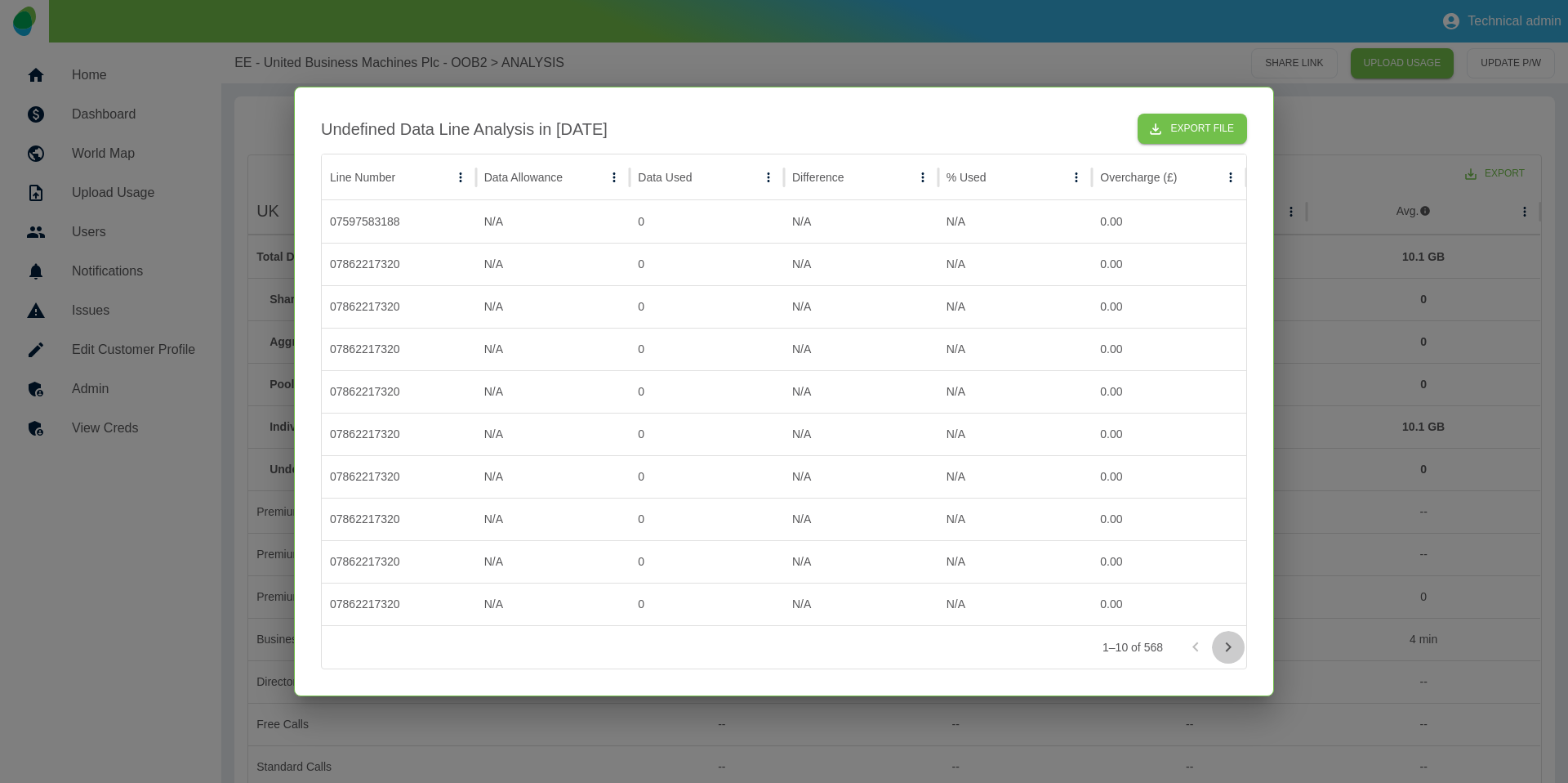
click at [1235, 651] on icon "Go to next page" at bounding box center [1228, 647] width 20 height 20
click at [1223, 645] on icon "Go to next page" at bounding box center [1228, 647] width 20 height 20
click at [1195, 645] on icon "Go to previous page" at bounding box center [1195, 647] width 6 height 10
click at [1194, 642] on icon "Go to previous page" at bounding box center [1196, 647] width 20 height 20
click at [1342, 605] on div at bounding box center [784, 391] width 1568 height 783
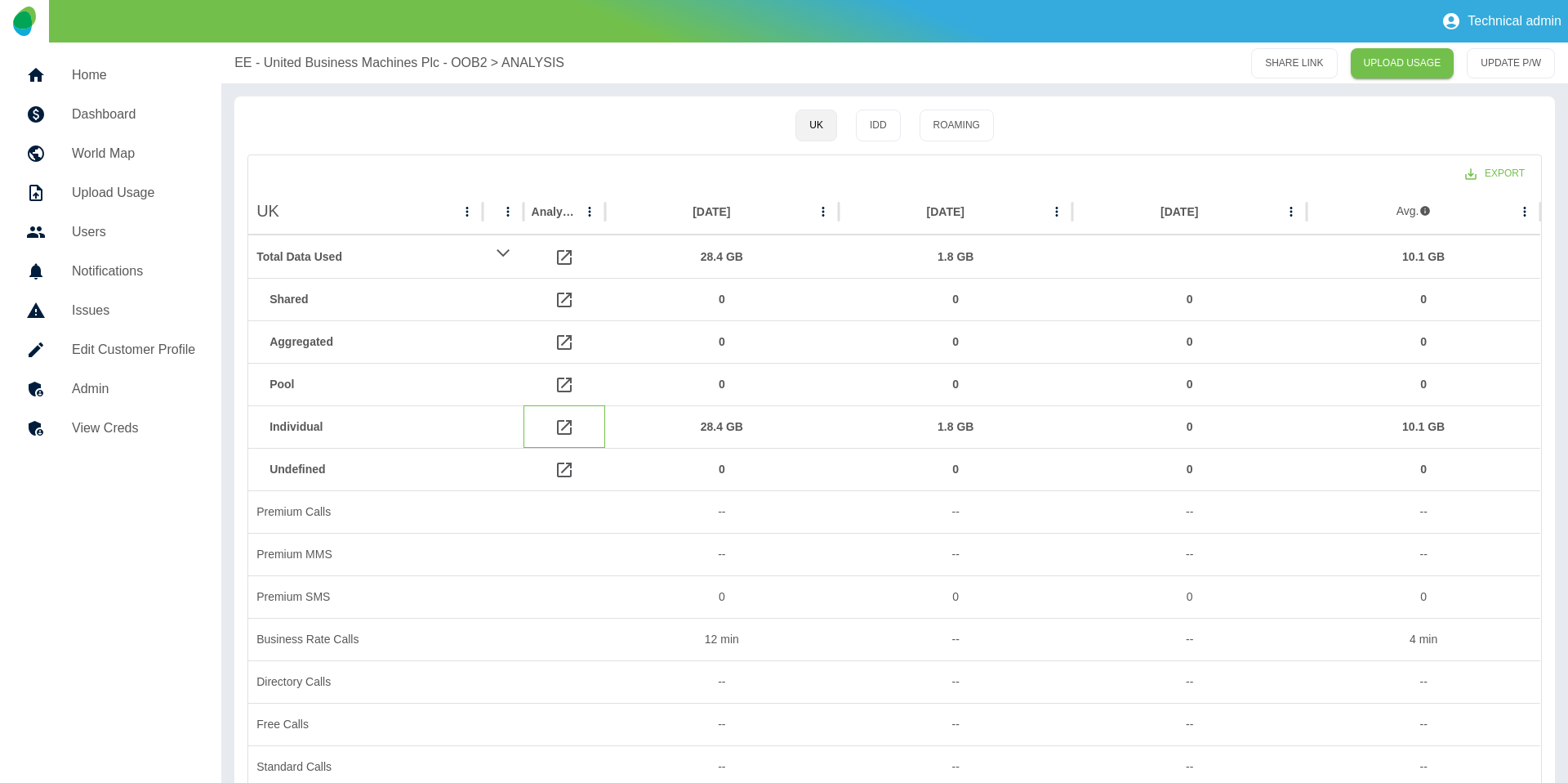
click at [561, 435] on icon at bounding box center [565, 428] width 20 height 20
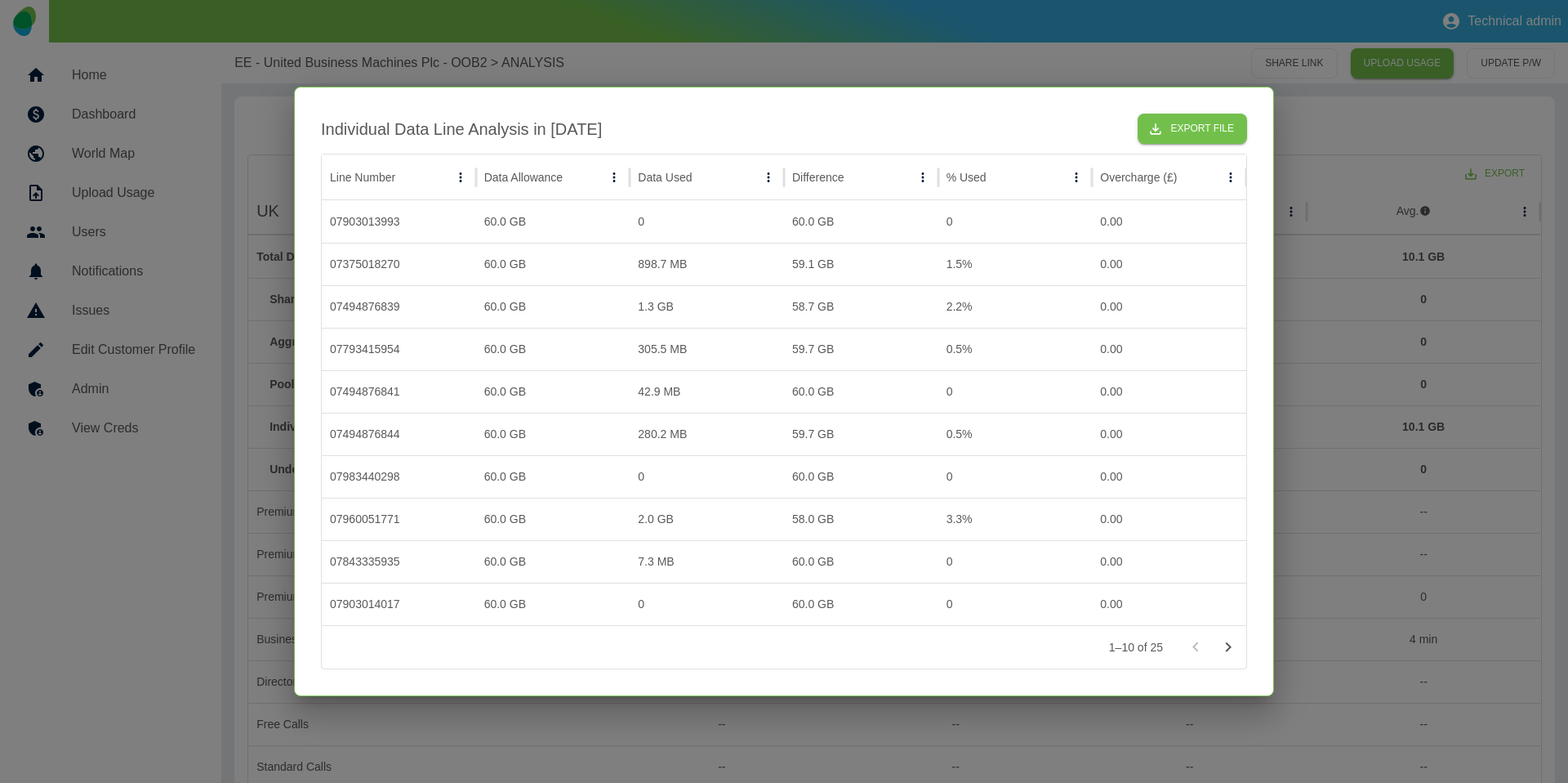
click at [1477, 358] on div at bounding box center [784, 391] width 1568 height 783
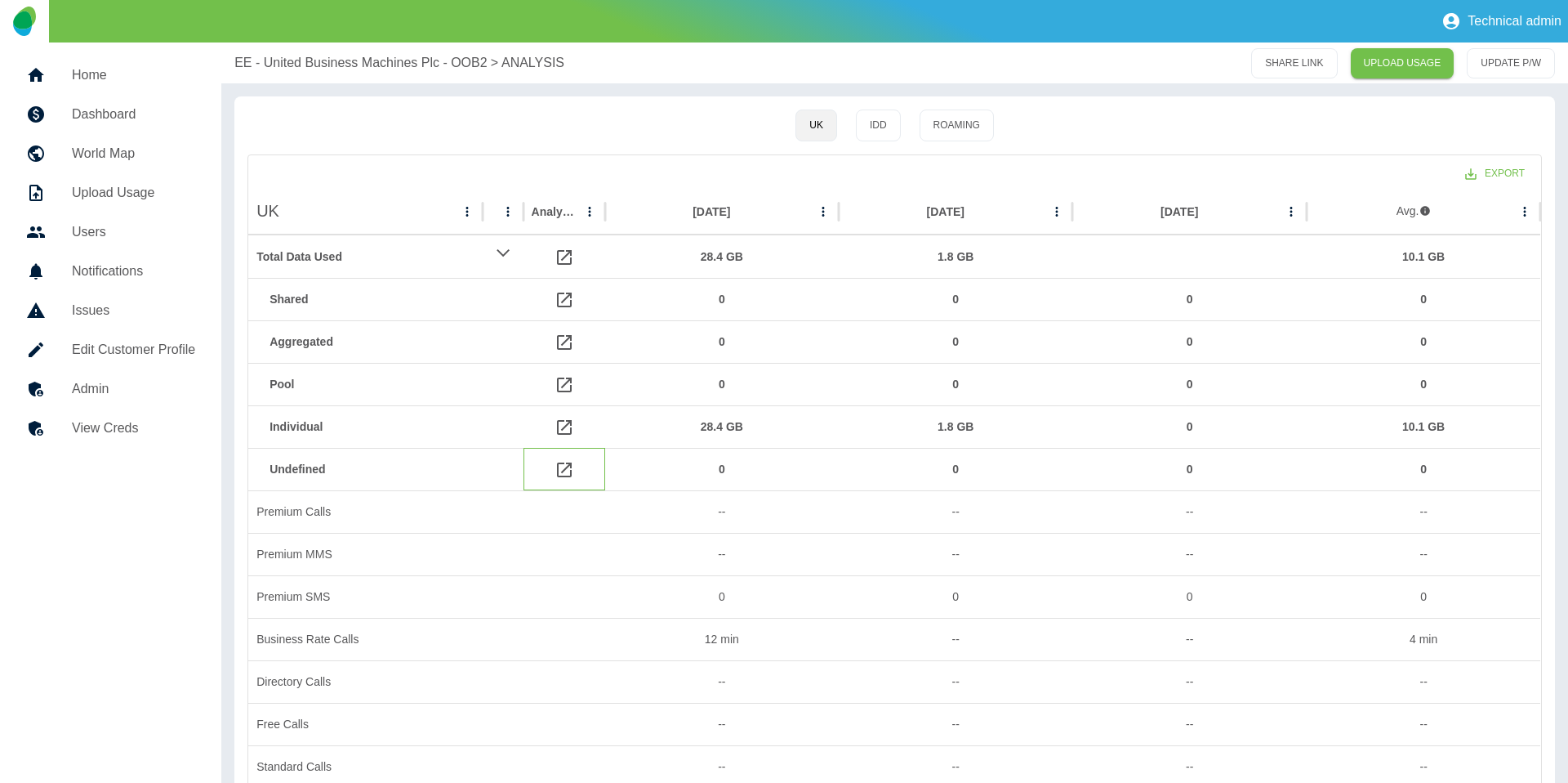
click at [555, 465] on icon at bounding box center [565, 470] width 20 height 20
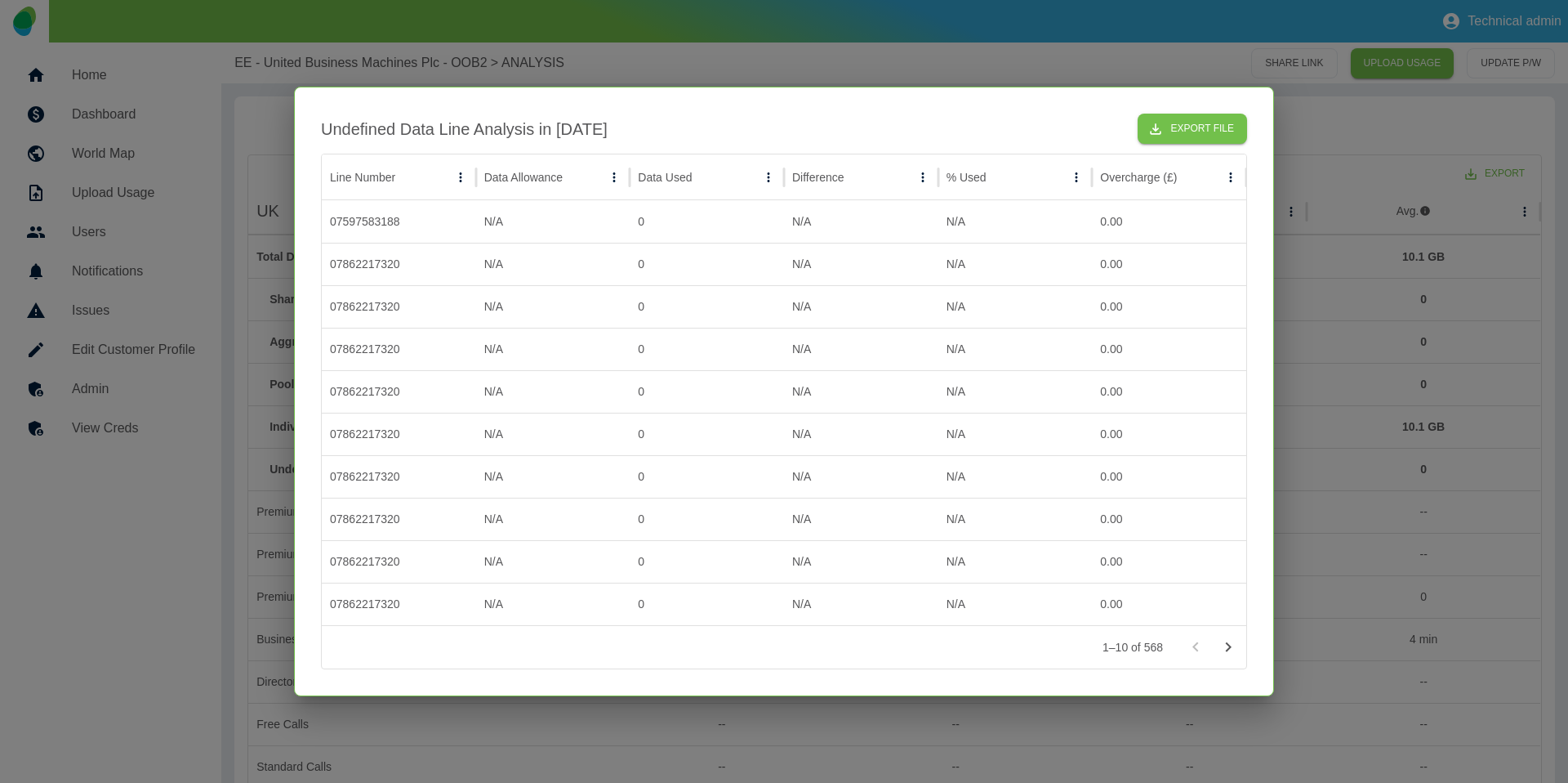
click at [1373, 366] on div at bounding box center [784, 391] width 1568 height 783
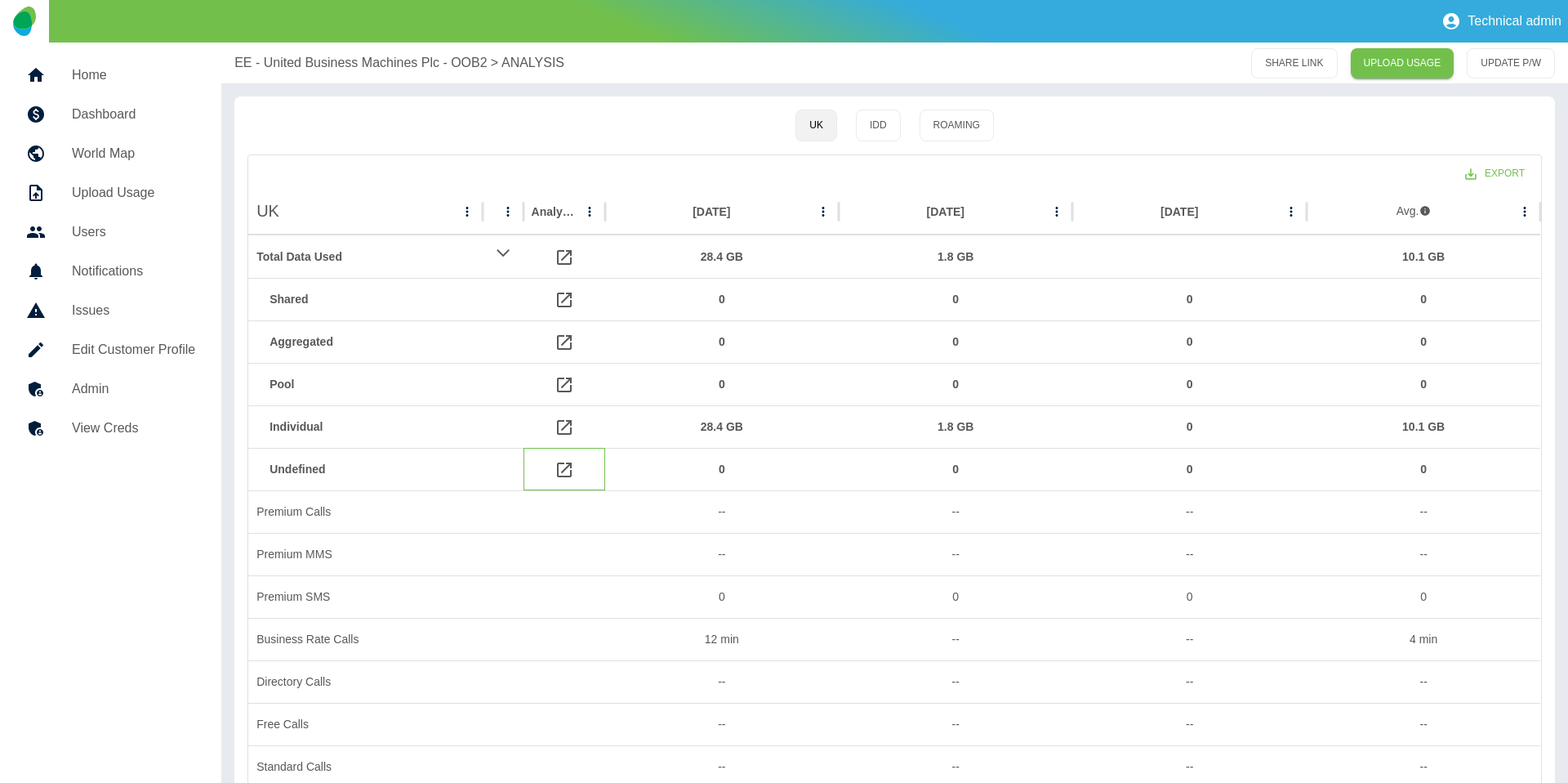
click at [556, 473] on icon at bounding box center [565, 470] width 20 height 20
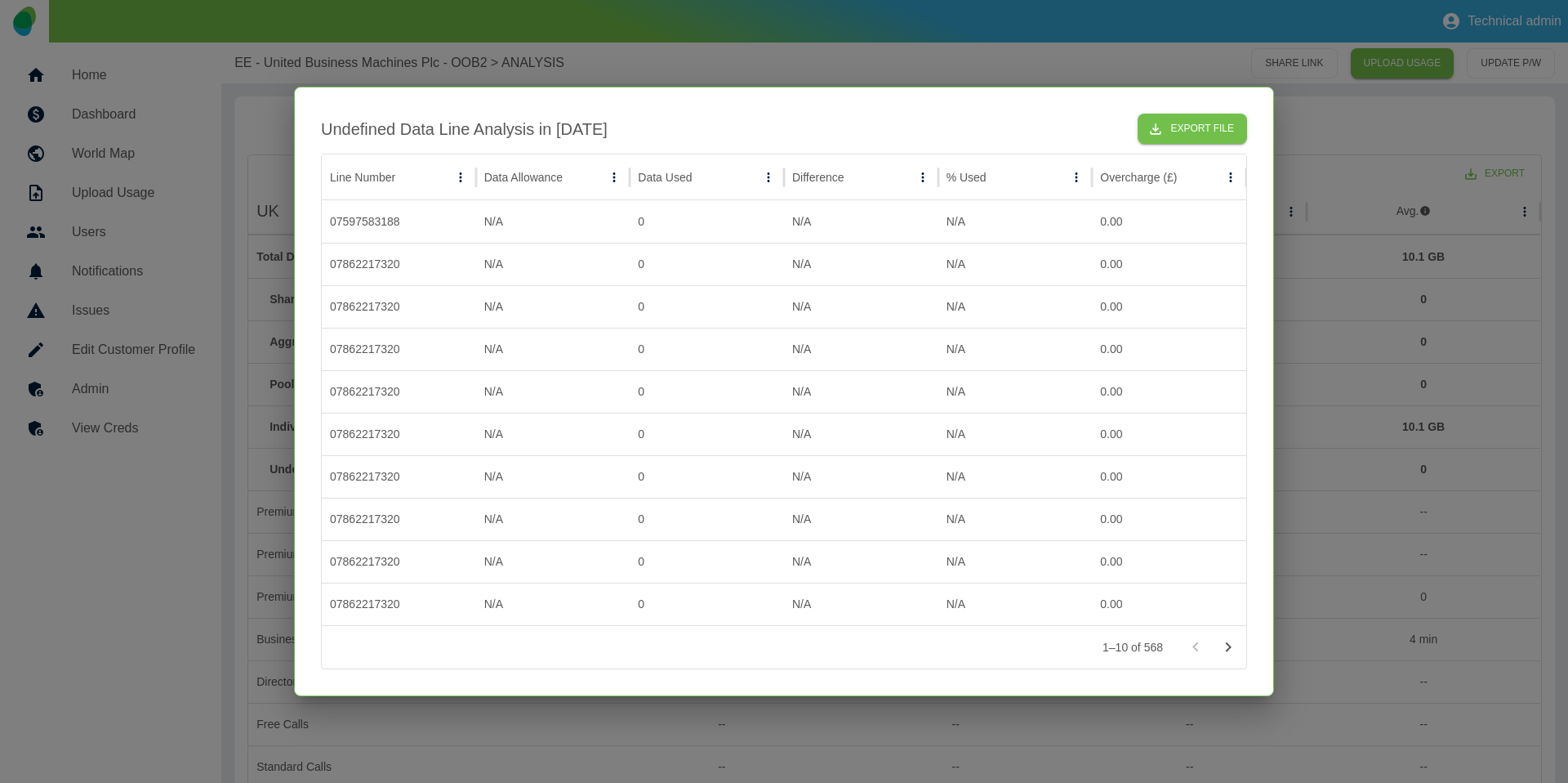
click at [1208, 653] on div at bounding box center [1211, 647] width 65 height 33
click at [1228, 648] on icon "Go to next page" at bounding box center [1229, 647] width 6 height 10
click at [1227, 648] on icon "Go to next page" at bounding box center [1229, 647] width 6 height 10
click at [1224, 650] on icon "Go to next page" at bounding box center [1228, 647] width 20 height 20
click at [1201, 647] on icon "Go to previous page" at bounding box center [1196, 647] width 20 height 20
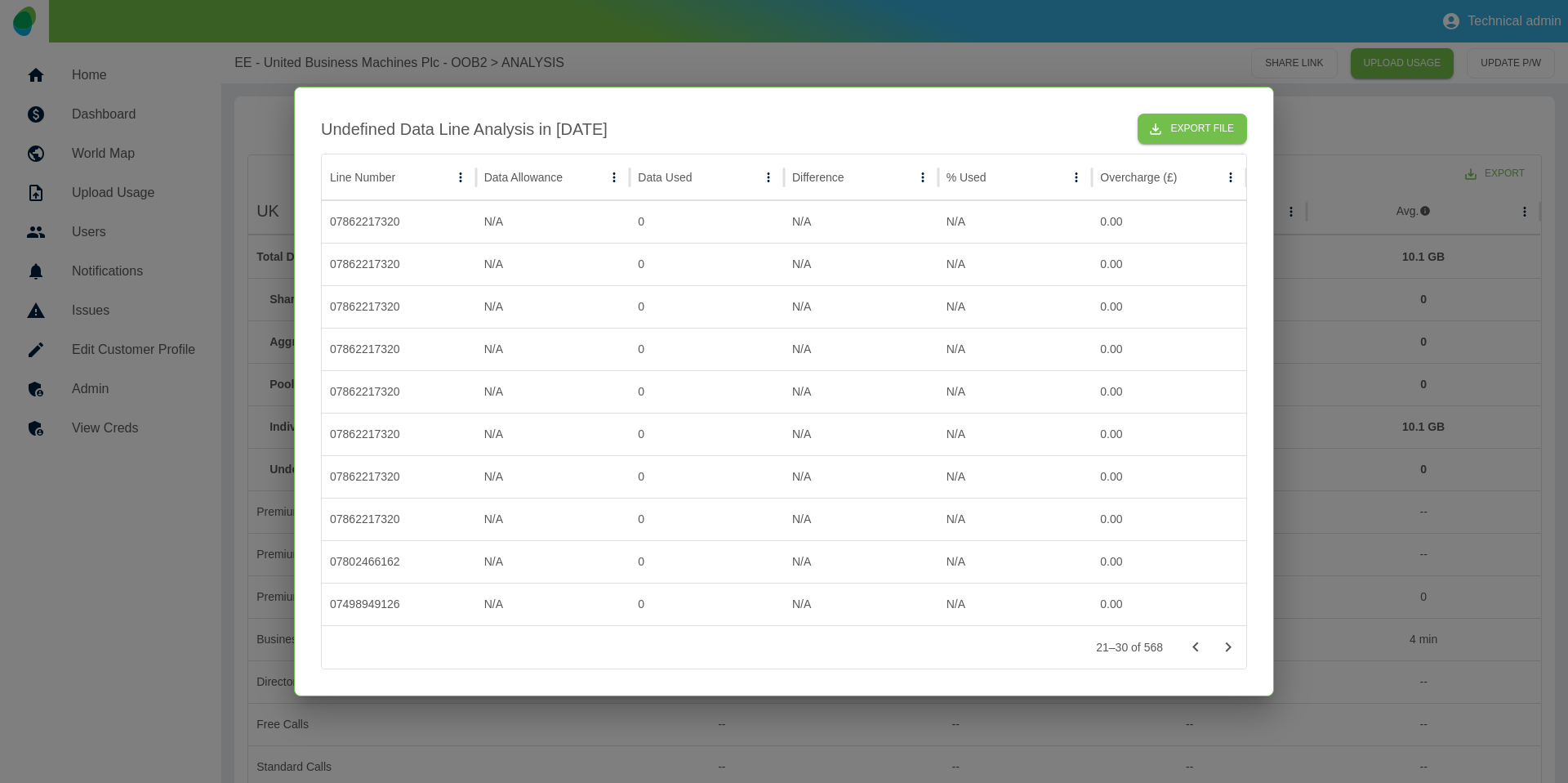
click at [1201, 647] on icon "Go to previous page" at bounding box center [1196, 647] width 20 height 20
click at [1229, 647] on icon "Go to next page" at bounding box center [1229, 647] width 6 height 10
click at [1194, 649] on icon "Go to previous page" at bounding box center [1196, 647] width 20 height 20
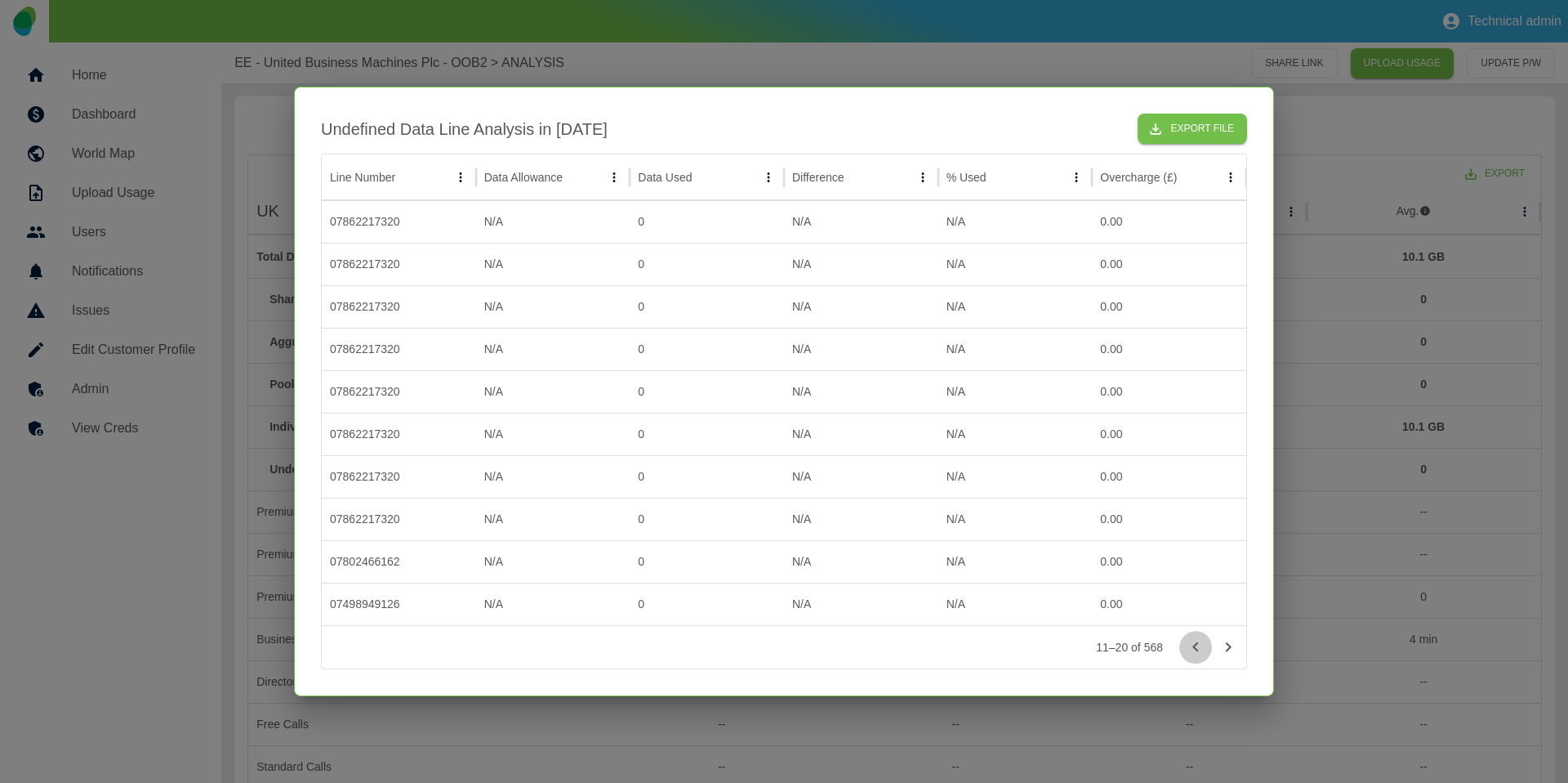
click at [1191, 649] on icon "Go to previous page" at bounding box center [1196, 647] width 20 height 20
click at [1212, 127] on button "Export File" at bounding box center [1191, 129] width 109 height 30
click at [1163, 133] on icon "button" at bounding box center [1155, 129] width 16 height 16
click at [1171, 141] on button "Export File" at bounding box center [1191, 129] width 109 height 30
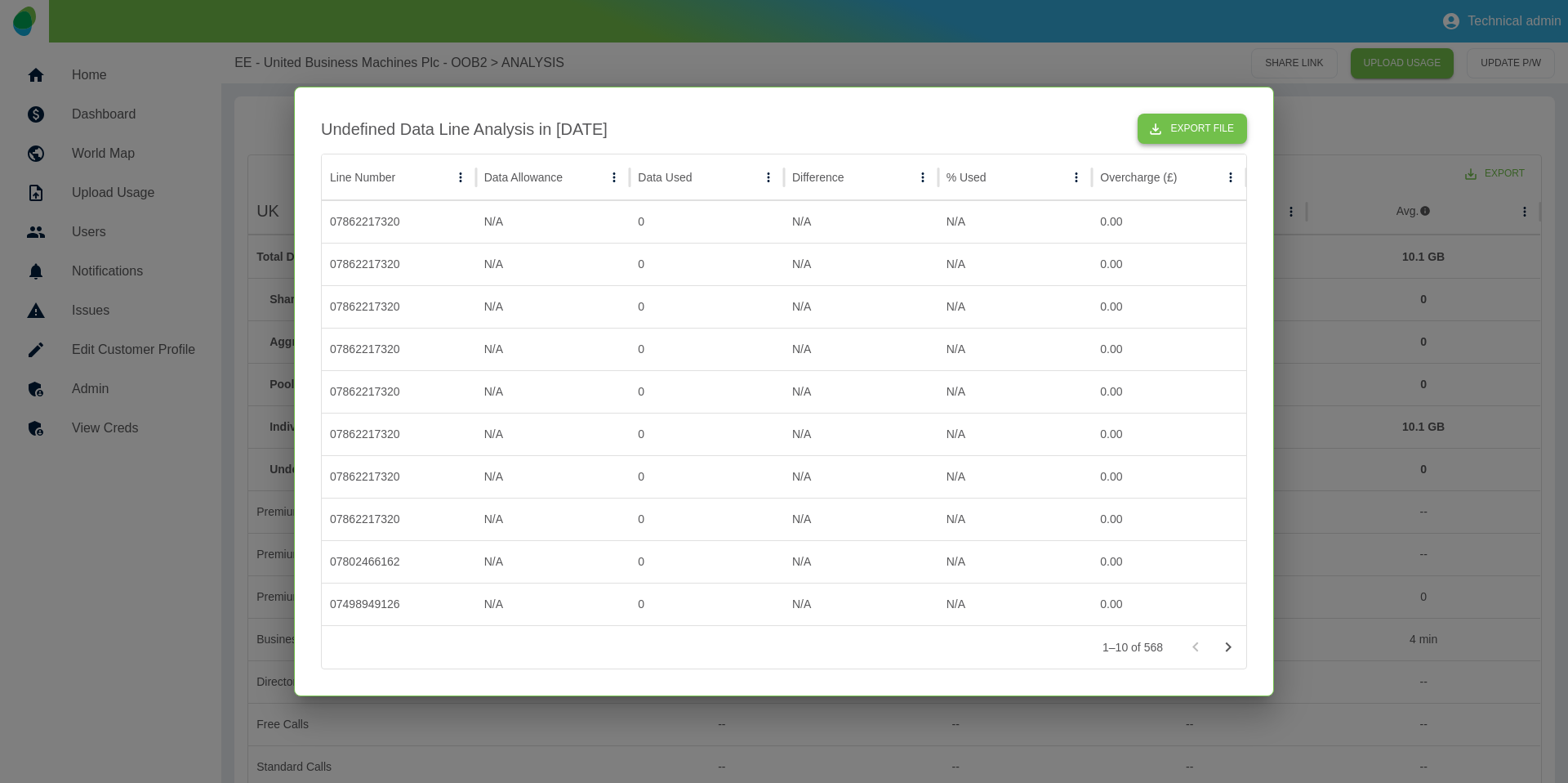
click at [1172, 119] on button "Export File" at bounding box center [1191, 129] width 109 height 30
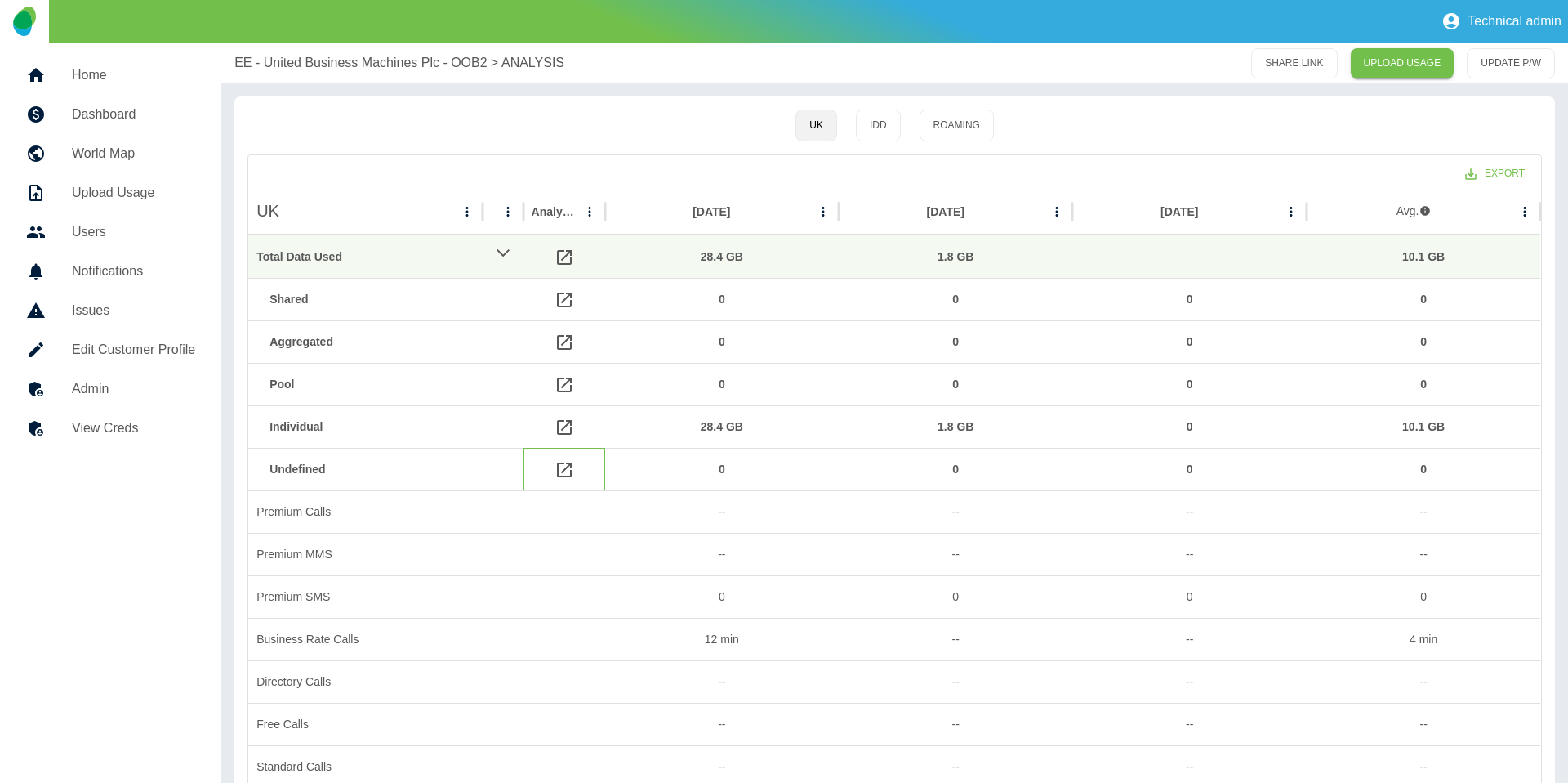
click at [565, 463] on icon at bounding box center [565, 470] width 20 height 20
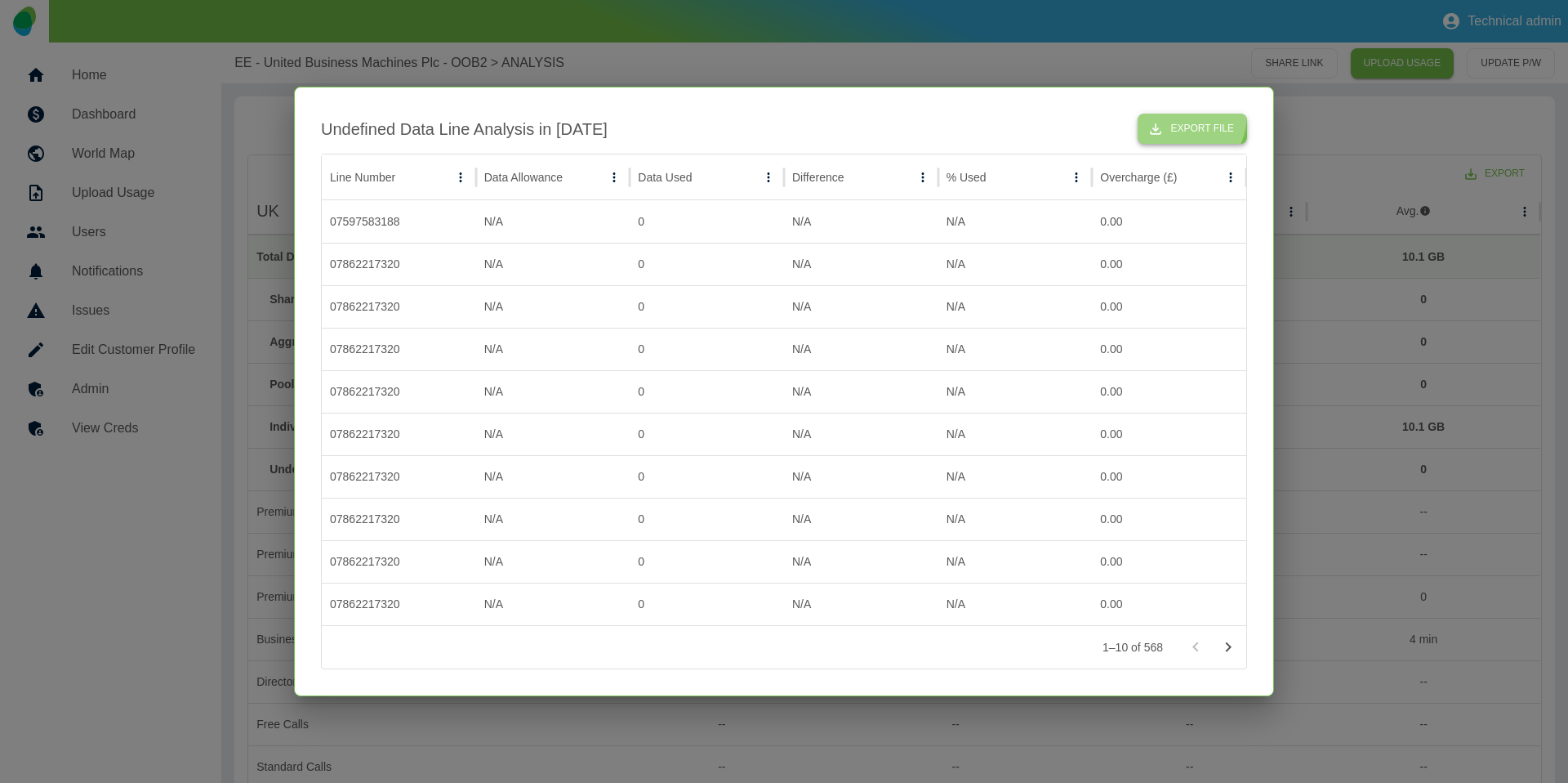
click at [1186, 115] on button "Export File" at bounding box center [1191, 129] width 109 height 30
drag, startPoint x: 245, startPoint y: 133, endPoint x: 260, endPoint y: 141, distance: 17.0
click at [245, 133] on div at bounding box center [784, 391] width 1568 height 783
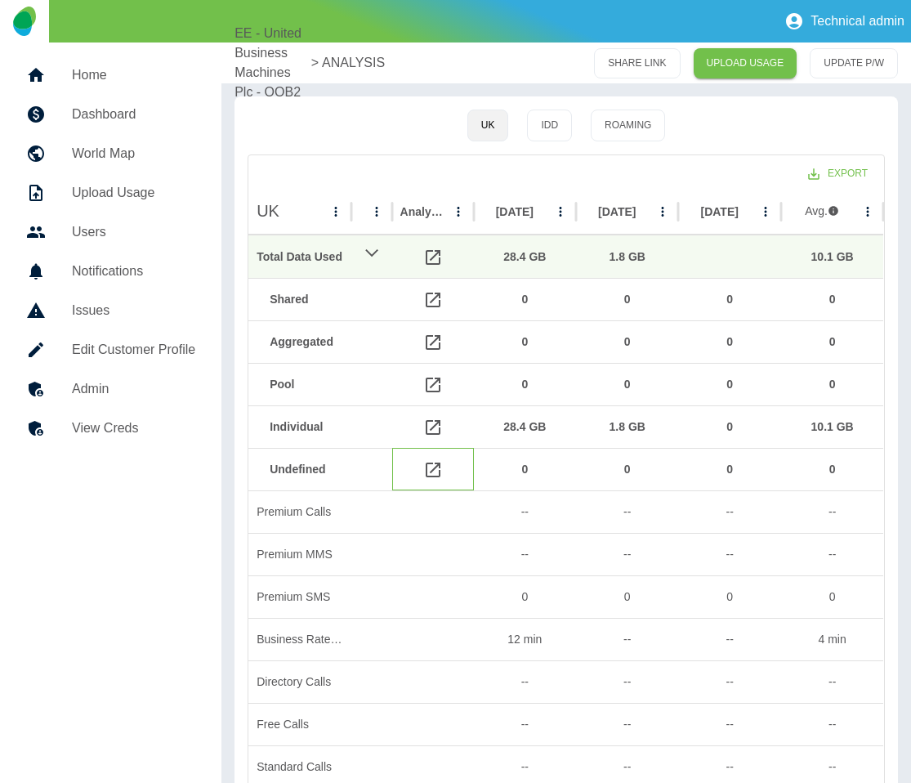
click at [428, 468] on icon at bounding box center [433, 470] width 20 height 20
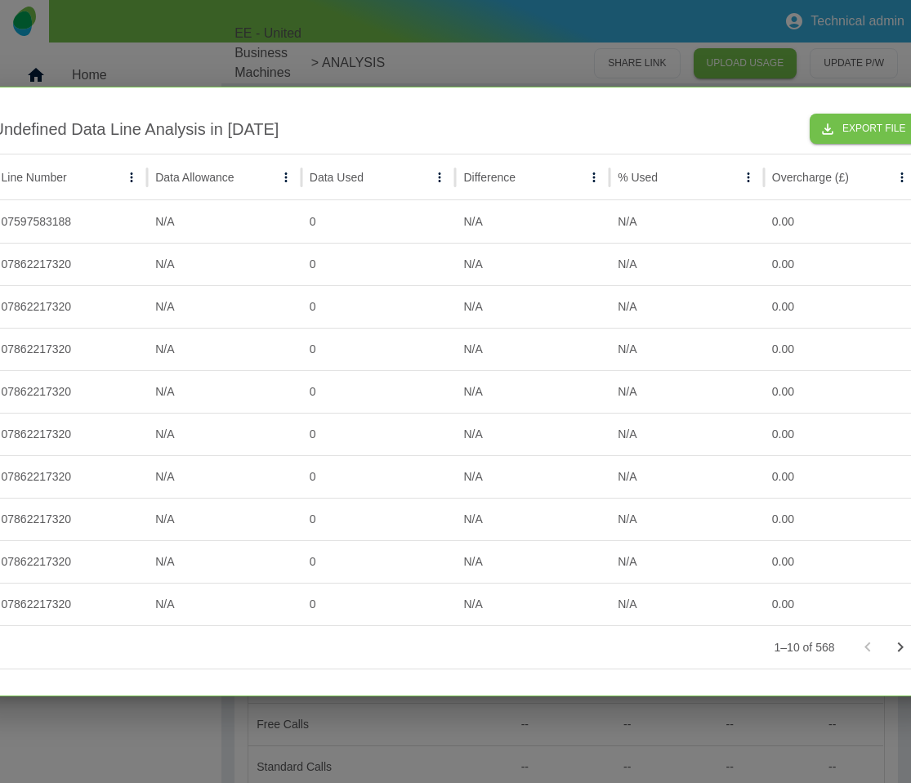
click at [508, 51] on div at bounding box center [455, 391] width 911 height 783
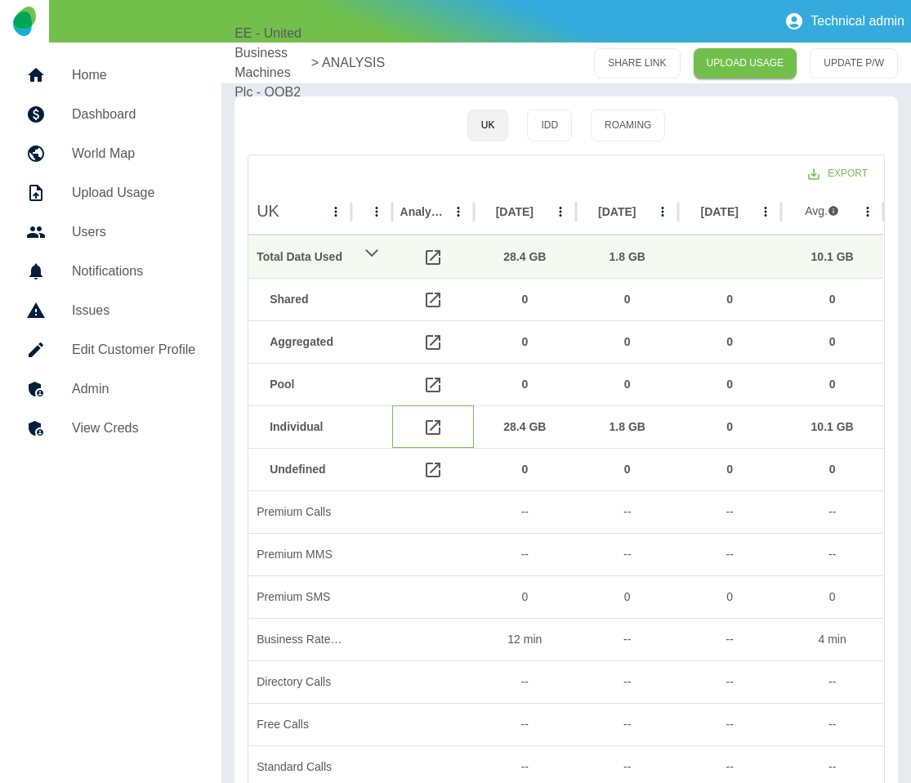
click at [431, 433] on icon at bounding box center [433, 427] width 15 height 15
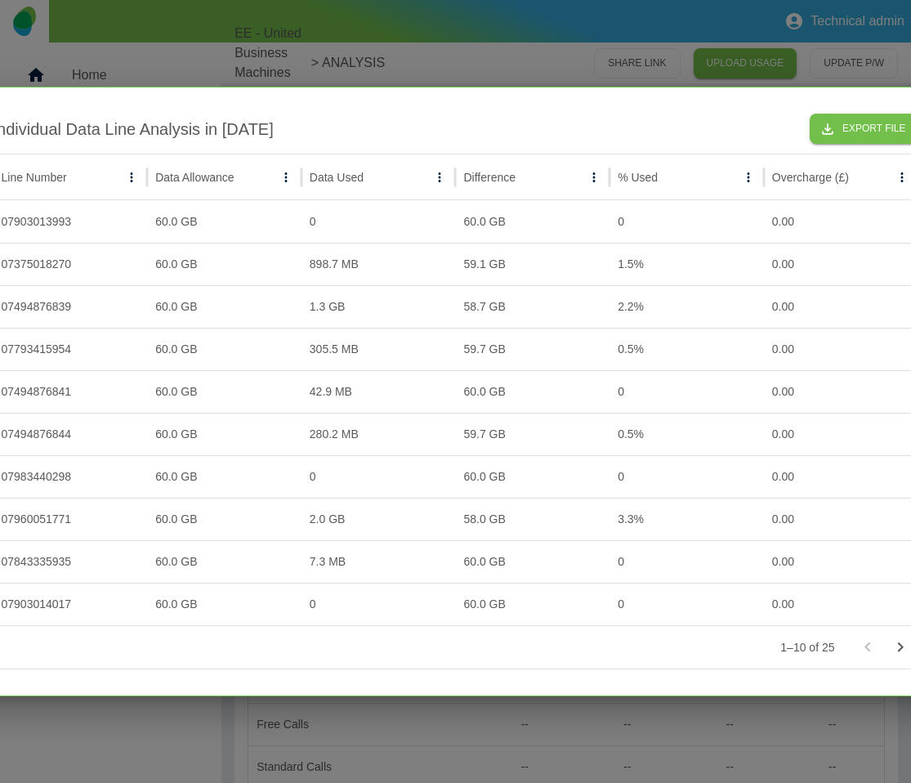
click at [483, 693] on div "Individual Data Line Analysis in [DATE] Export File Line Number Data Allowance …" at bounding box center [456, 392] width 981 height 610
drag, startPoint x: 427, startPoint y: 737, endPoint x: 434, endPoint y: 653, distance: 84.5
click at [427, 736] on div at bounding box center [455, 391] width 911 height 783
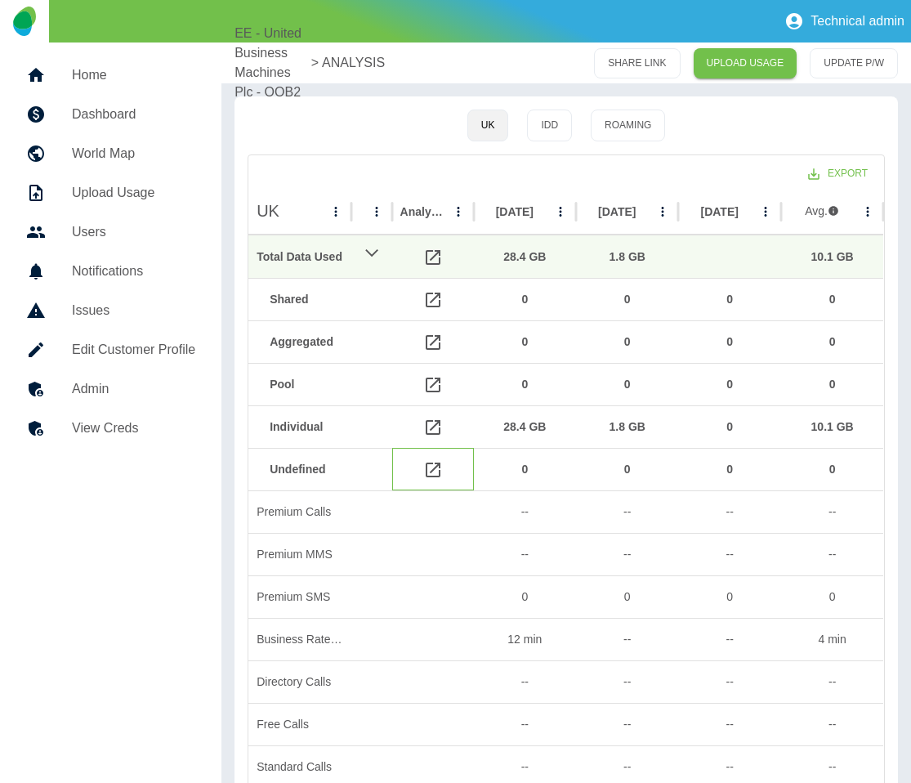
click at [429, 463] on icon at bounding box center [433, 470] width 15 height 15
click at [431, 475] on icon at bounding box center [433, 470] width 20 height 20
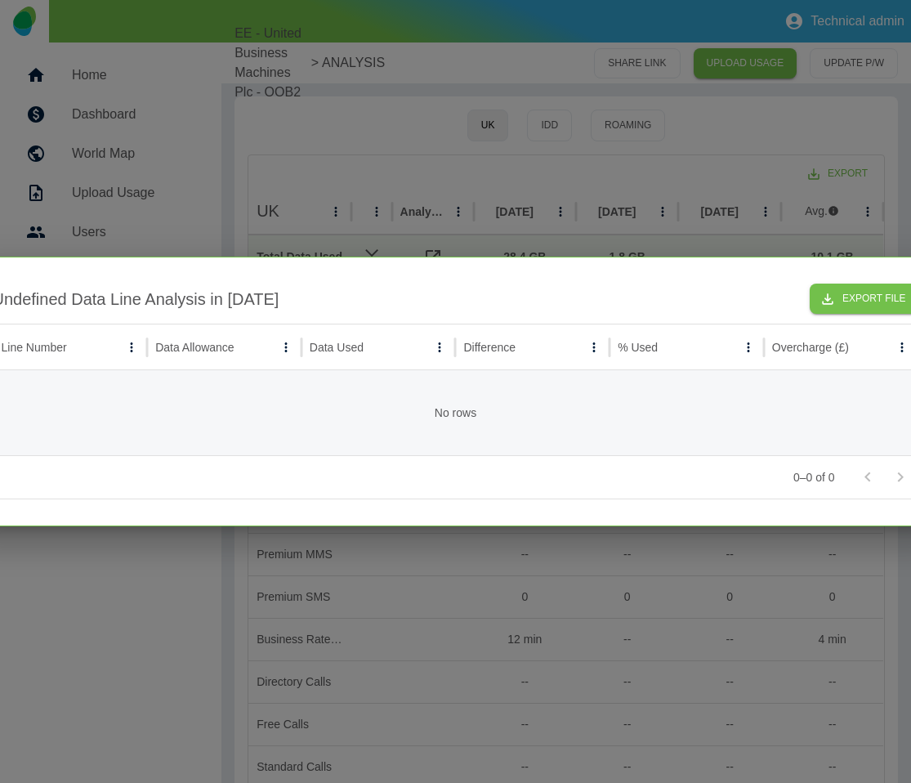
click at [819, 611] on div at bounding box center [455, 391] width 911 height 783
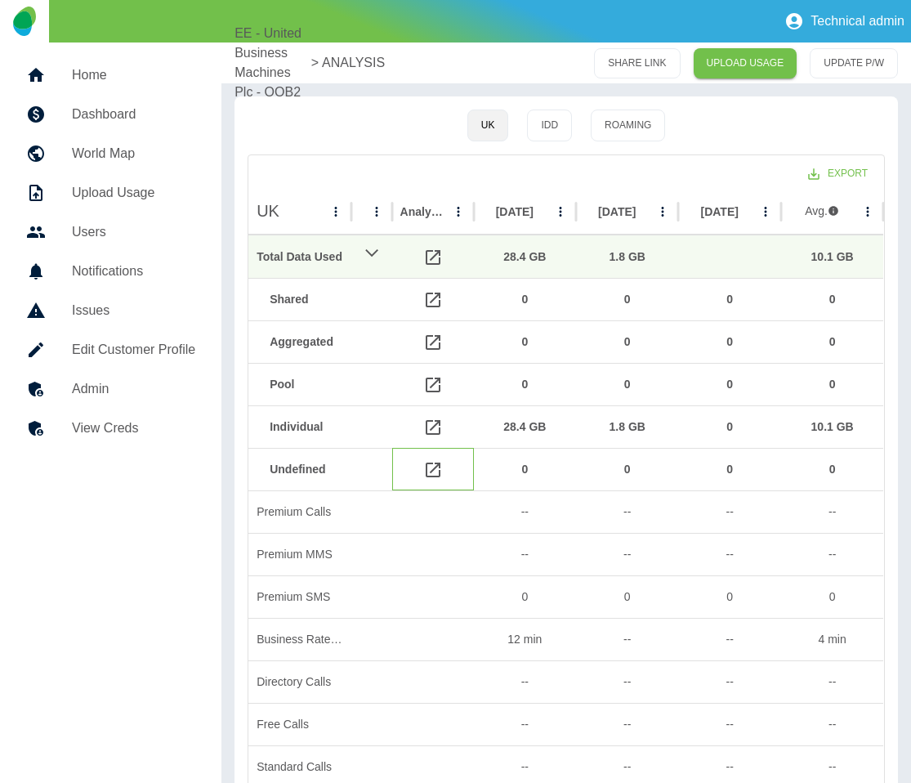
click at [427, 471] on icon at bounding box center [433, 470] width 20 height 20
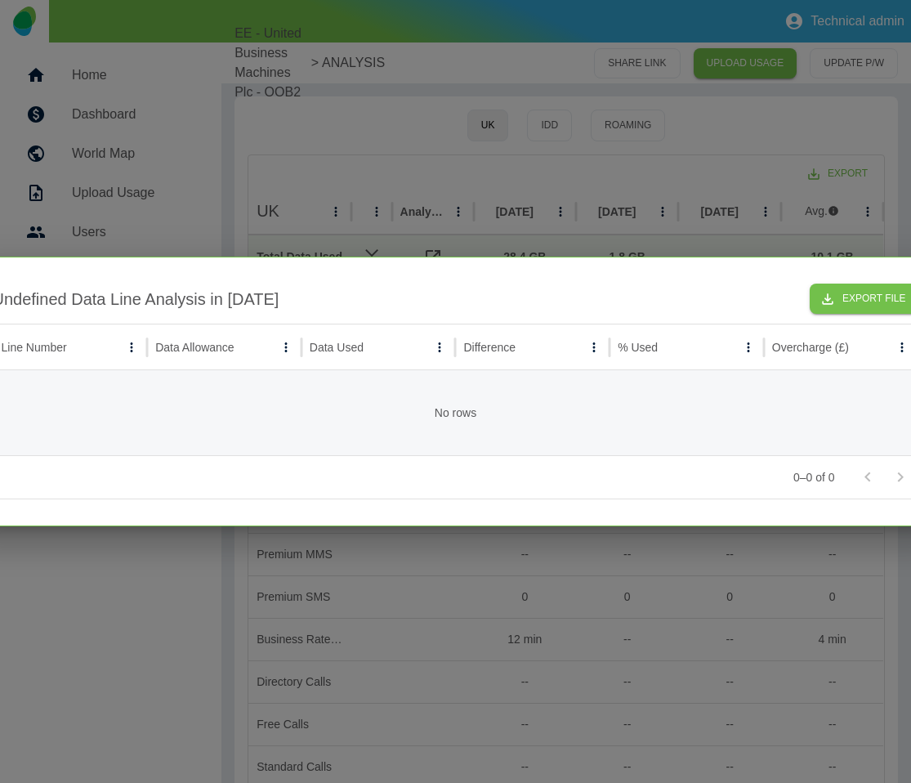
click at [686, 610] on div at bounding box center [455, 391] width 911 height 783
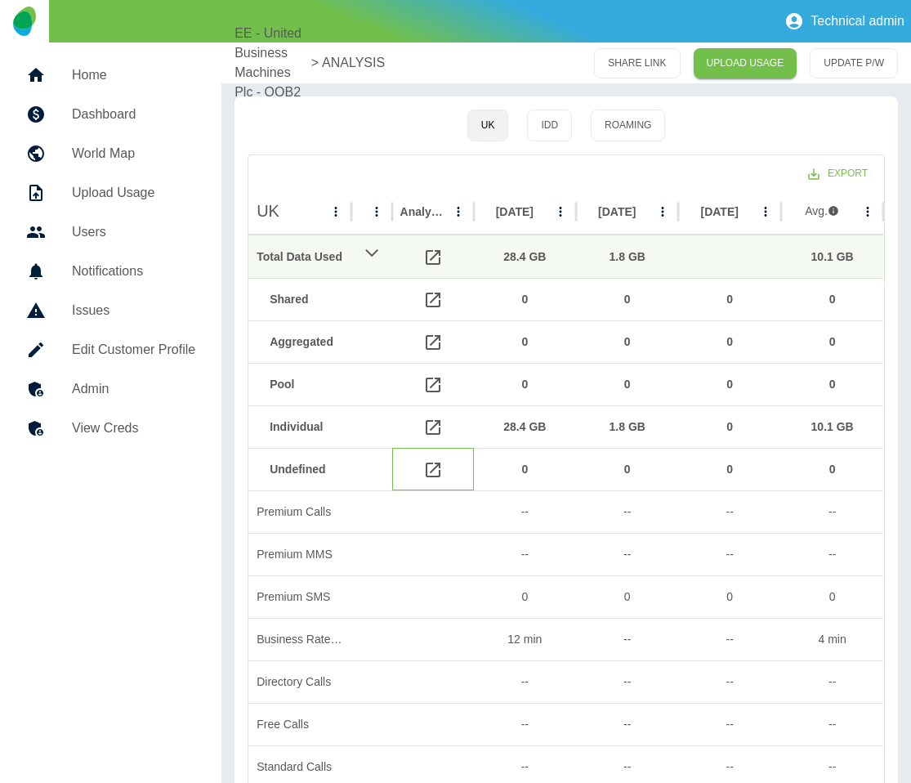
click at [432, 471] on icon at bounding box center [433, 470] width 15 height 15
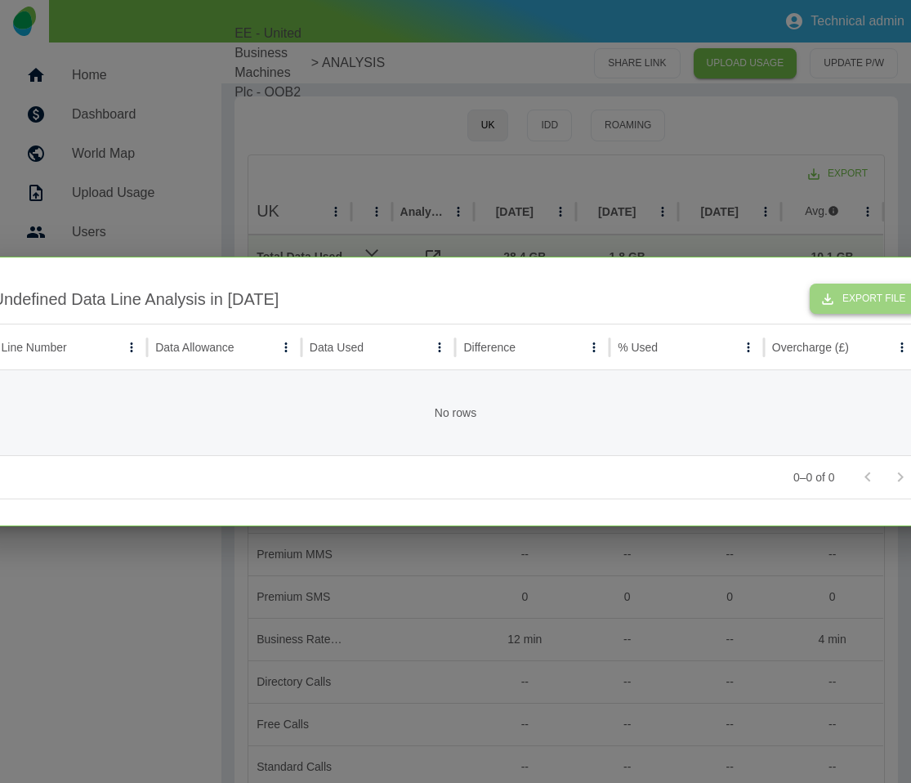
click at [829, 300] on icon "button" at bounding box center [828, 299] width 16 height 16
click at [435, 585] on div at bounding box center [455, 391] width 911 height 783
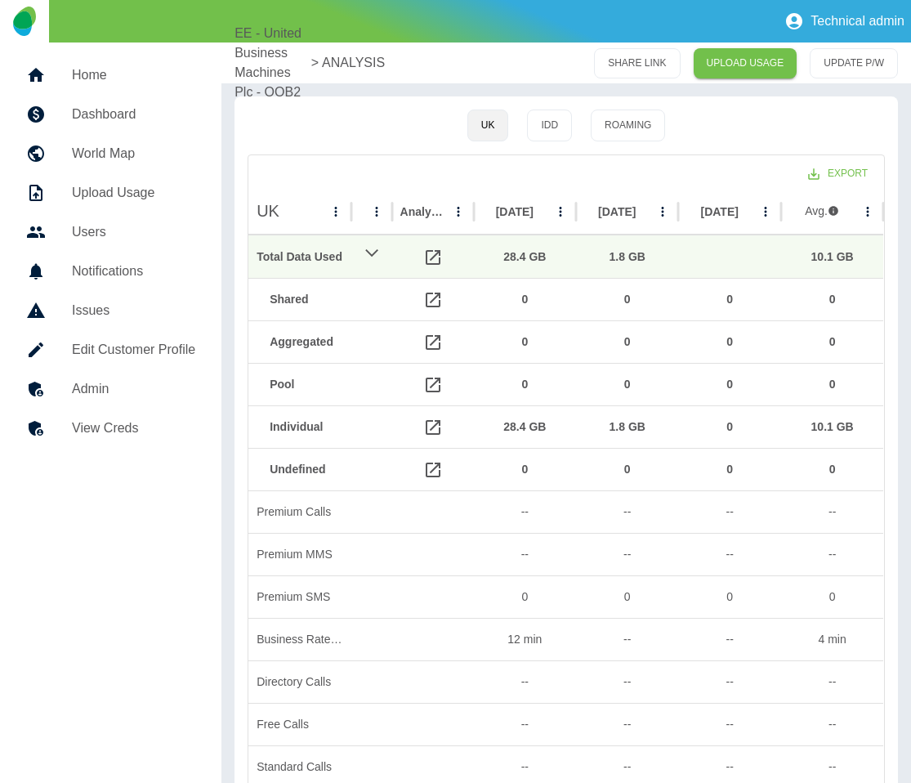
click at [185, 351] on h5 "Edit Customer Profile" at bounding box center [133, 350] width 123 height 20
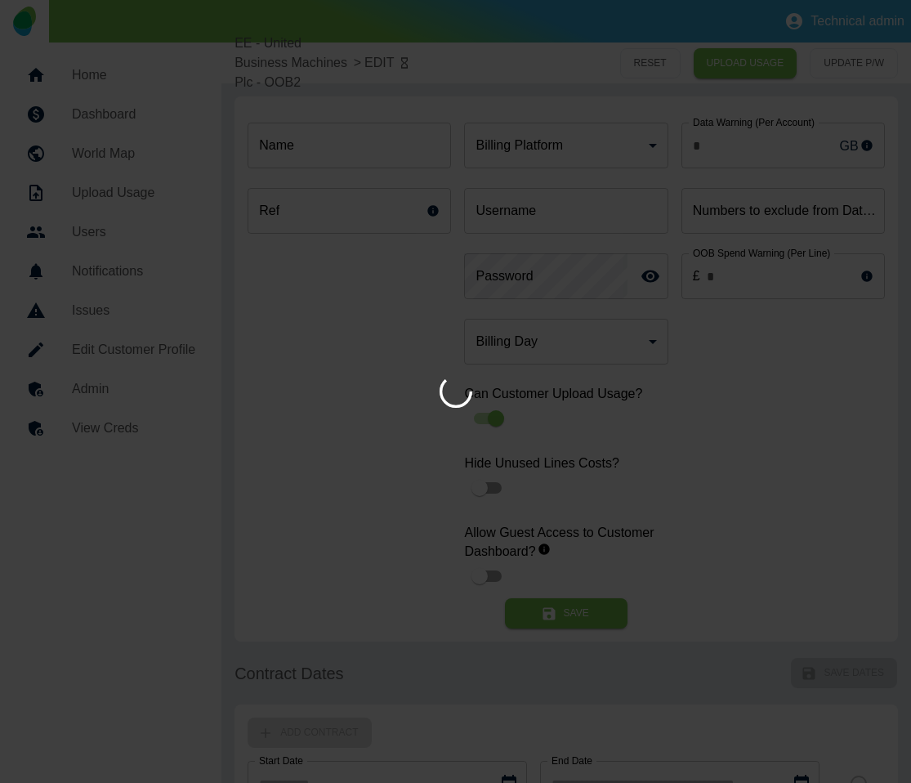
type input "*"
type input "**********"
type input "*"
type input "*********"
type input "*"
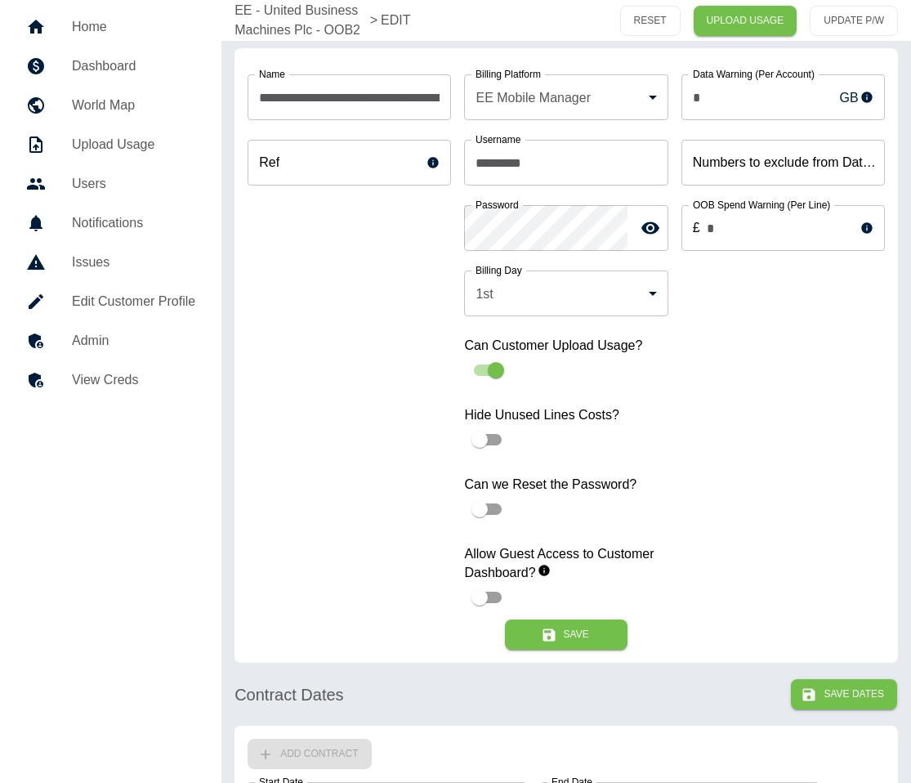
scroll to position [768, 0]
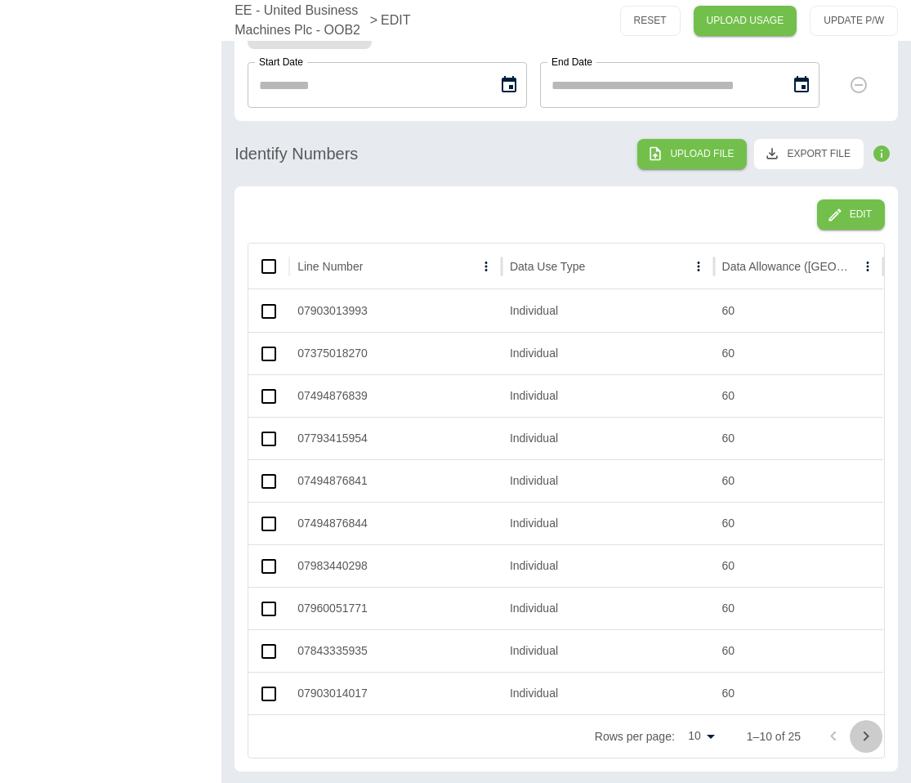
click at [864, 738] on icon "Go to next page" at bounding box center [866, 736] width 20 height 20
click at [864, 737] on icon "Go to next page" at bounding box center [866, 736] width 20 height 20
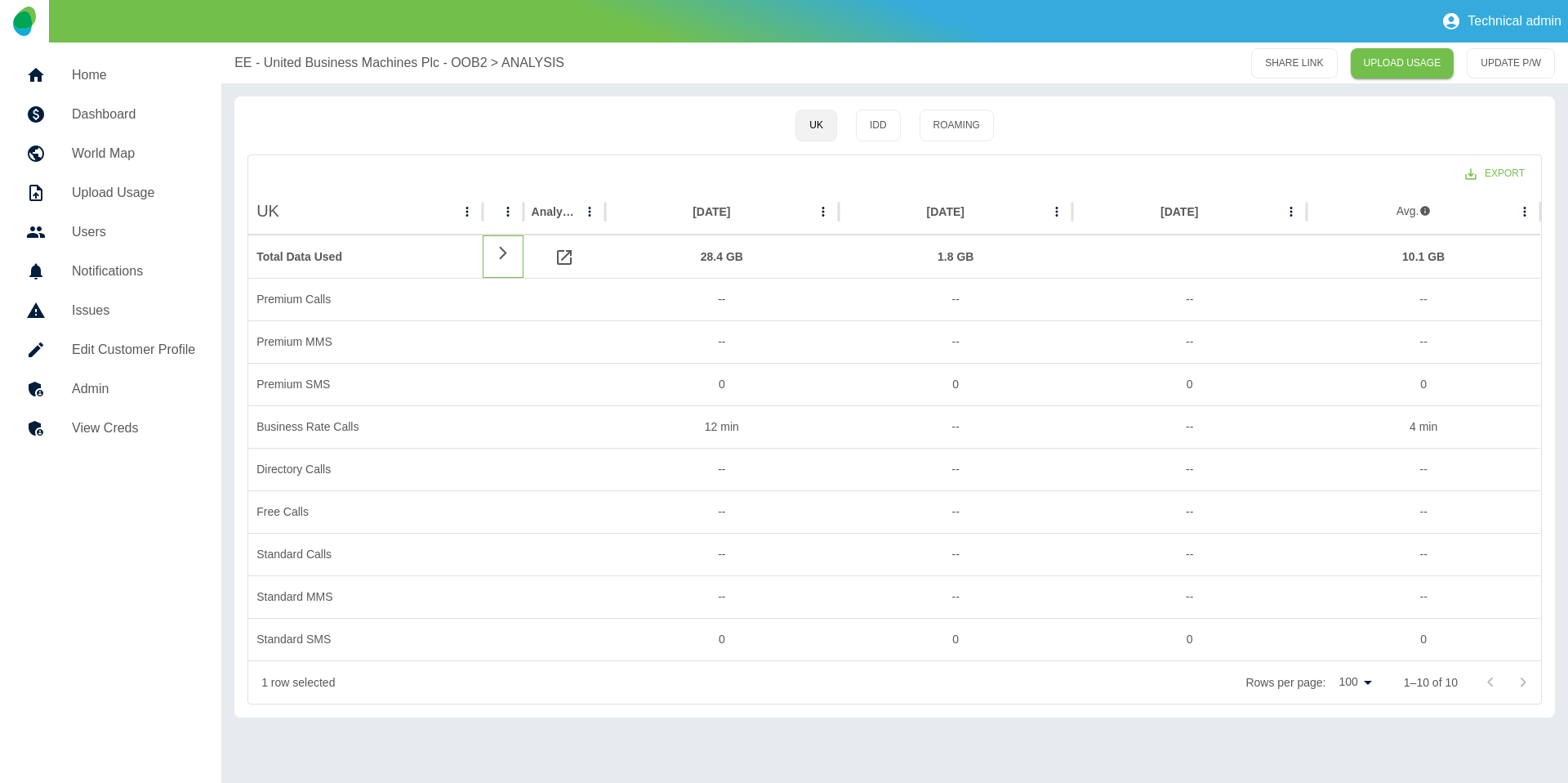
click at [501, 252] on icon at bounding box center [504, 253] width 20 height 16
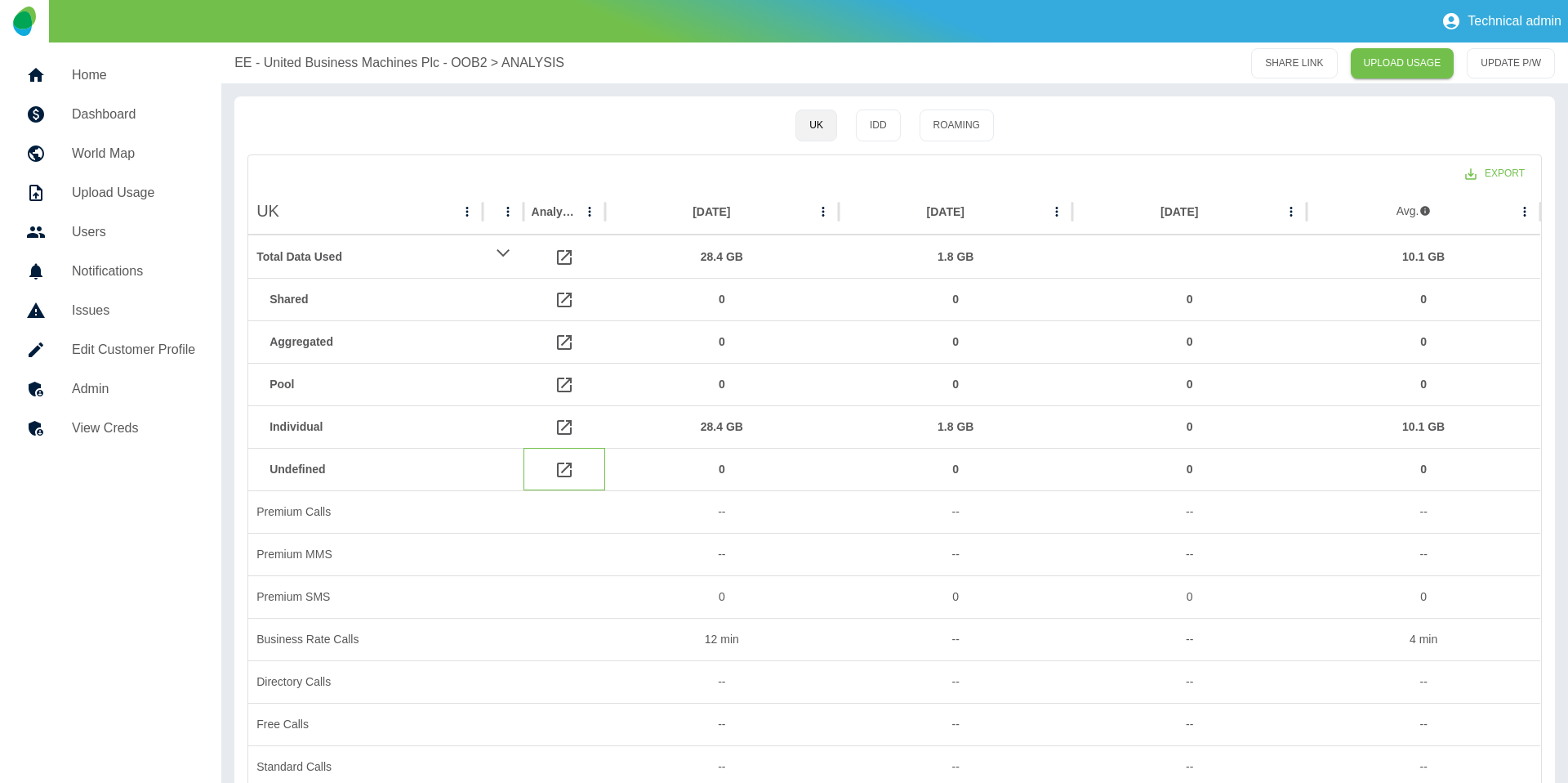
click at [564, 471] on icon at bounding box center [564, 470] width 15 height 15
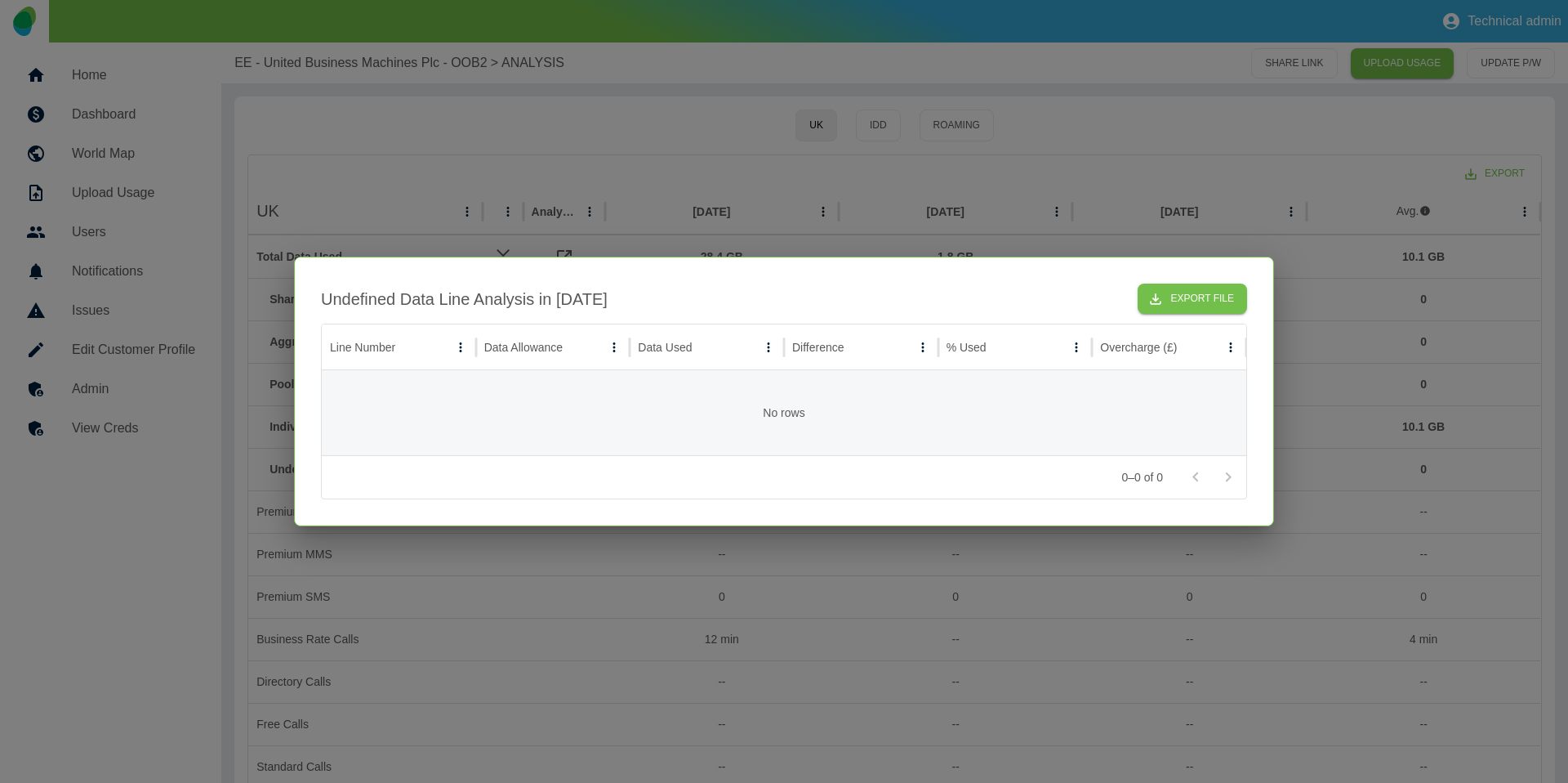
click at [673, 111] on div at bounding box center [784, 391] width 1568 height 783
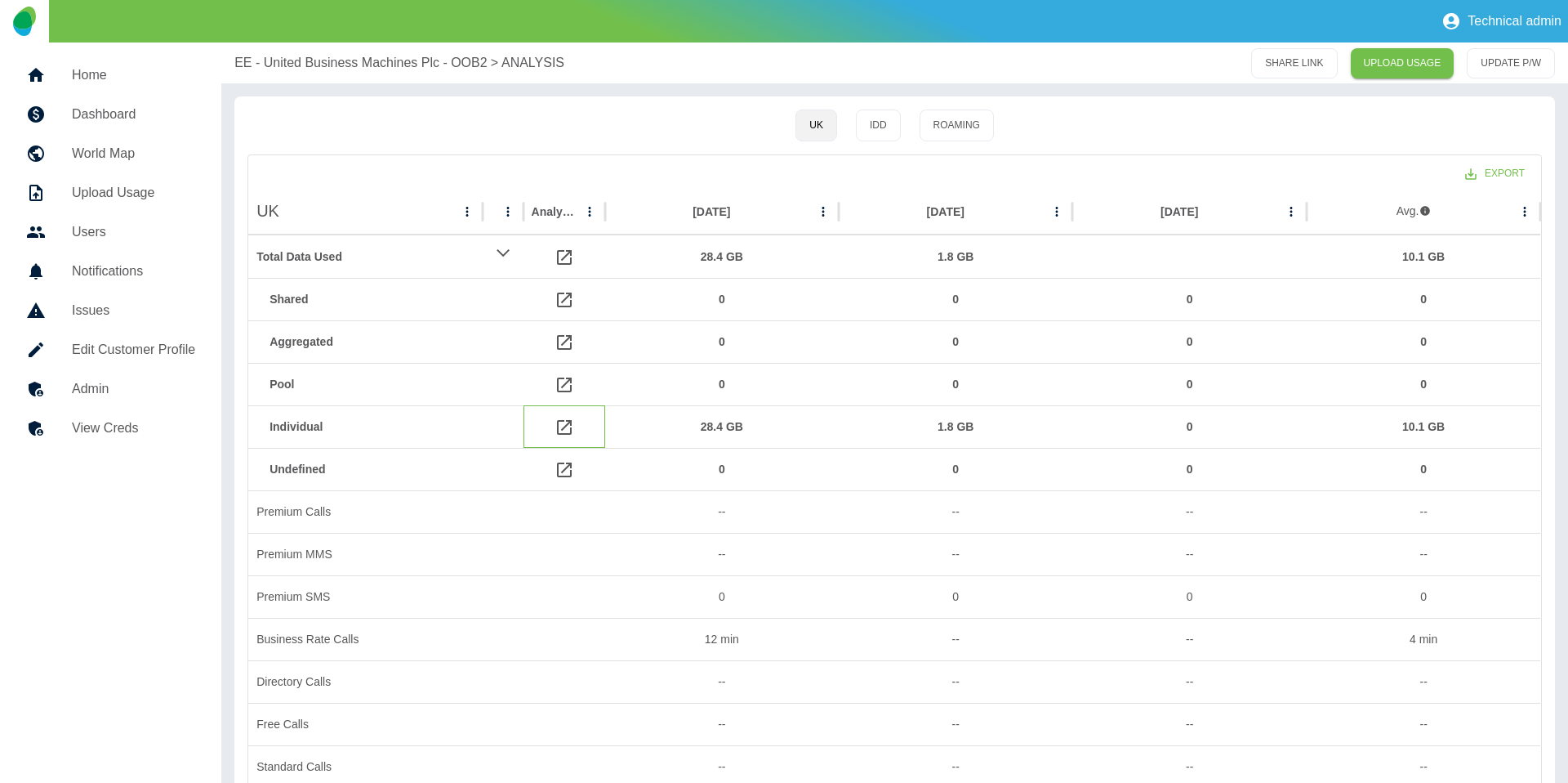
click at [553, 425] on div at bounding box center [565, 426] width 82 height 42
click at [561, 432] on icon at bounding box center [564, 427] width 15 height 15
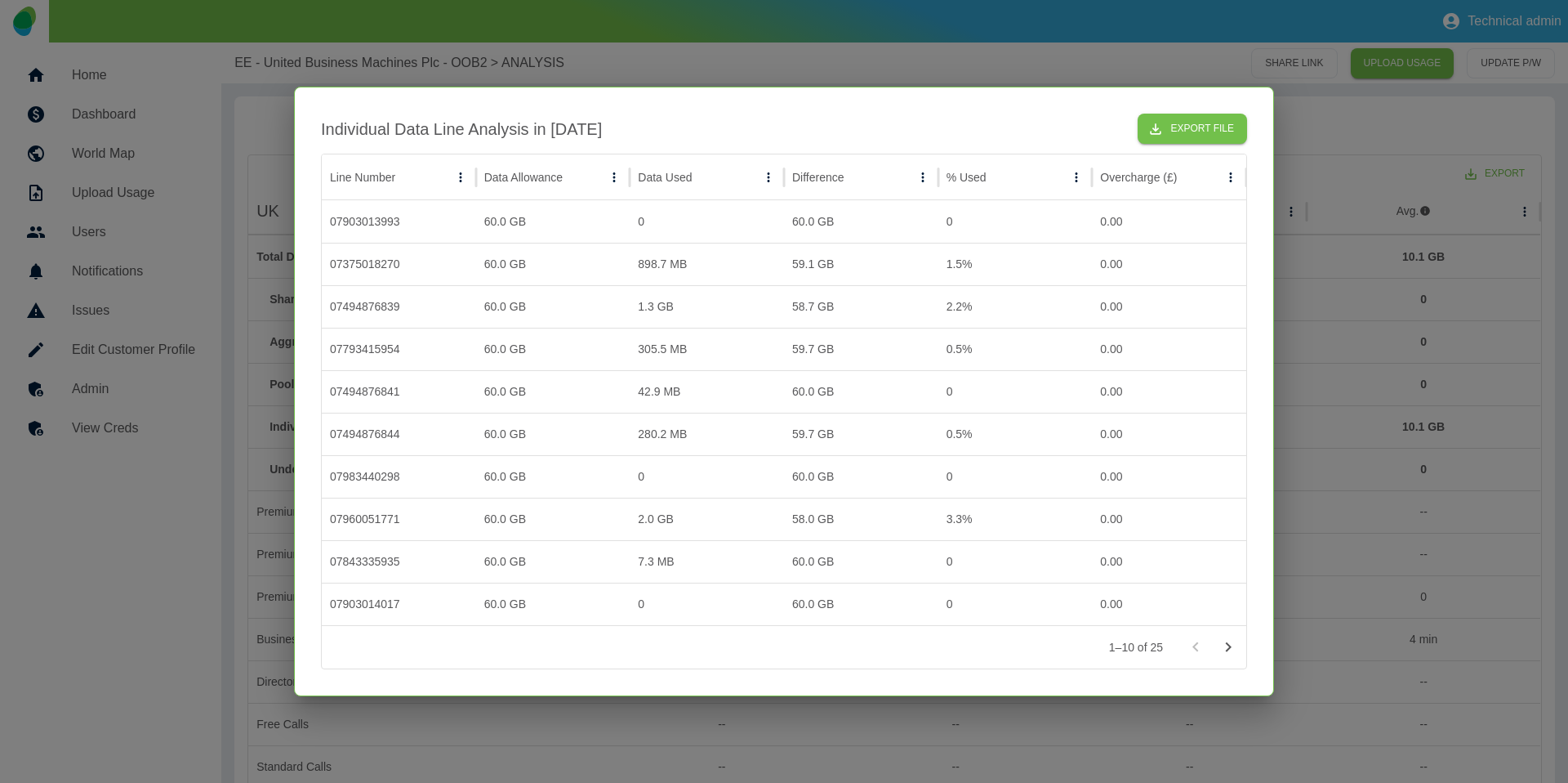
click at [977, 719] on div at bounding box center [784, 391] width 1568 height 783
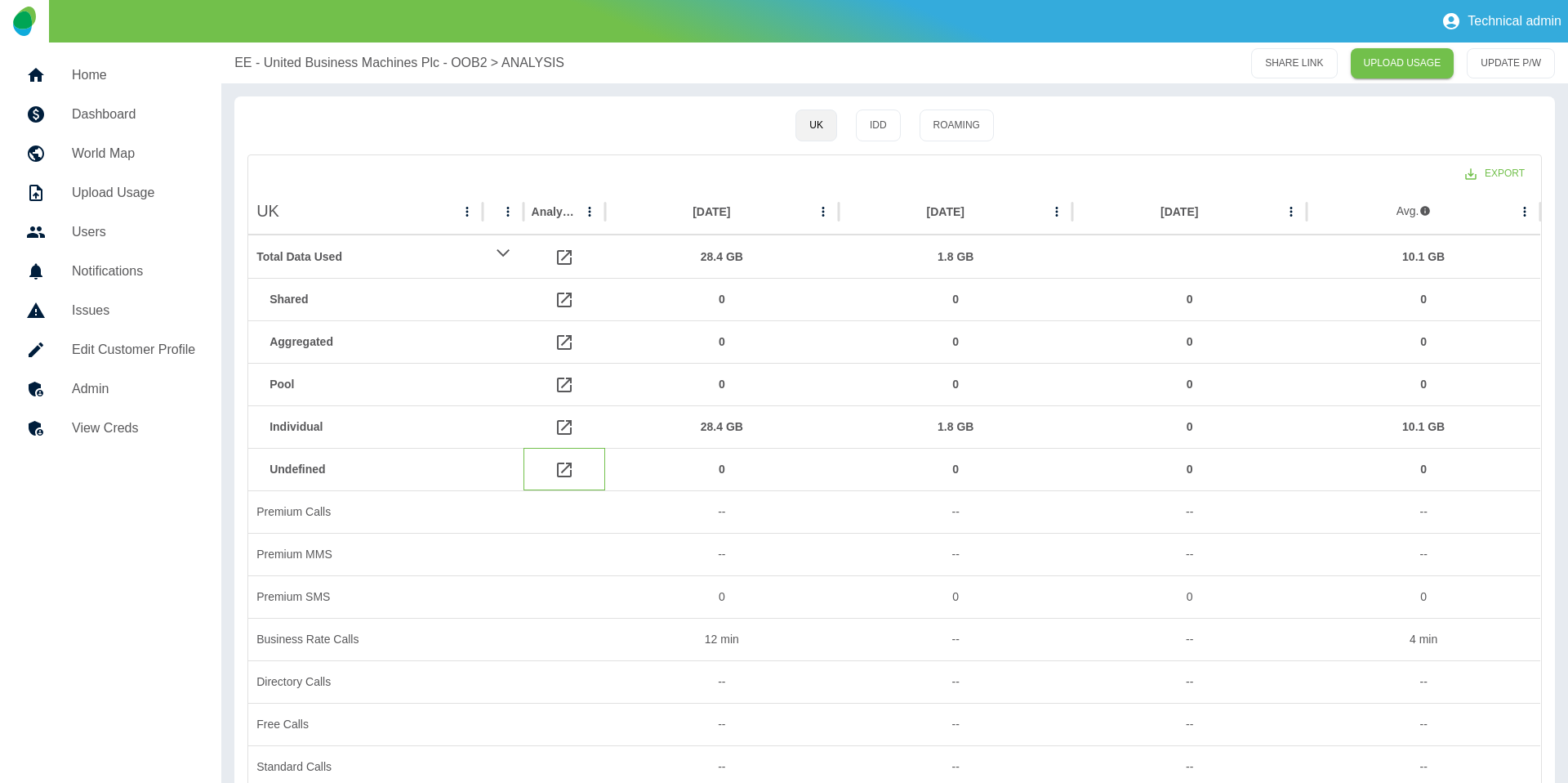
click at [566, 467] on icon at bounding box center [564, 470] width 15 height 15
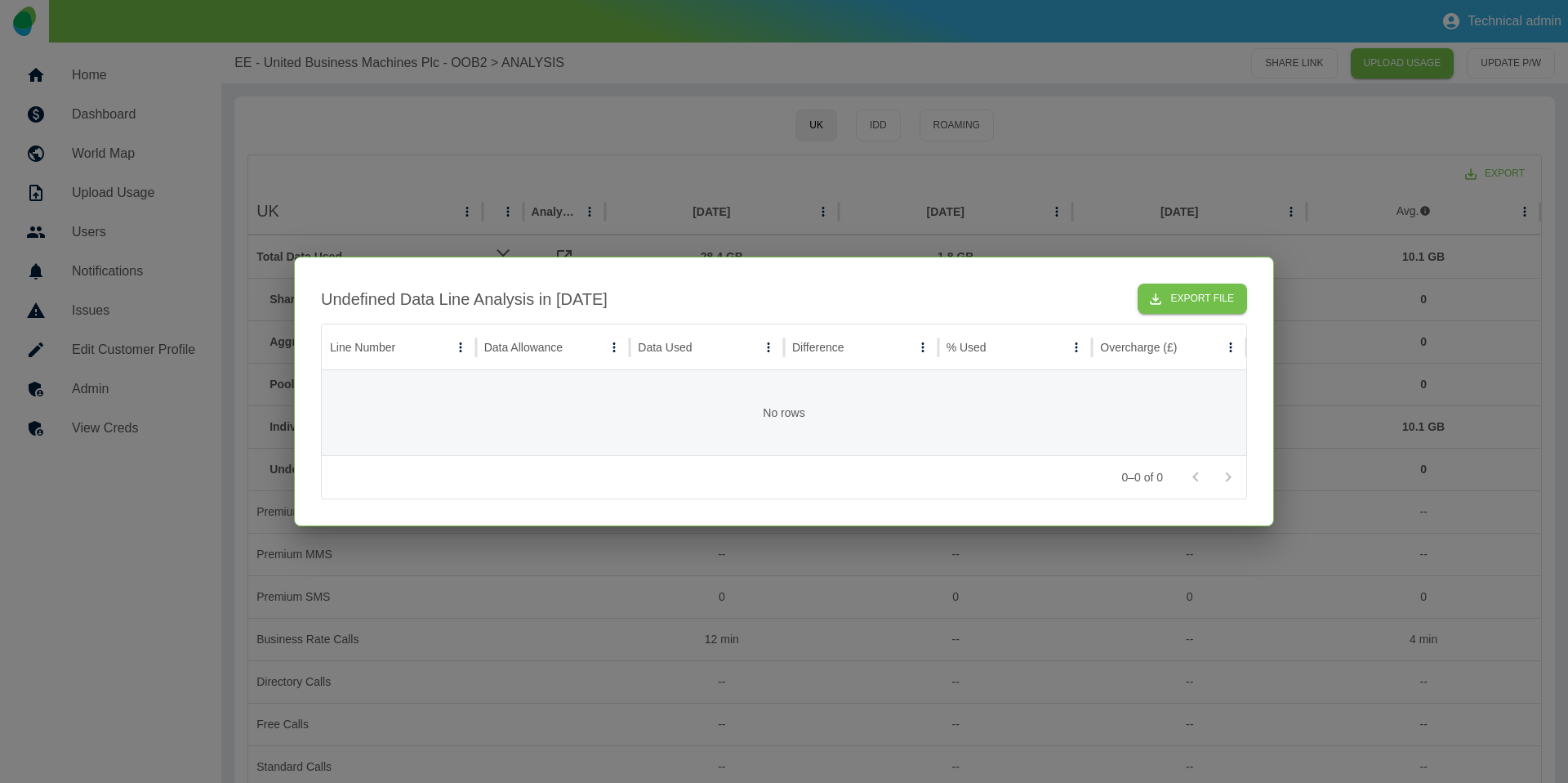
click at [976, 712] on div at bounding box center [784, 391] width 1568 height 783
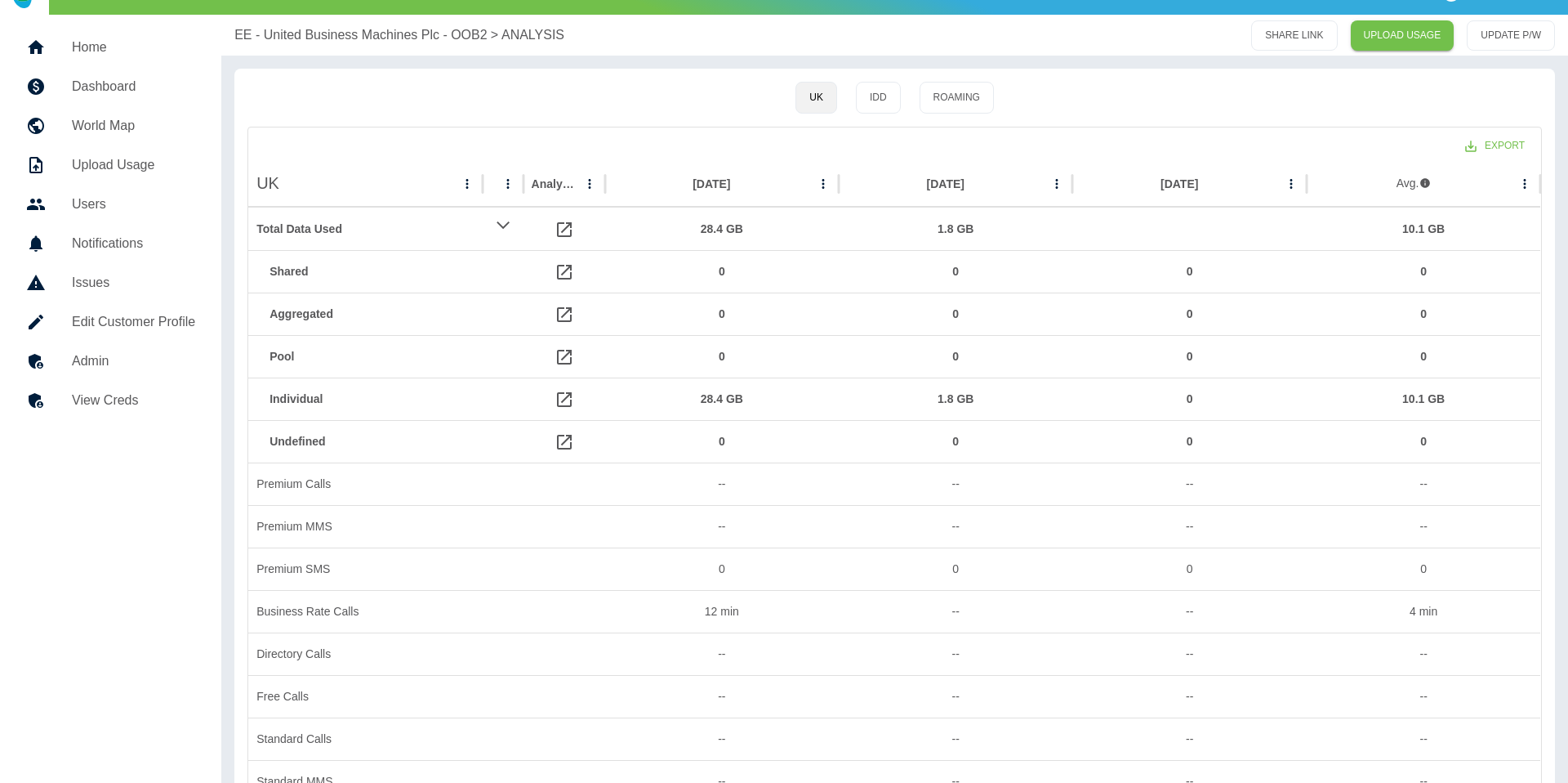
scroll to position [30, 0]
